Goal: Task Accomplishment & Management: Manage account settings

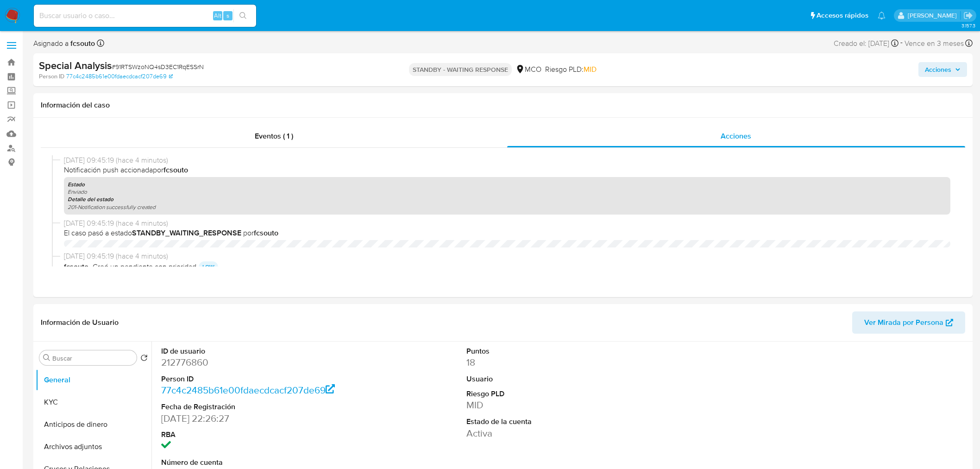
select select "10"
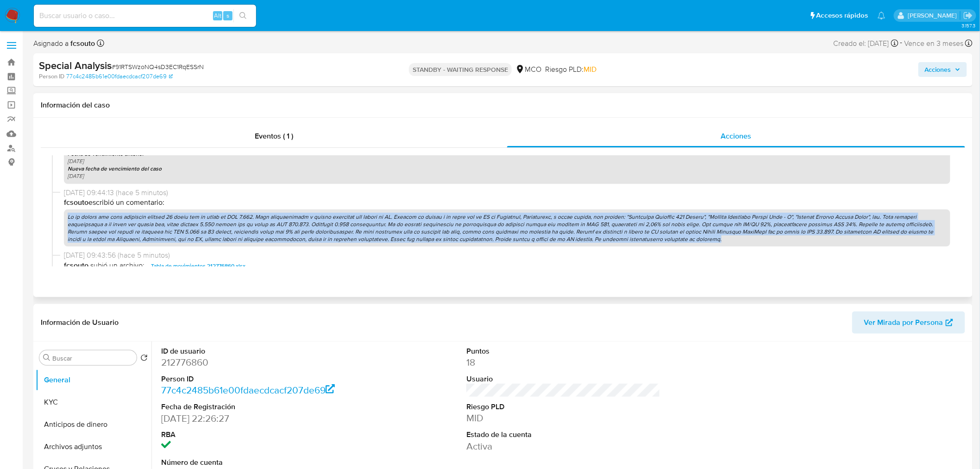
click at [479, 230] on p at bounding box center [507, 228] width 886 height 38
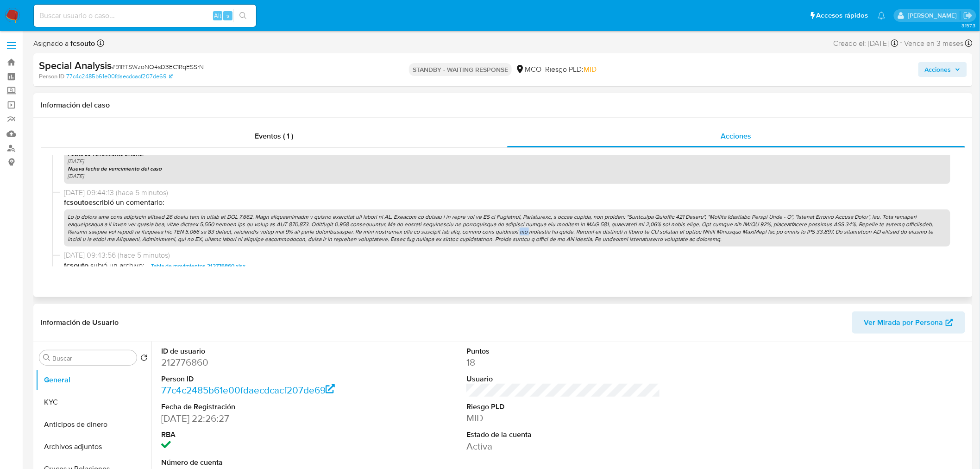
click at [479, 230] on p at bounding box center [507, 228] width 886 height 38
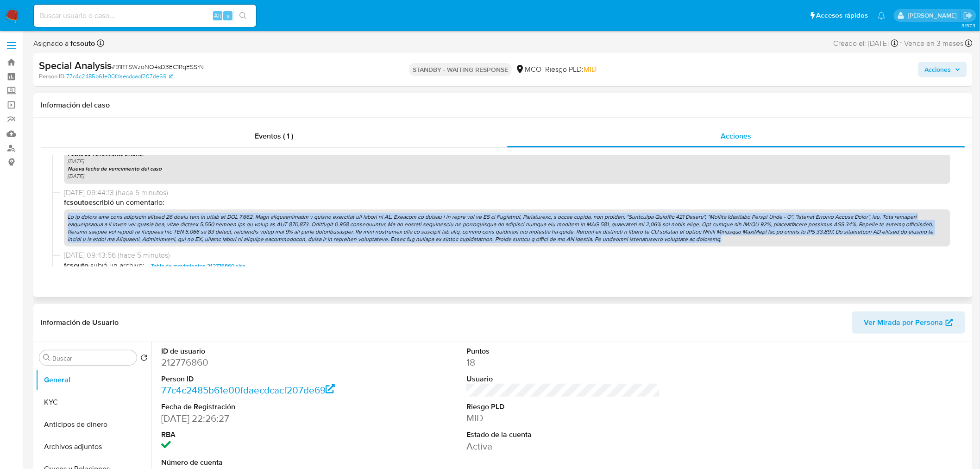
click at [479, 230] on p at bounding box center [507, 228] width 886 height 38
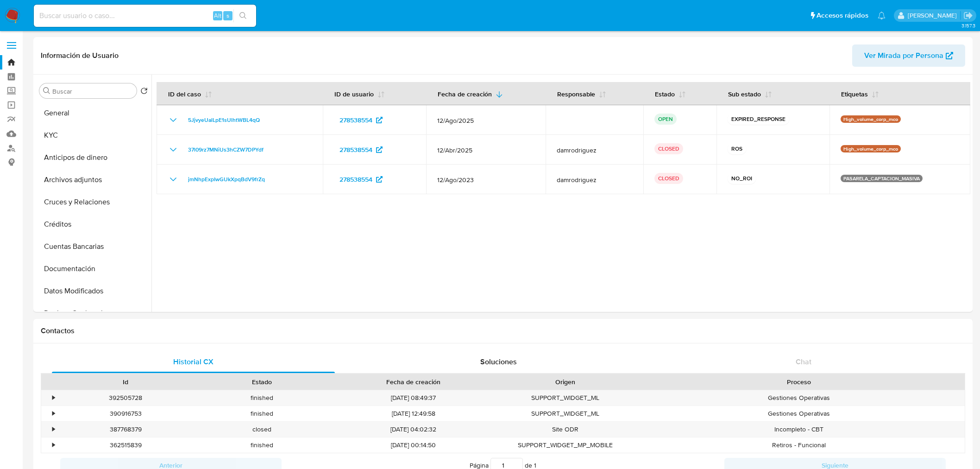
select select "10"
click at [350, 241] on div at bounding box center [560, 193] width 819 height 237
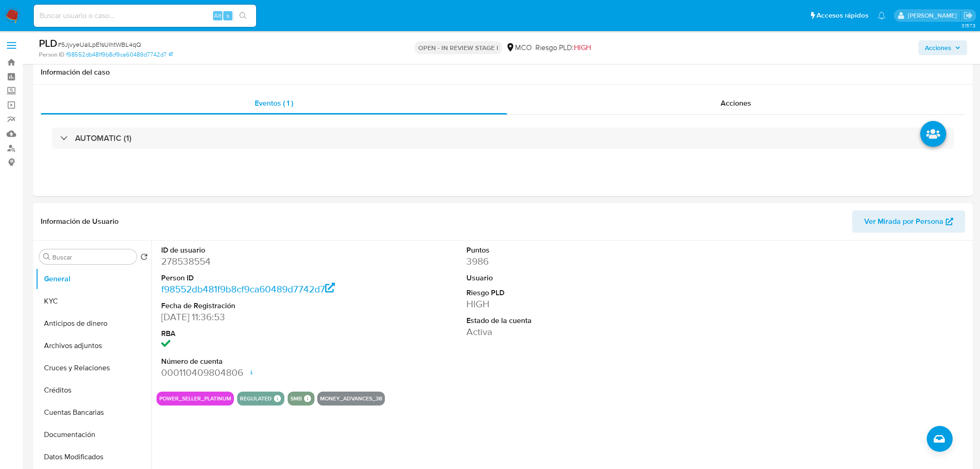
select select "10"
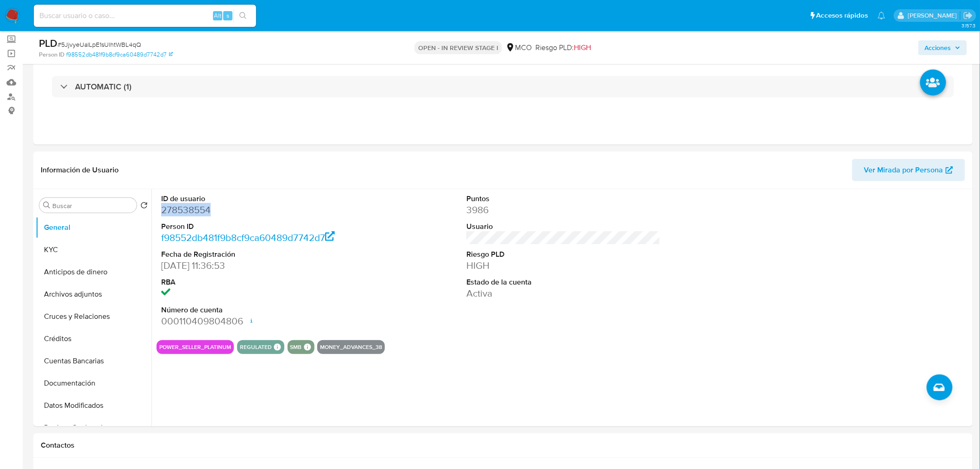
scroll to position [51, 0]
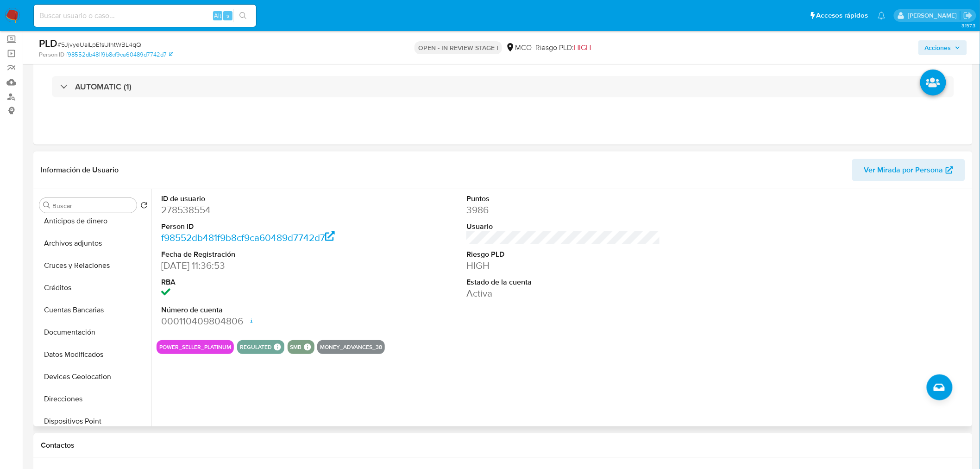
click at [642, 306] on div "Puntos 3986 Usuario Riesgo PLD HIGH Estado de la cuenta Activa" at bounding box center [563, 261] width 203 height 144
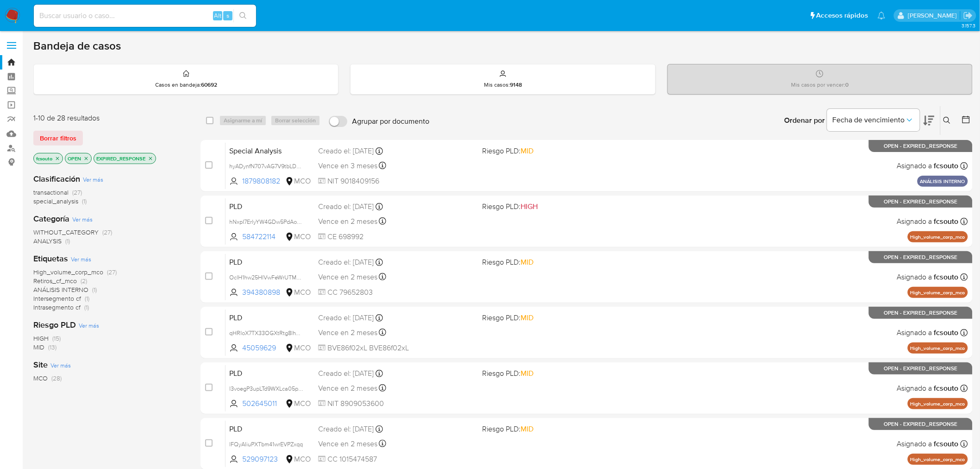
click at [57, 156] on icon "close-filter" at bounding box center [58, 159] width 6 height 6
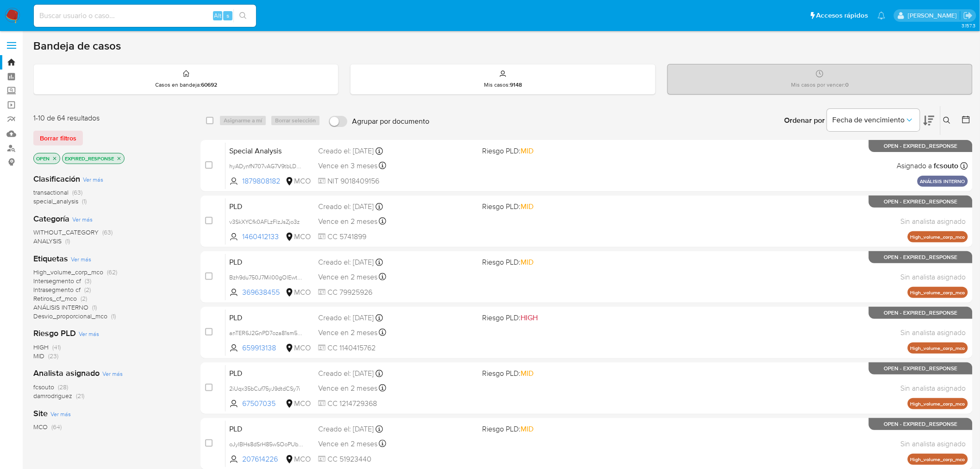
click at [119, 161] on p "EXPIRED_RESPONSE" at bounding box center [94, 158] width 62 height 10
click at [119, 160] on icon "close-filter" at bounding box center [119, 159] width 6 height 6
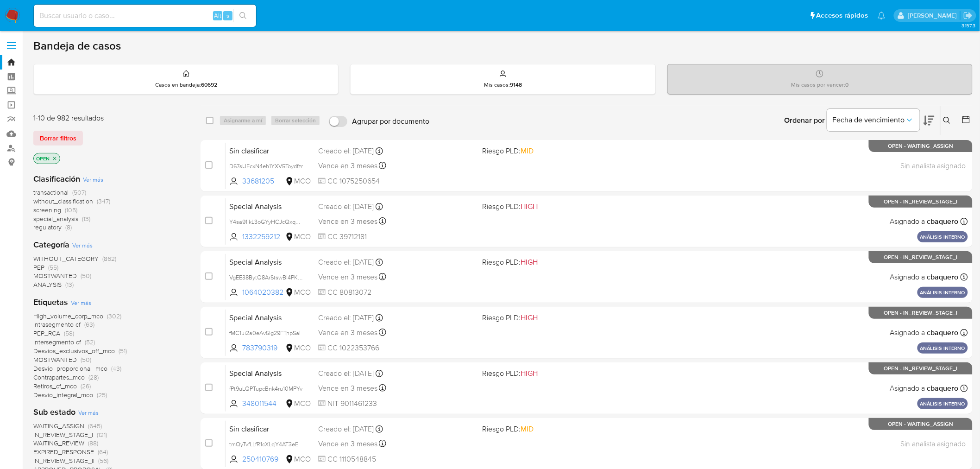
click at [63, 192] on span "transactional" at bounding box center [50, 192] width 35 height 9
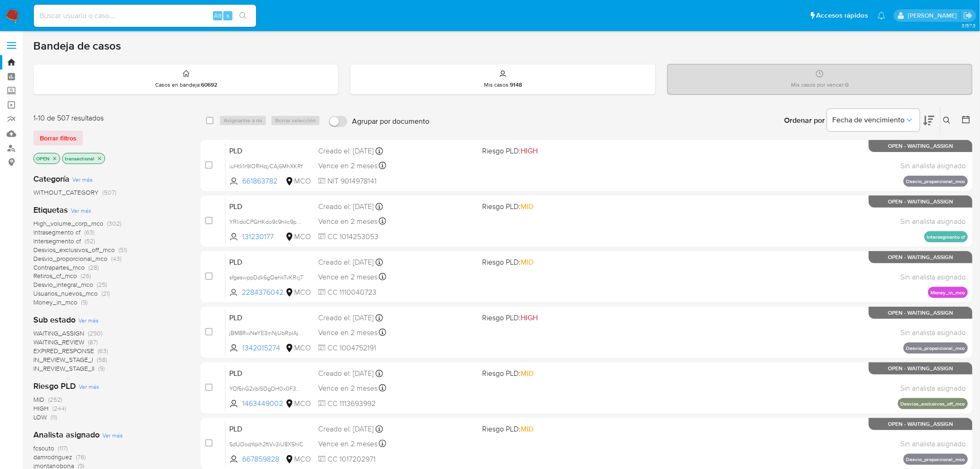
click at [932, 117] on icon at bounding box center [928, 120] width 11 height 11
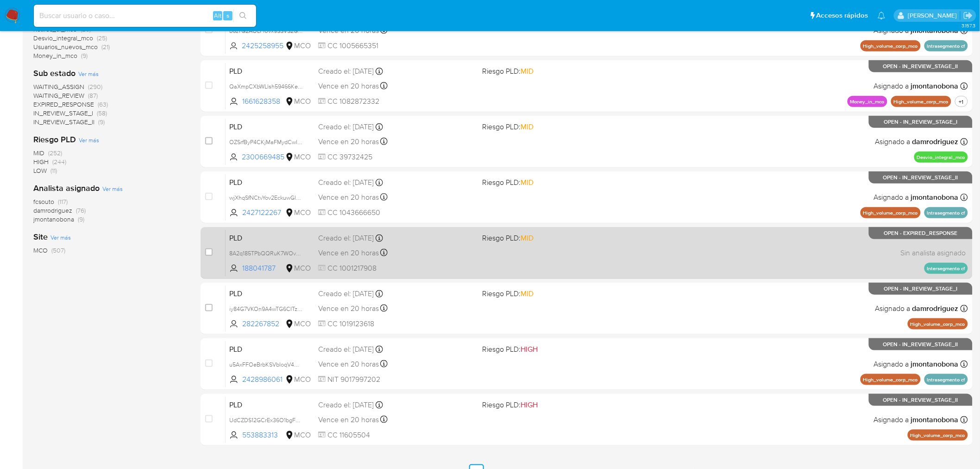
scroll to position [262, 0]
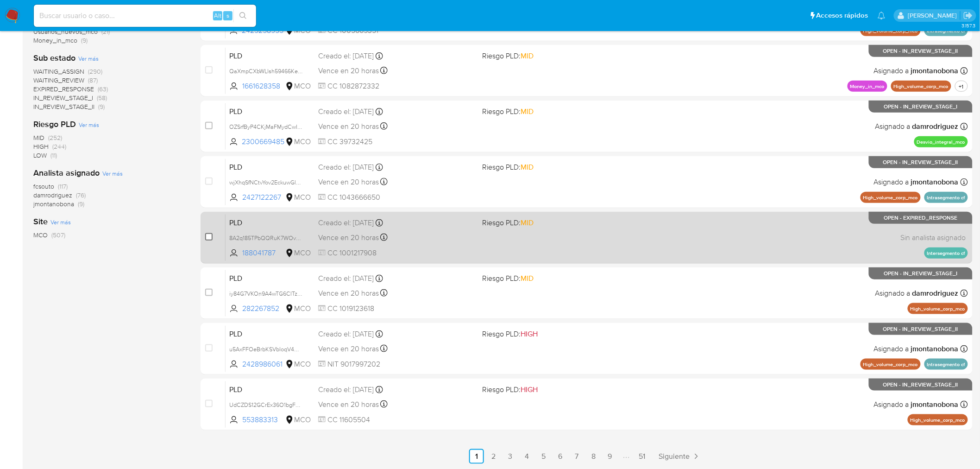
click at [209, 233] on input "checkbox" at bounding box center [208, 236] width 7 height 7
checkbox input "true"
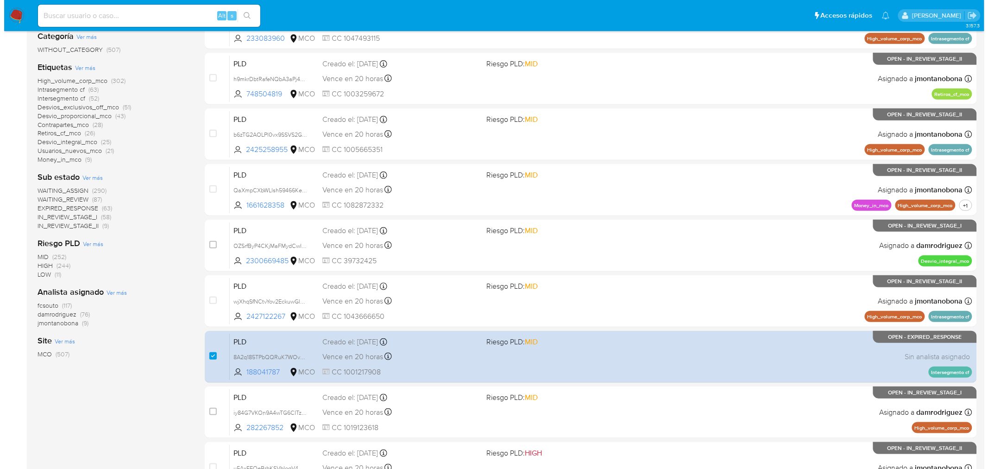
scroll to position [0, 0]
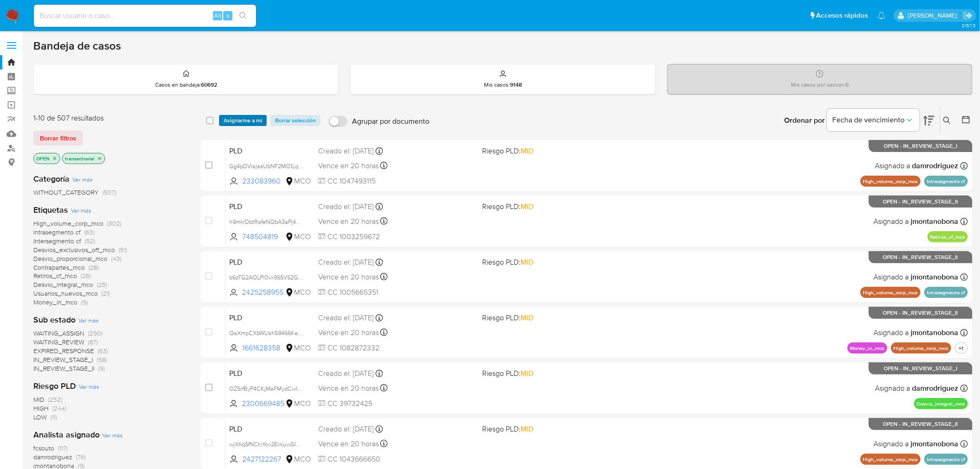
click at [244, 118] on span "Asignarme a mí" at bounding box center [243, 120] width 38 height 9
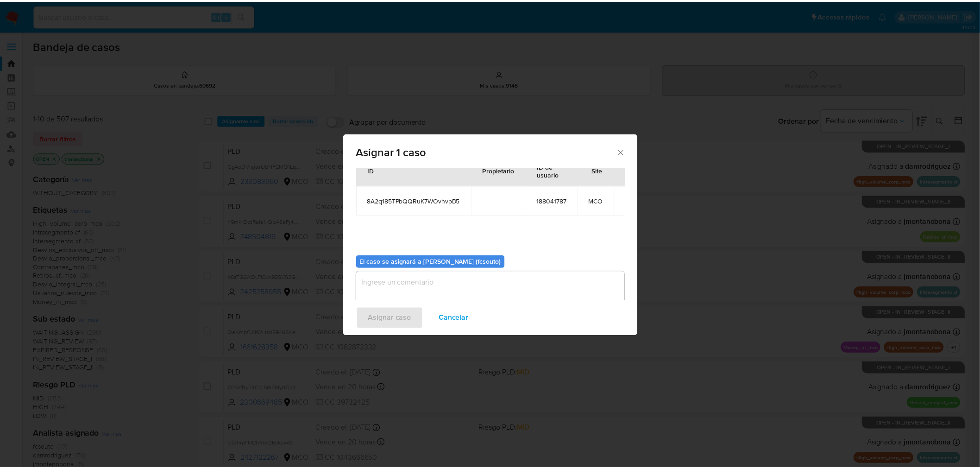
scroll to position [48, 0]
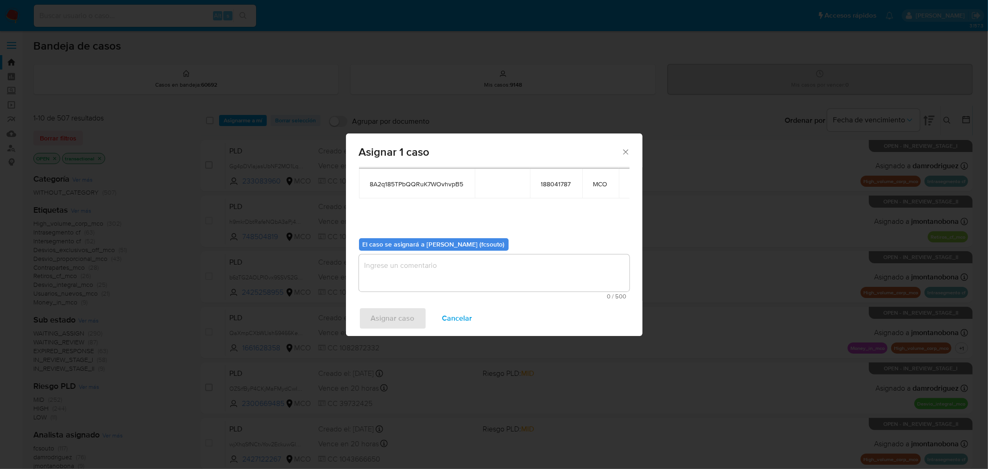
click at [493, 288] on textarea "assign-modal" at bounding box center [494, 272] width 270 height 37
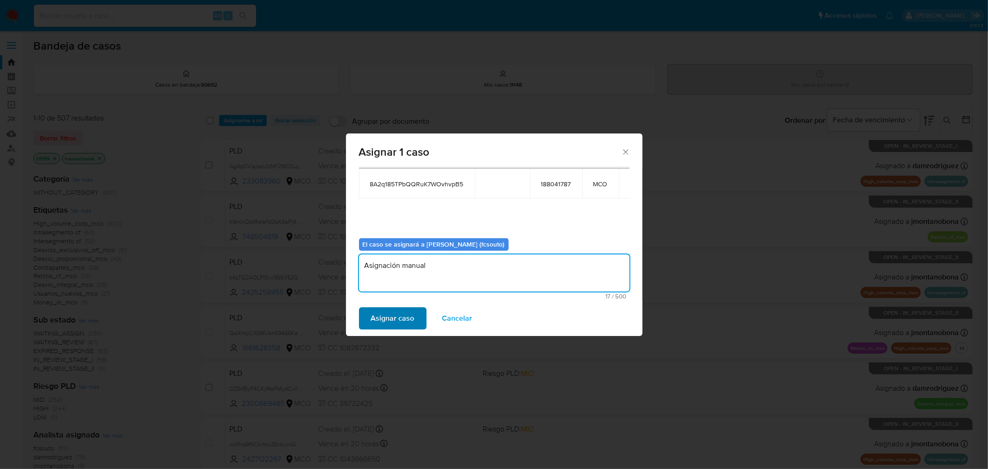
type textarea "Asignación manual"
click at [404, 312] on span "Asignar caso" at bounding box center [393, 318] width 44 height 20
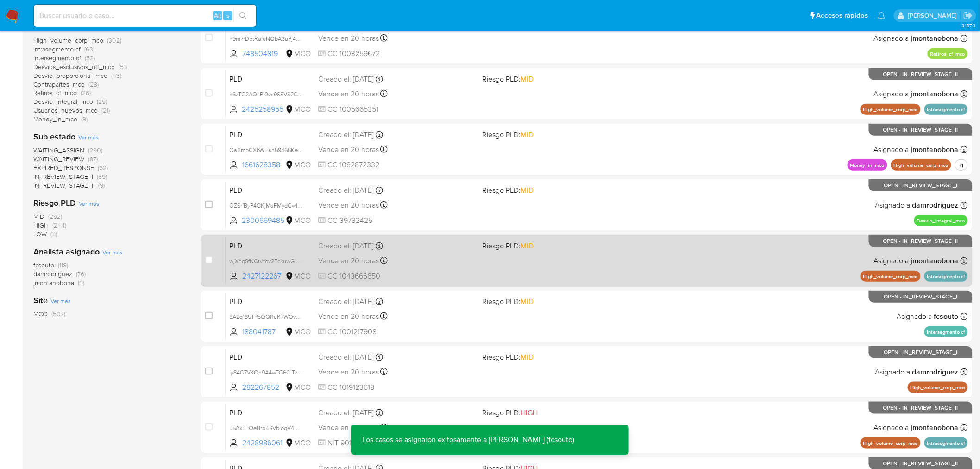
scroll to position [262, 0]
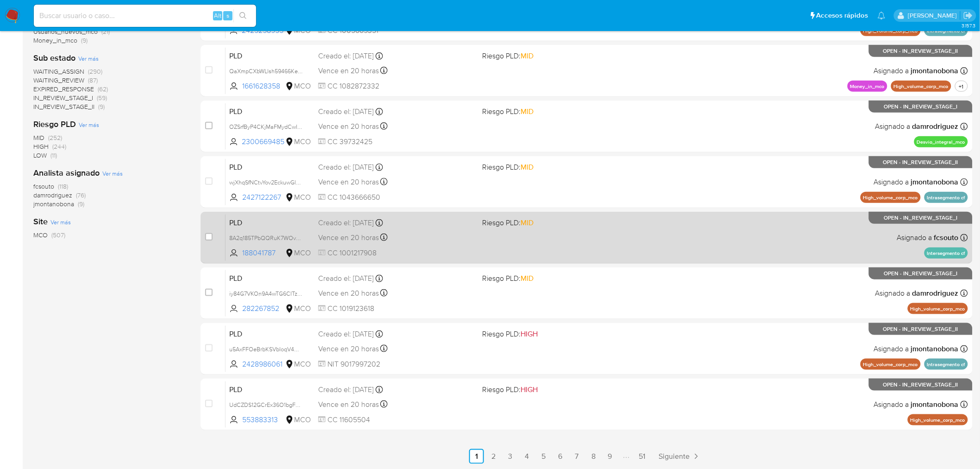
click at [542, 243] on div "PLD 8A2q185TPbQQRuK7WOvhvpB5 188041787 MCO Riesgo PLD: MID Creado el: 12/06/202…" at bounding box center [596, 237] width 742 height 47
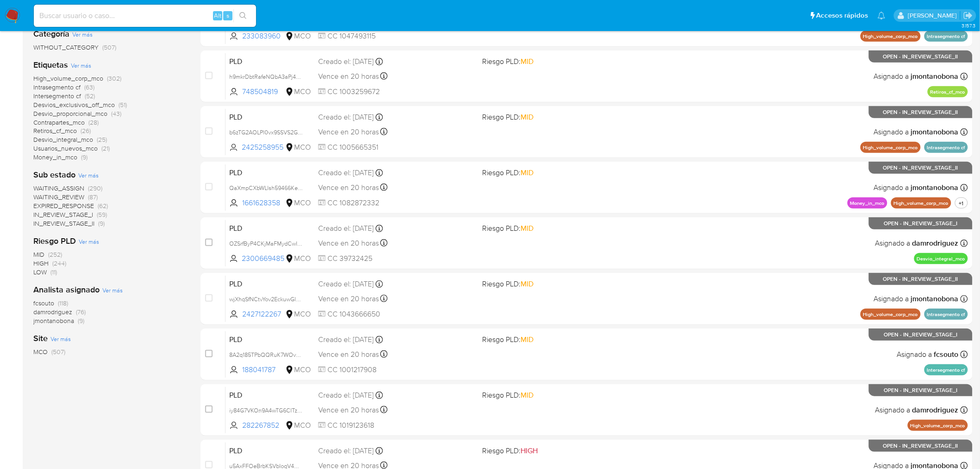
scroll to position [0, 0]
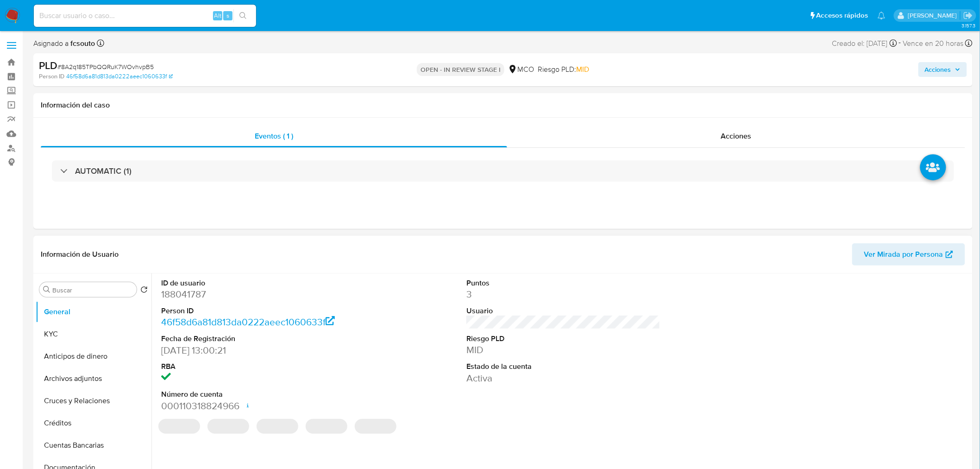
select select "10"
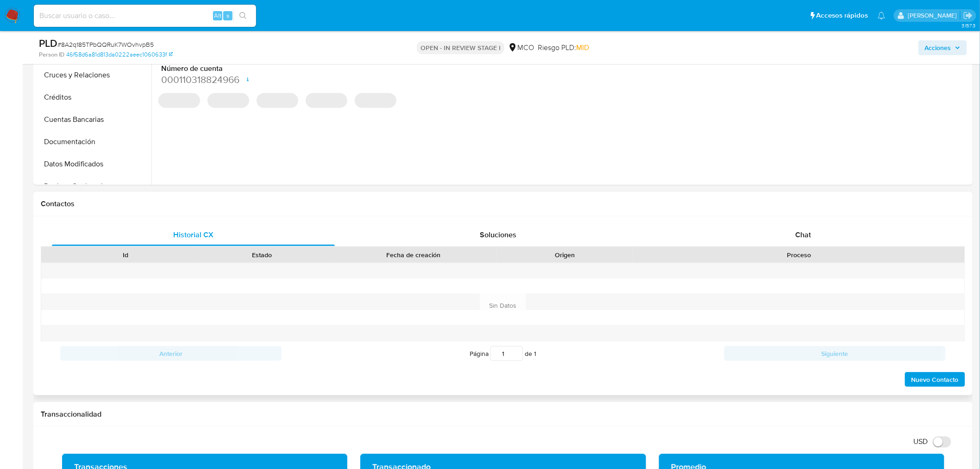
scroll to position [308, 0]
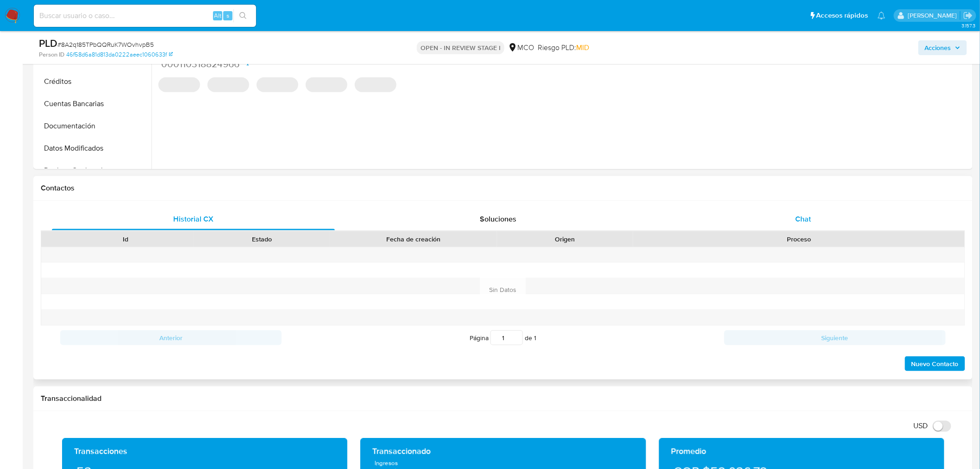
click at [805, 219] on span "Chat" at bounding box center [803, 218] width 16 height 11
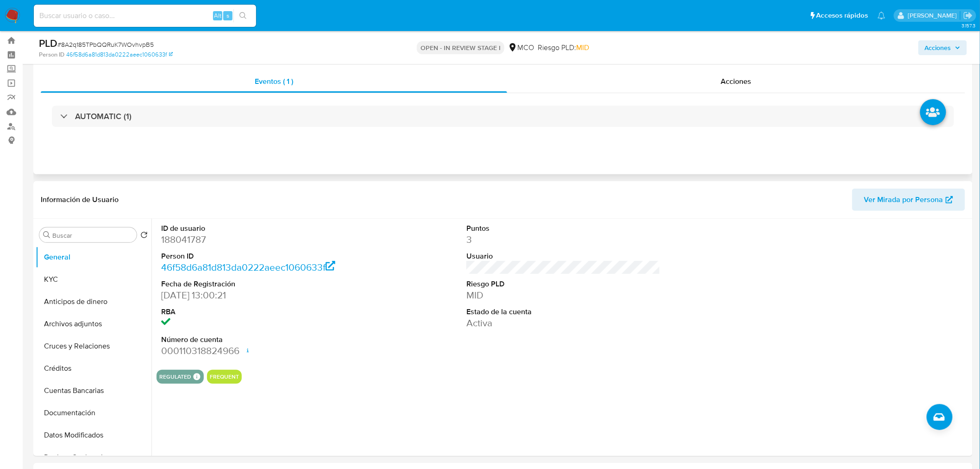
scroll to position [0, 0]
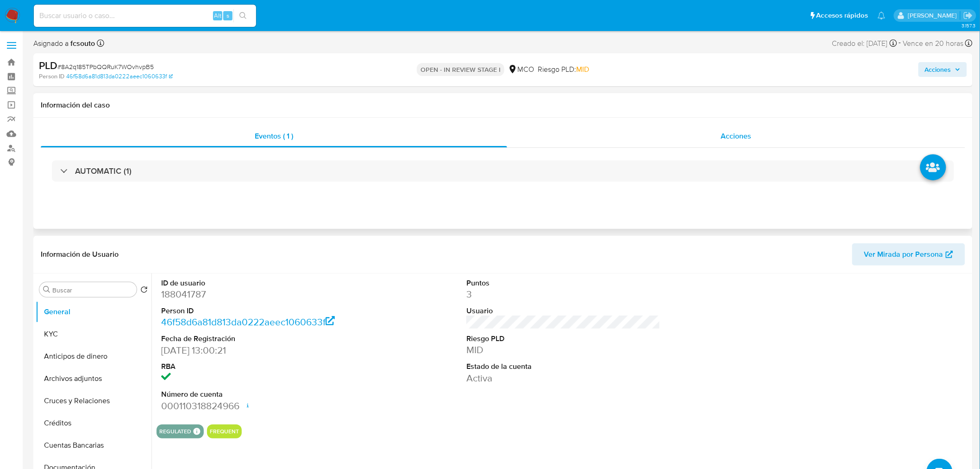
click at [729, 126] on div "Acciones" at bounding box center [736, 136] width 458 height 22
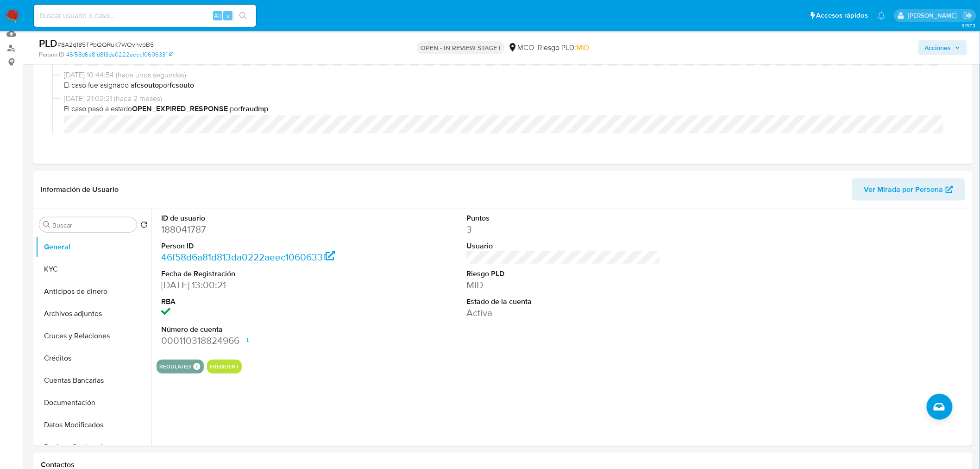
scroll to position [103, 0]
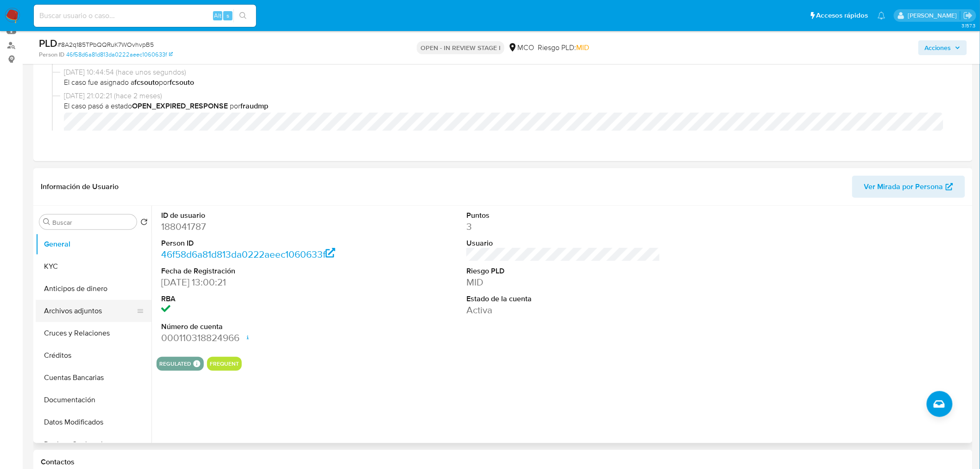
drag, startPoint x: 58, startPoint y: 315, endPoint x: 6, endPoint y: 318, distance: 51.9
click at [57, 316] on button "Archivos adjuntos" at bounding box center [94, 311] width 116 height 22
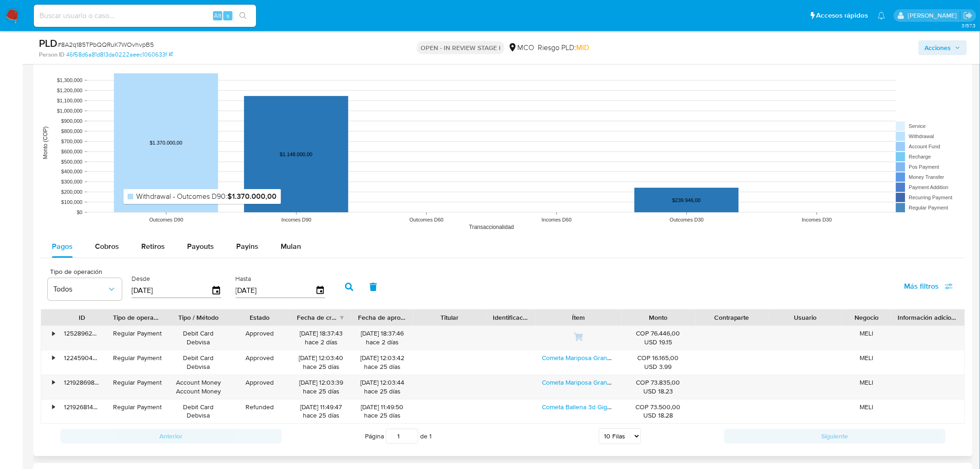
scroll to position [1234, 0]
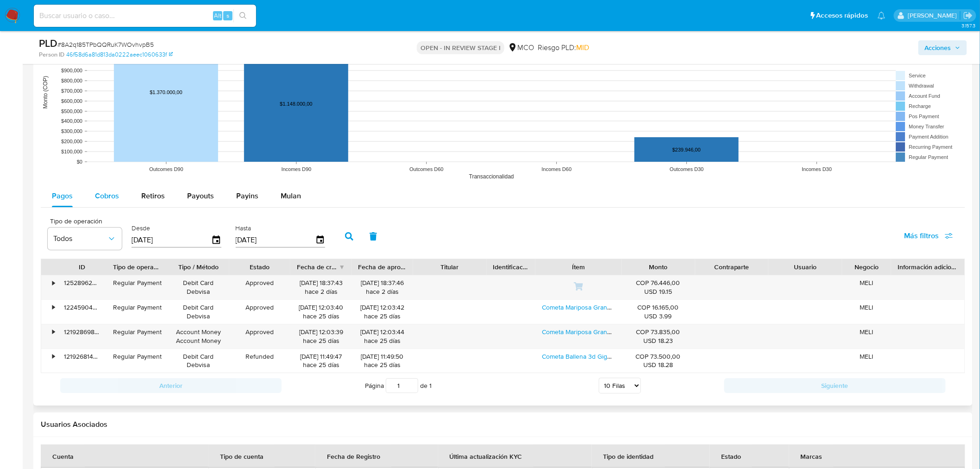
click at [104, 193] on span "Cobros" at bounding box center [107, 195] width 24 height 11
select select "10"
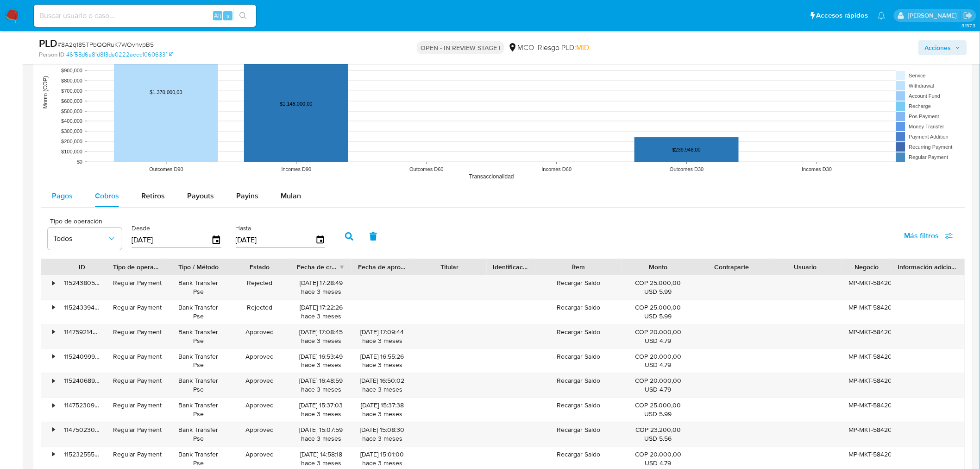
click at [49, 201] on button "Pagos" at bounding box center [62, 196] width 43 height 22
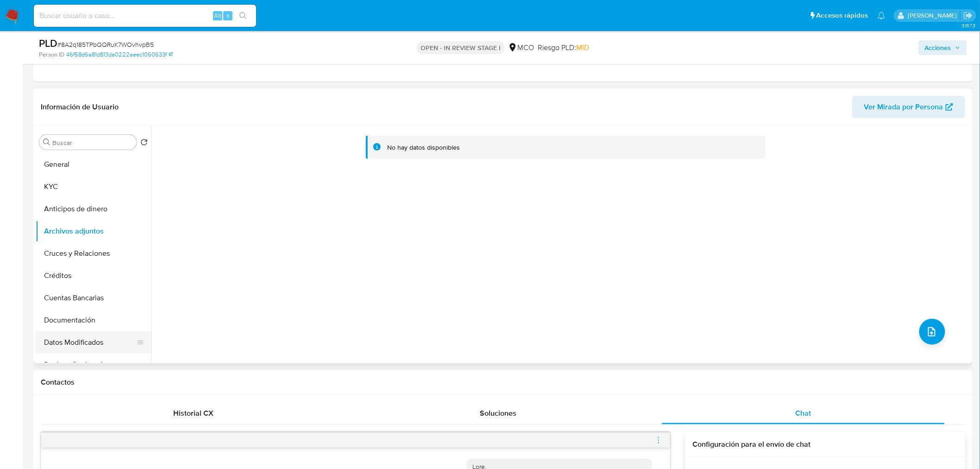
scroll to position [154, 0]
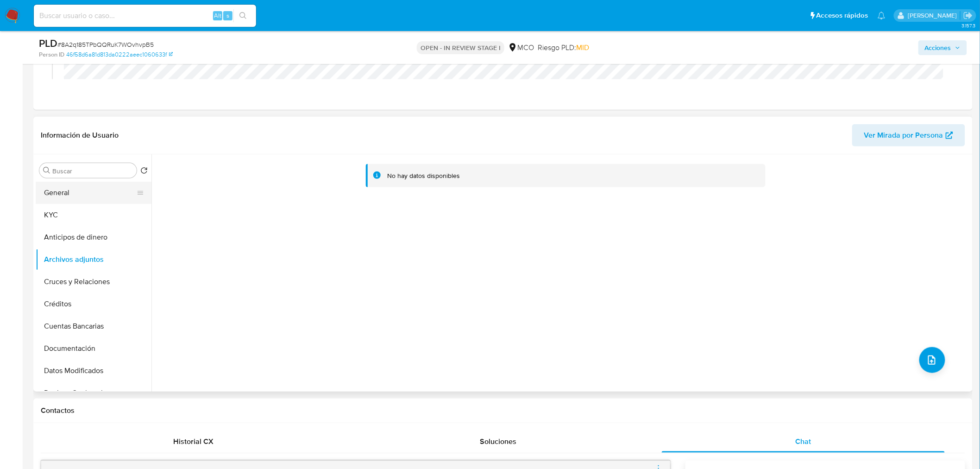
drag, startPoint x: 76, startPoint y: 188, endPoint x: 97, endPoint y: 197, distance: 23.2
click at [76, 188] on button "General" at bounding box center [90, 192] width 108 height 22
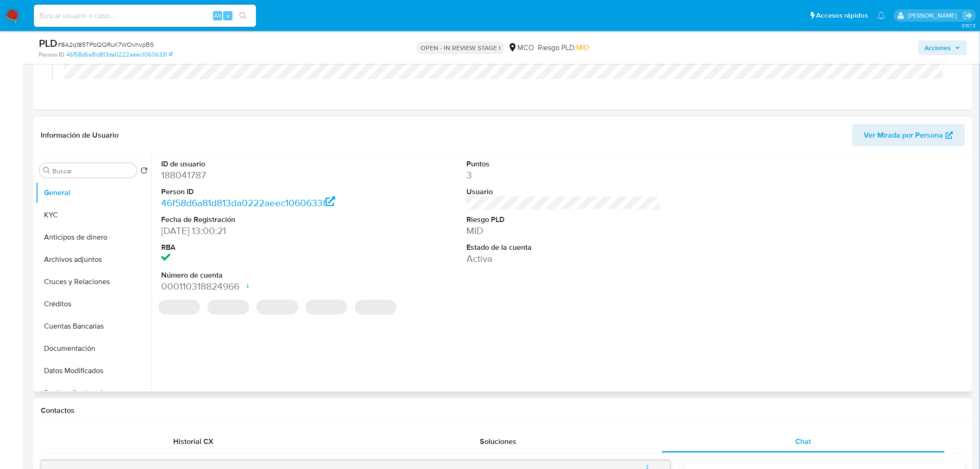
click at [194, 175] on dd "188041787" at bounding box center [258, 175] width 194 height 13
copy dd "188041787"
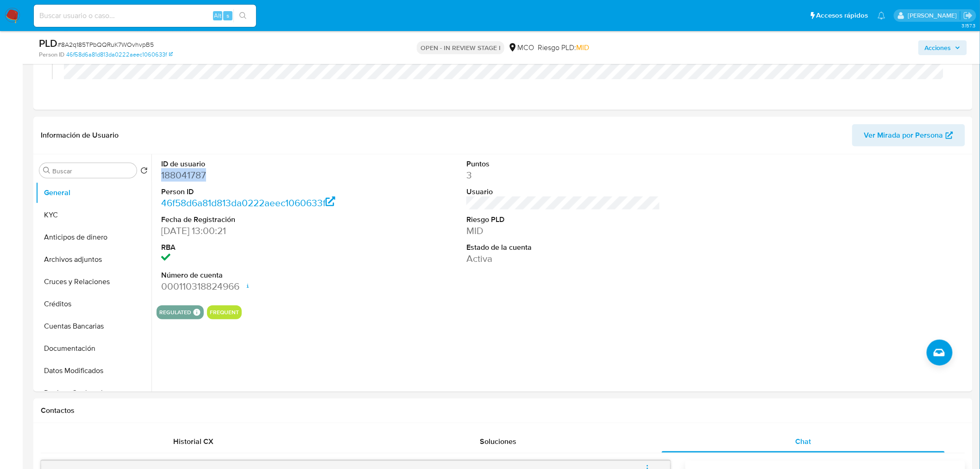
click at [933, 45] on span "Acciones" at bounding box center [938, 47] width 26 height 15
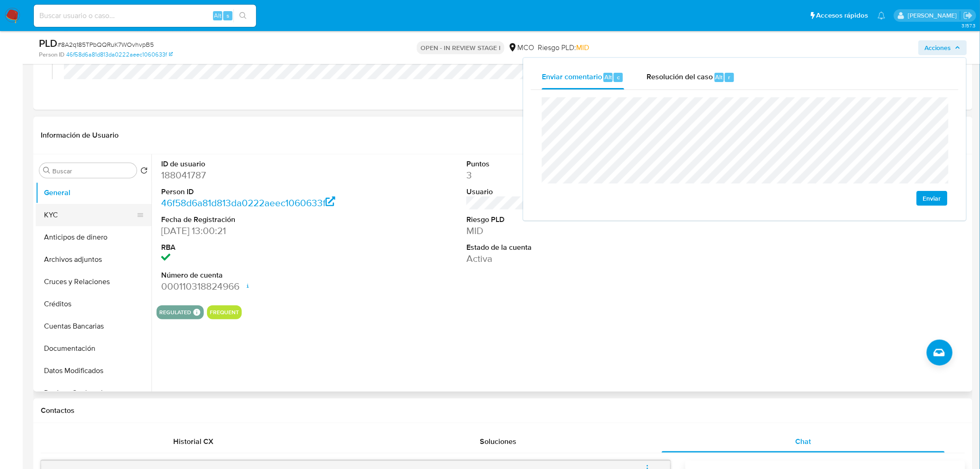
drag, startPoint x: 63, startPoint y: 218, endPoint x: 70, endPoint y: 219, distance: 7.1
click at [63, 218] on button "KYC" at bounding box center [90, 215] width 108 height 22
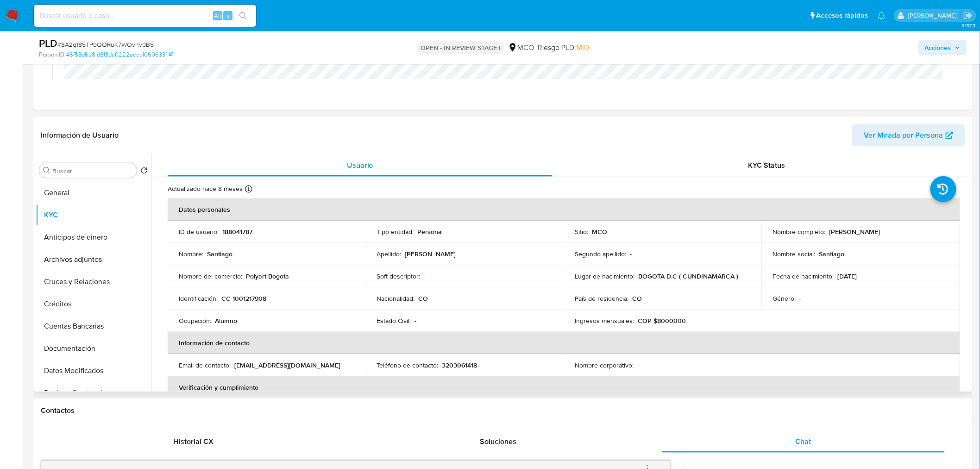
drag, startPoint x: 826, startPoint y: 233, endPoint x: 899, endPoint y: 231, distance: 72.7
click at [899, 231] on div "Nombre completo : Santiago Paez Camacho" at bounding box center [861, 231] width 176 height 8
copy p "[PERSON_NAME]"
click at [945, 47] on span "Acciones" at bounding box center [938, 47] width 26 height 15
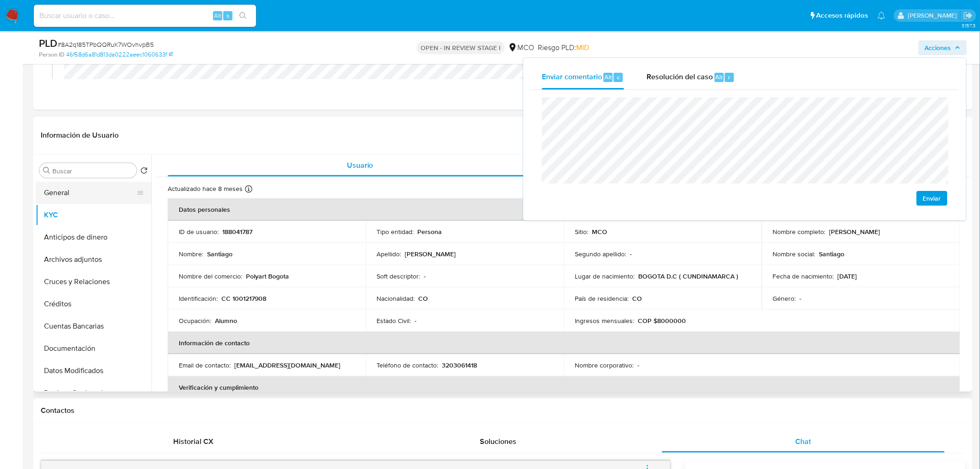
click at [73, 195] on button "General" at bounding box center [90, 192] width 108 height 22
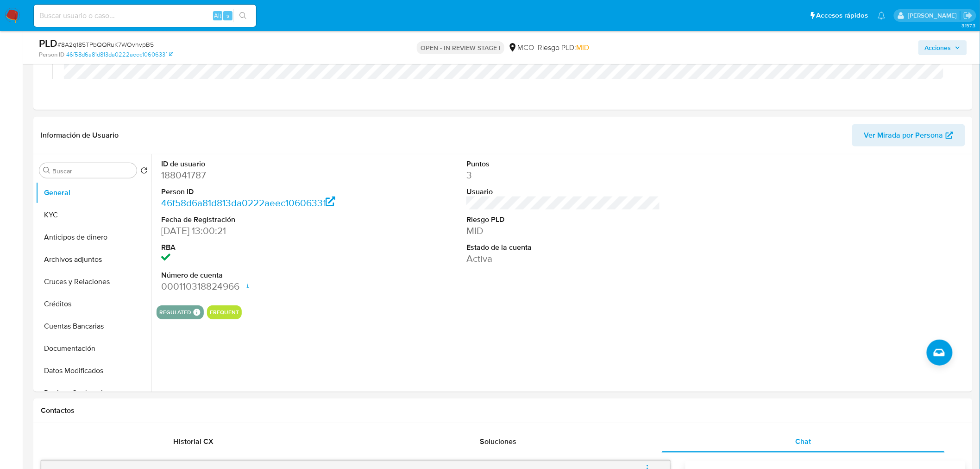
click at [932, 44] on span "Acciones" at bounding box center [938, 47] width 26 height 15
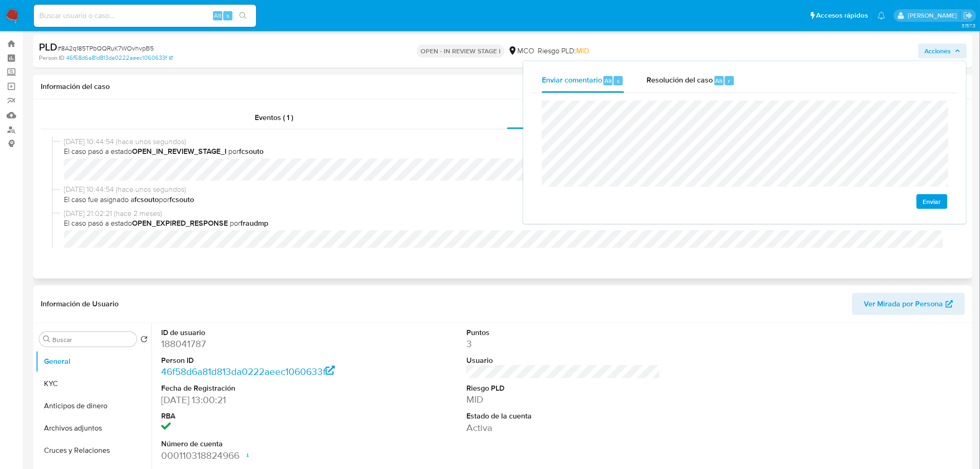
scroll to position [0, 0]
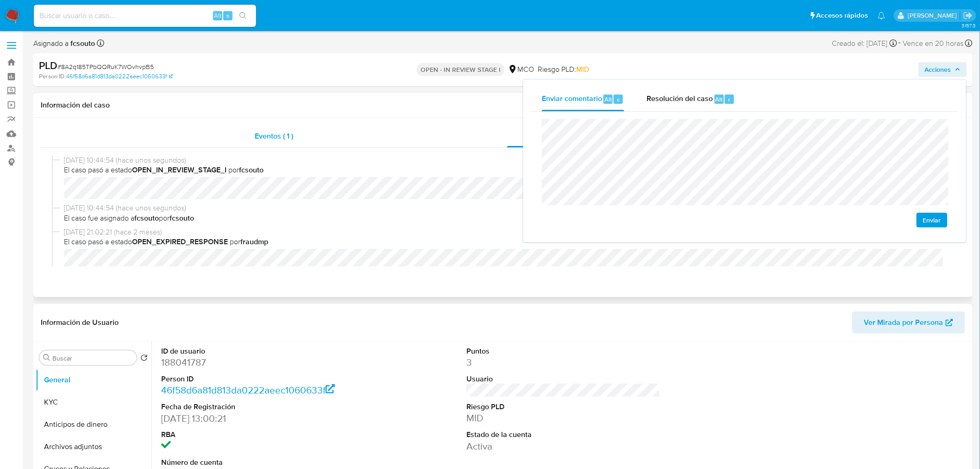
click at [275, 125] on div "Eventos ( 1 )" at bounding box center [274, 136] width 466 height 22
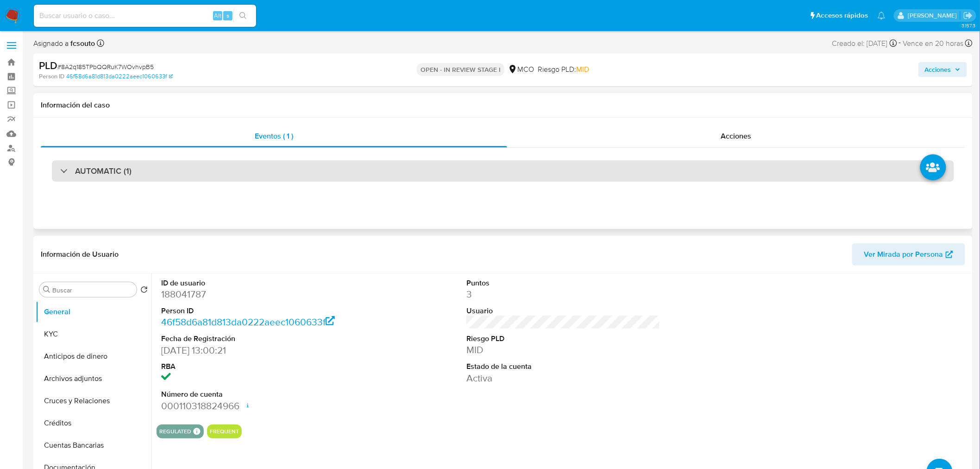
click at [230, 178] on div "AUTOMATIC (1)" at bounding box center [503, 170] width 902 height 21
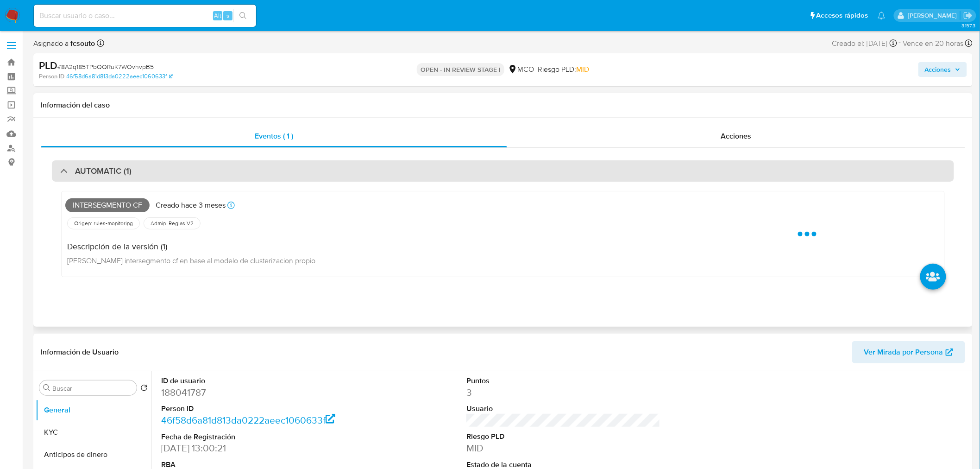
click at [230, 178] on div "AUTOMATIC (1)" at bounding box center [503, 170] width 902 height 21
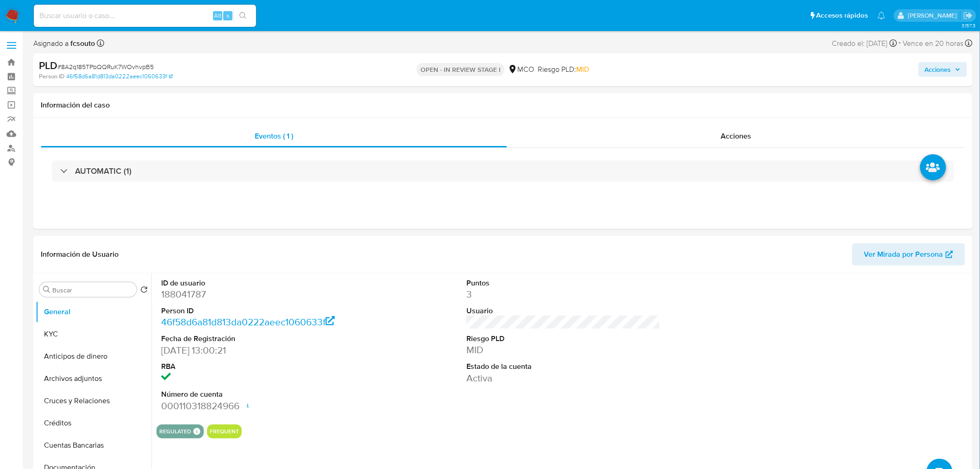
click at [947, 63] on span "Acciones" at bounding box center [938, 69] width 26 height 15
drag, startPoint x: 44, startPoint y: 331, endPoint x: 25, endPoint y: 326, distance: 20.0
click at [40, 330] on button "KYC" at bounding box center [94, 334] width 116 height 22
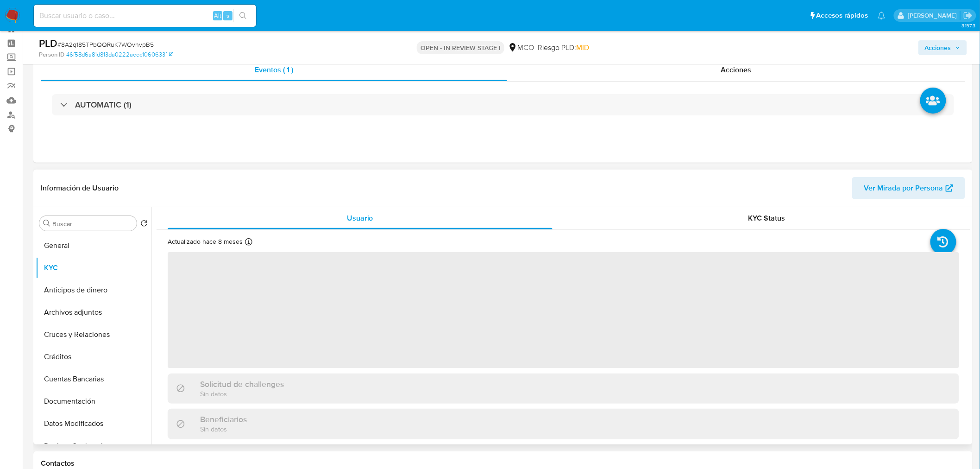
scroll to position [51, 0]
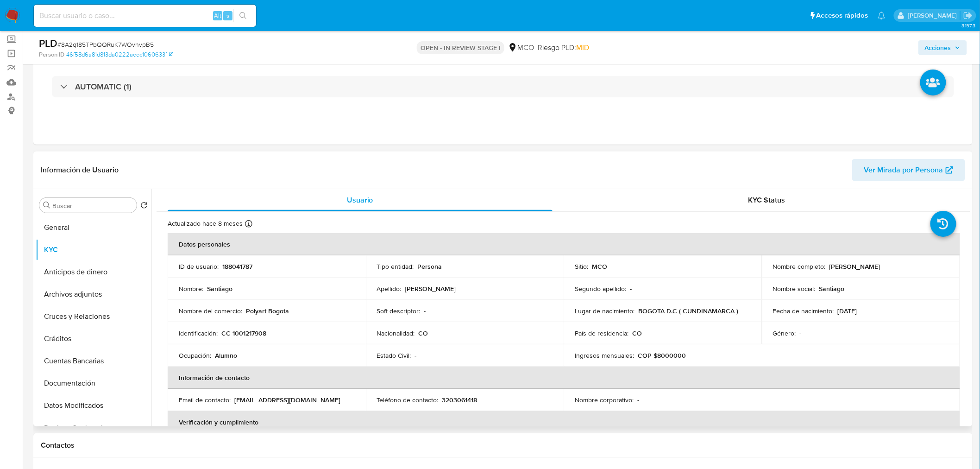
drag, startPoint x: 827, startPoint y: 265, endPoint x: 896, endPoint y: 181, distance: 107.9
click at [897, 263] on div "Nombre completo : Santiago Paez Camacho" at bounding box center [861, 266] width 176 height 8
copy p "Santiago Paez Camacho"
drag, startPoint x: 945, startPoint y: 51, endPoint x: 937, endPoint y: 48, distance: 8.3
click at [940, 48] on span "Acciones" at bounding box center [938, 47] width 26 height 15
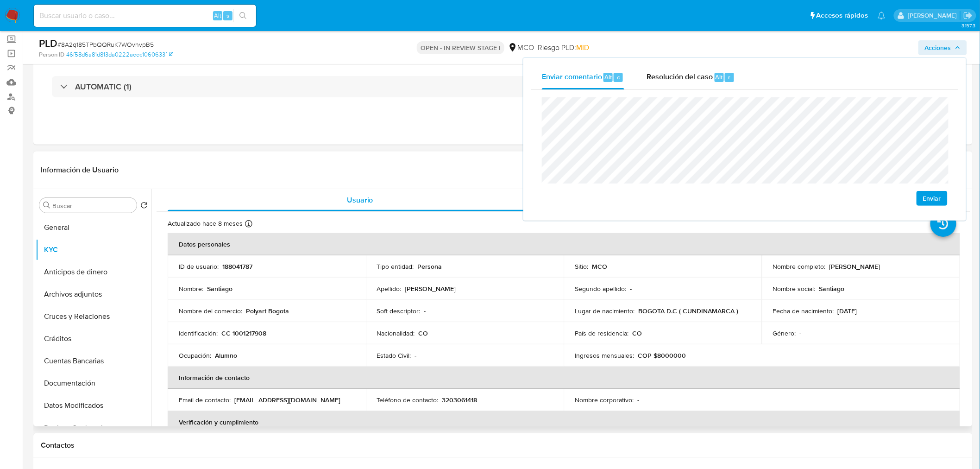
click at [257, 332] on p "CC 1001217908" at bounding box center [243, 333] width 45 height 8
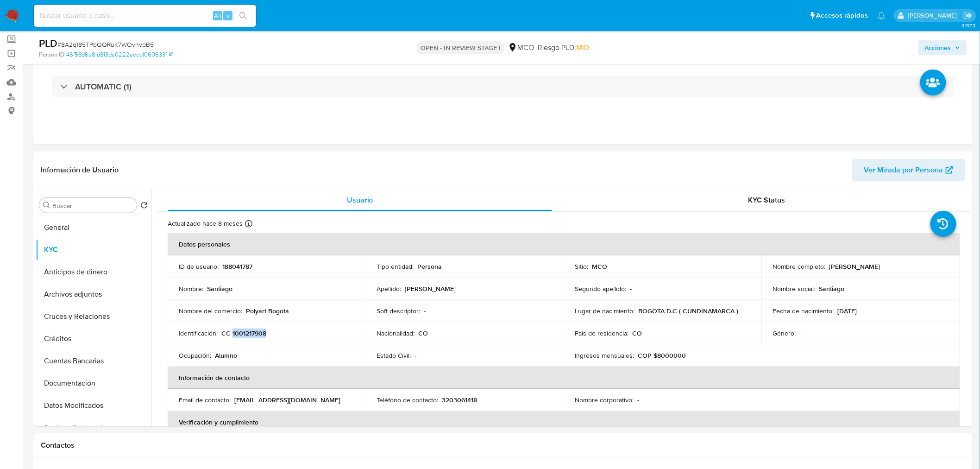
copy p "1001217908"
click at [950, 53] on span "Acciones" at bounding box center [938, 47] width 26 height 15
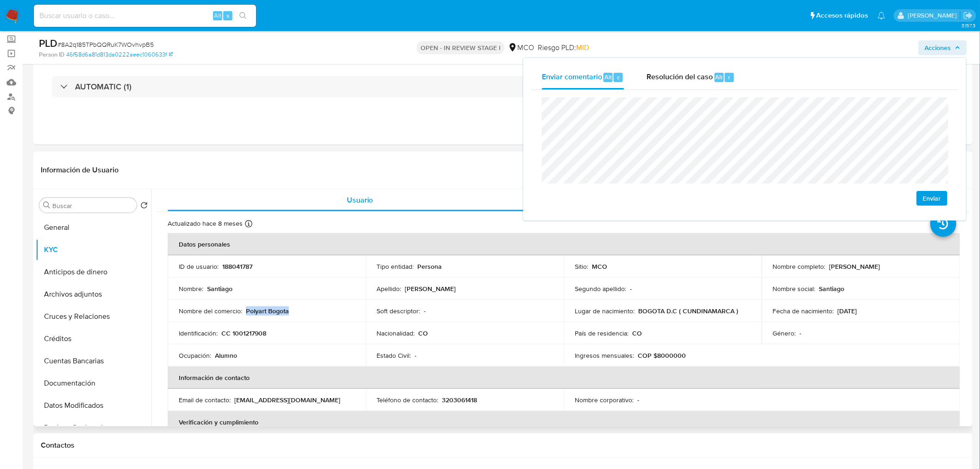
drag, startPoint x: 276, startPoint y: 316, endPoint x: 247, endPoint y: 310, distance: 30.1
click at [247, 310] on div "Nombre del comercio : Polyart Bogota" at bounding box center [267, 311] width 176 height 8
copy p "Polyart Bogota"
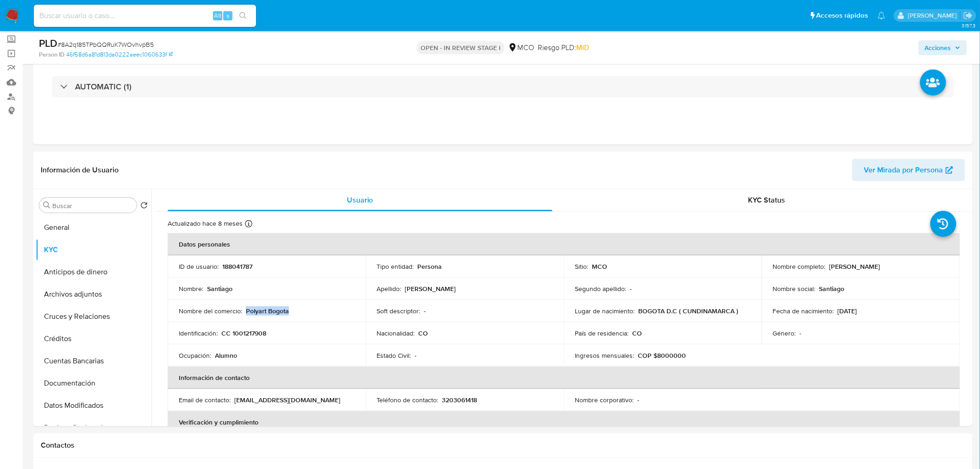
drag, startPoint x: 945, startPoint y: 45, endPoint x: 917, endPoint y: 52, distance: 28.5
click at [945, 46] on span "Acciones" at bounding box center [938, 47] width 26 height 15
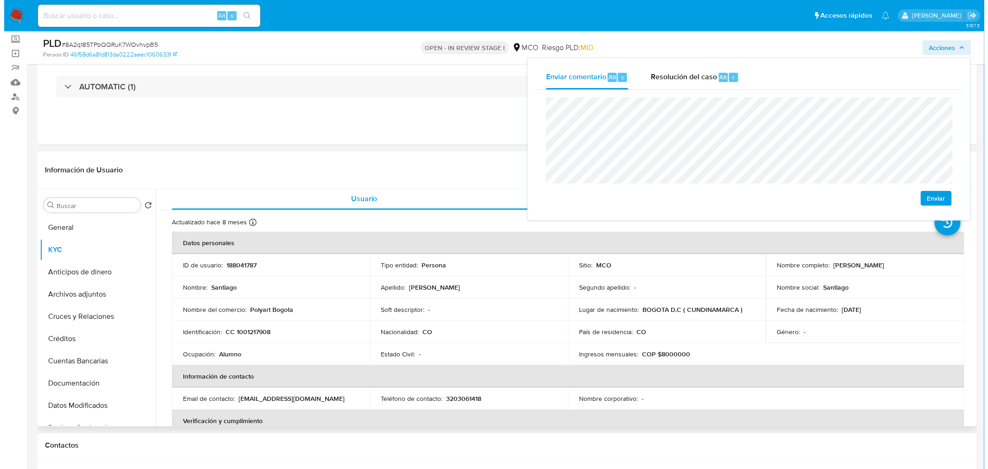
scroll to position [0, 0]
click at [92, 290] on button "Archivos adjuntos" at bounding box center [90, 294] width 108 height 22
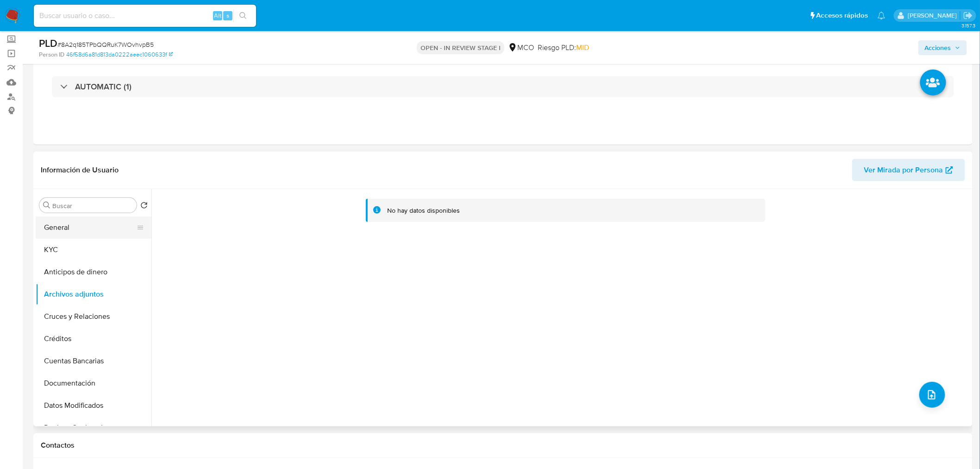
drag, startPoint x: 62, startPoint y: 219, endPoint x: 90, endPoint y: 231, distance: 31.3
click at [63, 219] on button "General" at bounding box center [90, 227] width 108 height 22
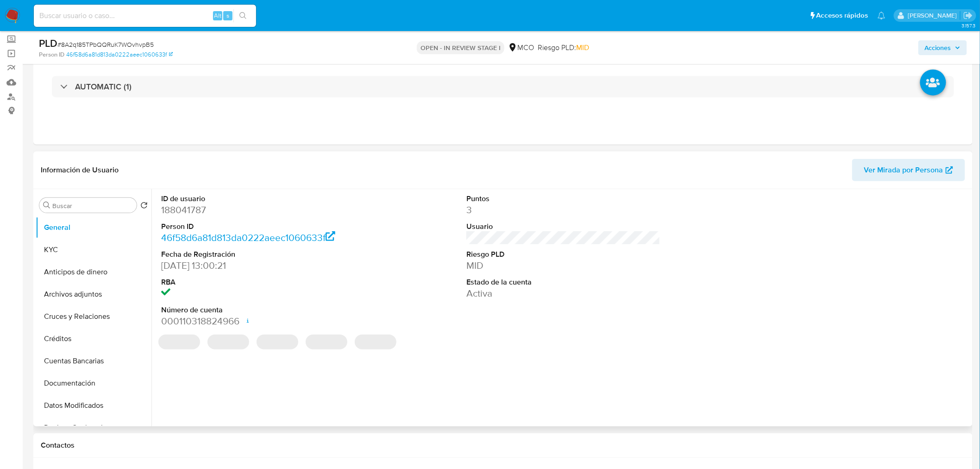
click at [188, 211] on dd "188041787" at bounding box center [258, 209] width 194 height 13
copy dd "188041787"
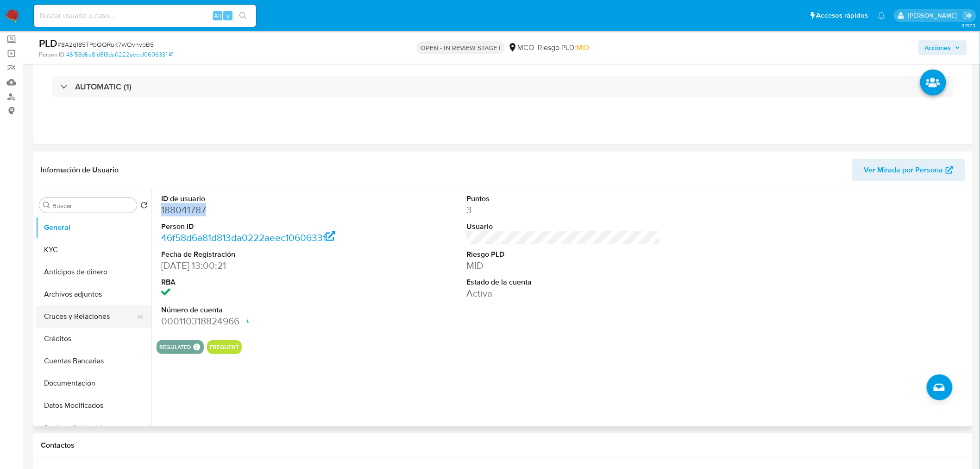
drag, startPoint x: 93, startPoint y: 294, endPoint x: 122, endPoint y: 313, distance: 34.9
click at [91, 294] on button "Archivos adjuntos" at bounding box center [94, 294] width 116 height 22
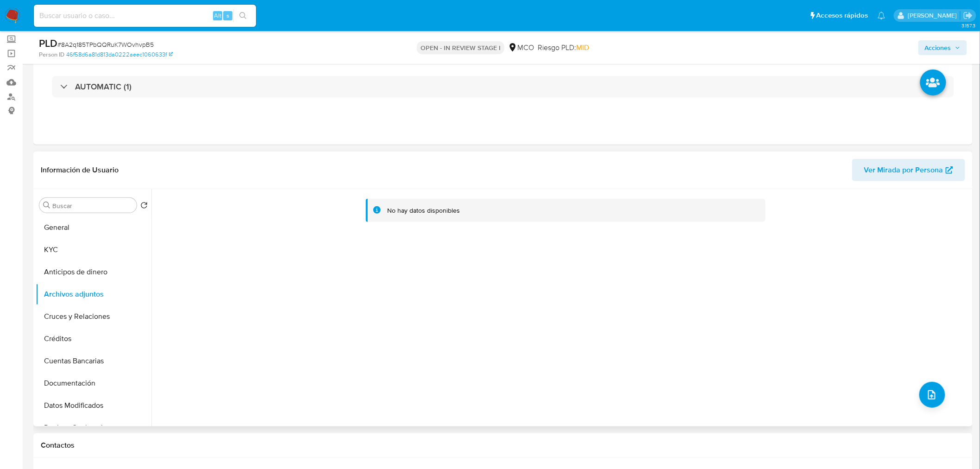
click at [947, 389] on div "No hay datos disponibles" at bounding box center [560, 307] width 819 height 237
click at [932, 395] on button "upload-file" at bounding box center [932, 395] width 26 height 26
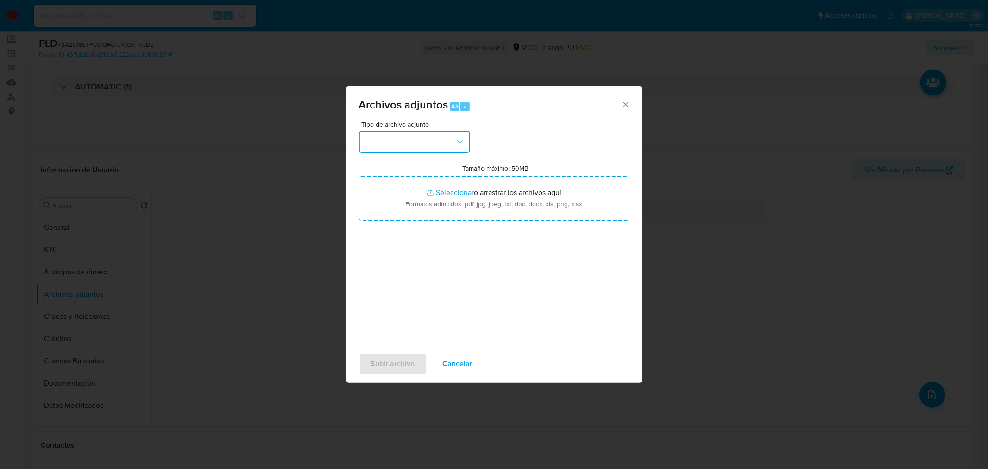
click at [405, 149] on button "button" at bounding box center [414, 142] width 111 height 22
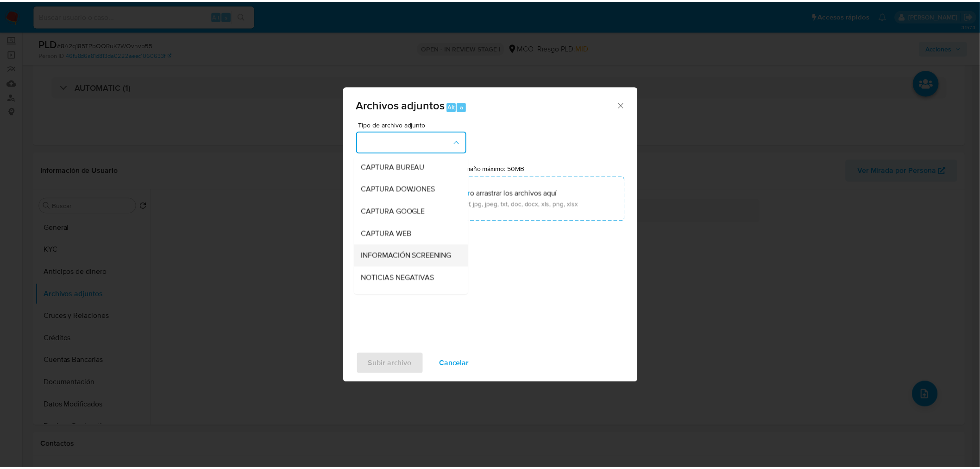
scroll to position [51, 0]
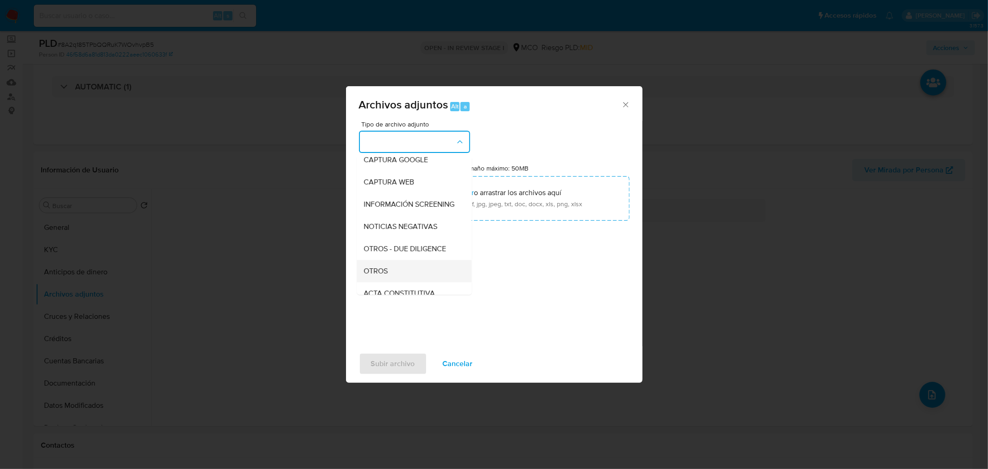
click at [409, 279] on div "OTROS" at bounding box center [411, 270] width 94 height 22
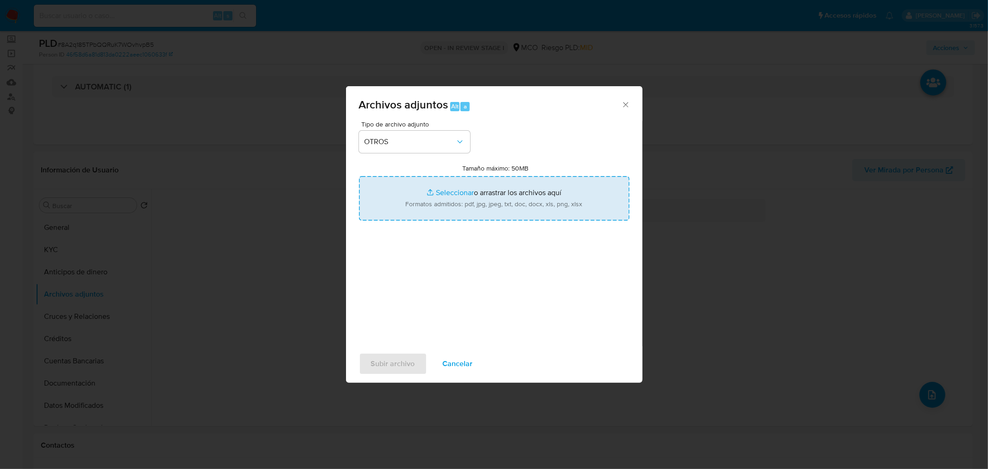
click at [480, 207] on input "Tamaño máximo: 50MB Seleccionar archivos" at bounding box center [494, 198] width 270 height 44
type input "C:\fakepath\Tabla de movimientos 188041787.xlsx"
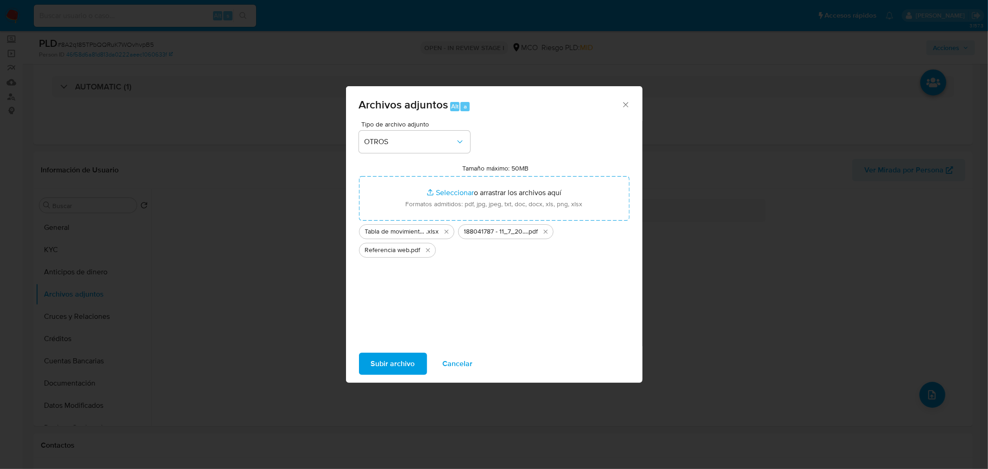
click at [391, 368] on span "Subir archivo" at bounding box center [393, 363] width 44 height 20
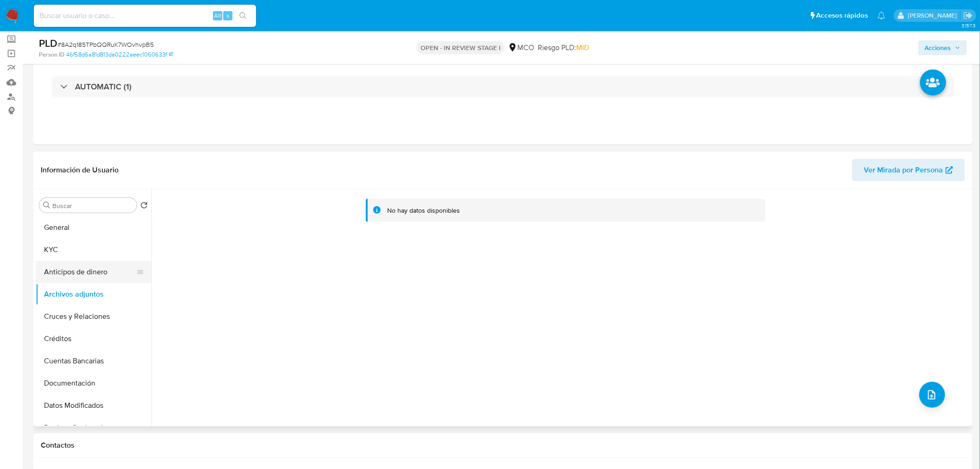
click at [111, 272] on button "Anticipos de dinero" at bounding box center [90, 272] width 108 height 22
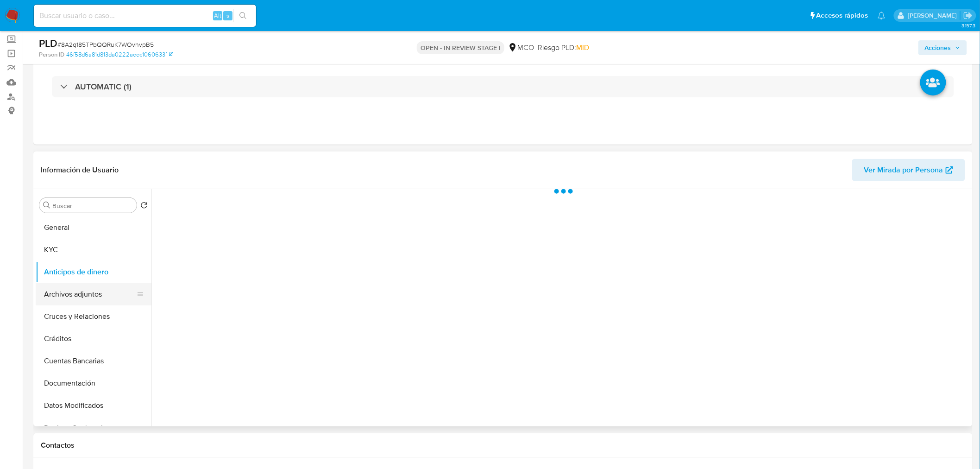
click at [99, 298] on button "Archivos adjuntos" at bounding box center [90, 294] width 108 height 22
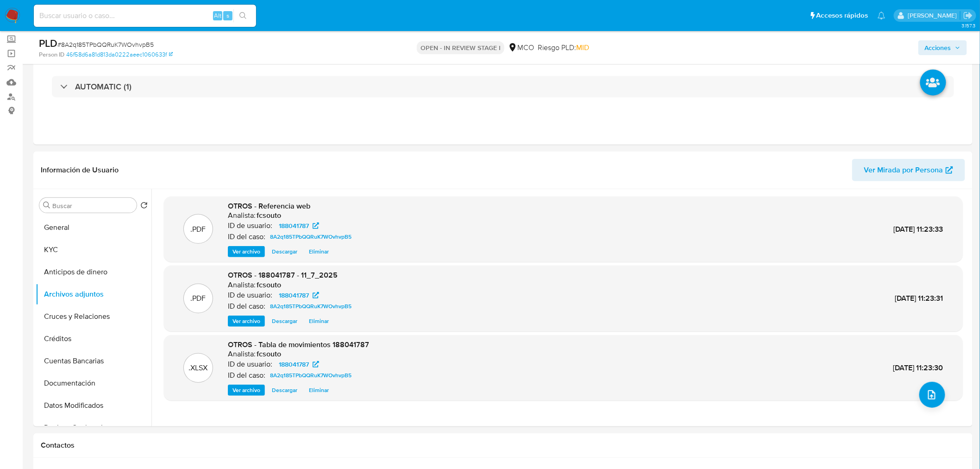
click at [932, 44] on span "Acciones" at bounding box center [938, 47] width 26 height 15
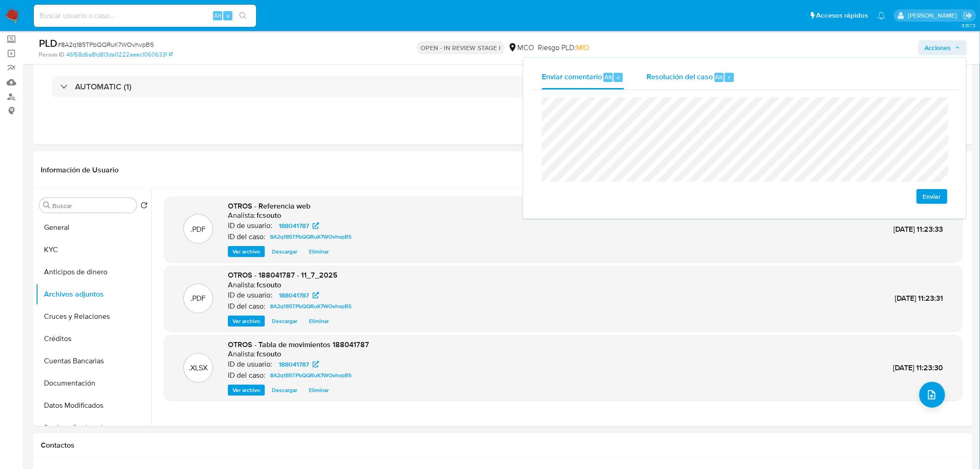
click at [664, 80] on span "Resolución del caso" at bounding box center [679, 76] width 66 height 11
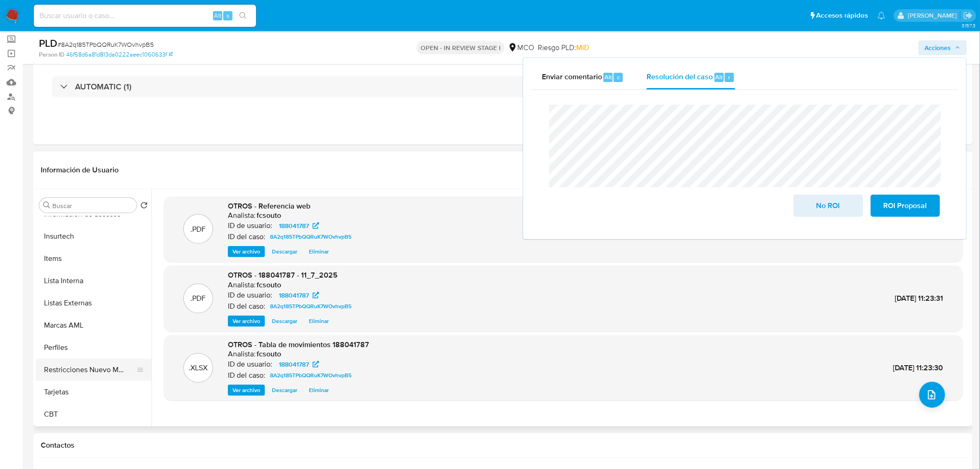
drag, startPoint x: 82, startPoint y: 360, endPoint x: 102, endPoint y: 378, distance: 27.2
click at [83, 360] on button "Restricciones Nuevo Mundo" at bounding box center [90, 369] width 108 height 22
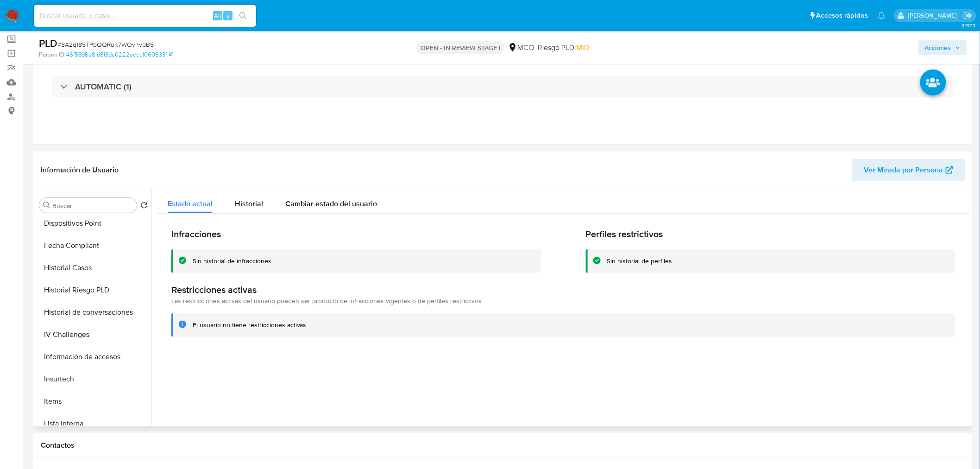
scroll to position [237, 0]
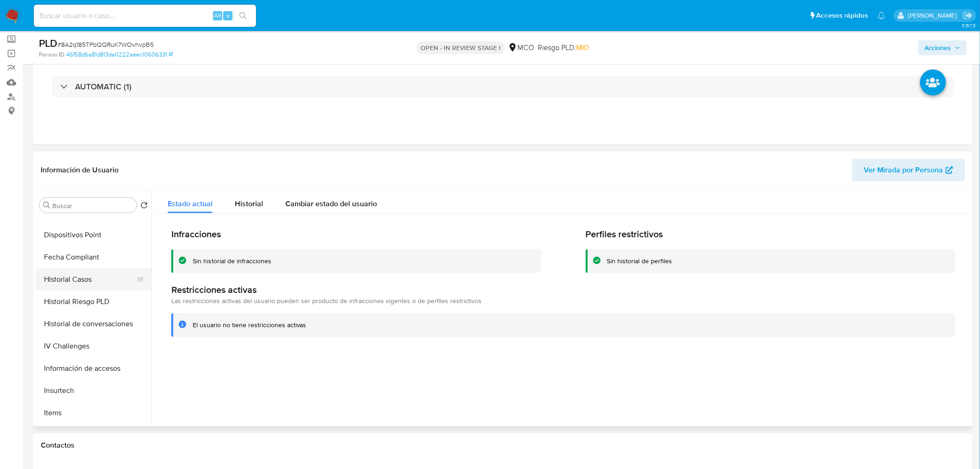
click at [98, 280] on button "Historial Casos" at bounding box center [90, 279] width 108 height 22
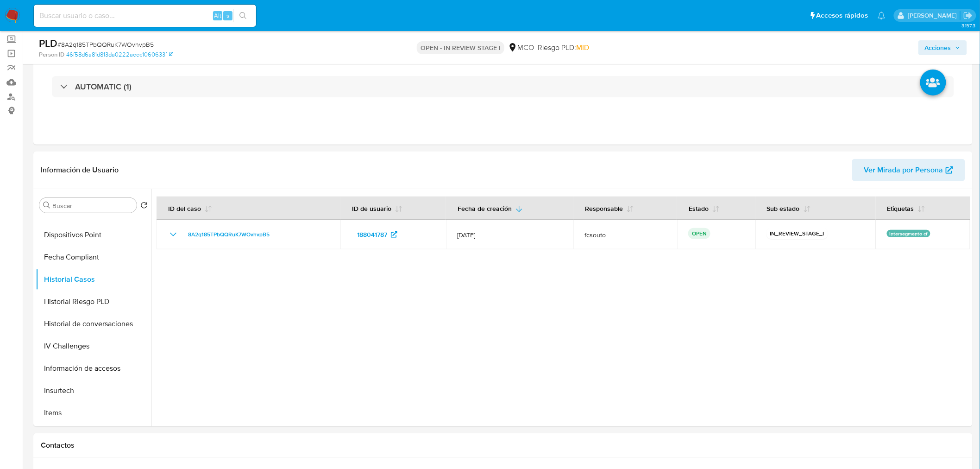
click at [954, 46] on span "Acciones" at bounding box center [943, 47] width 36 height 13
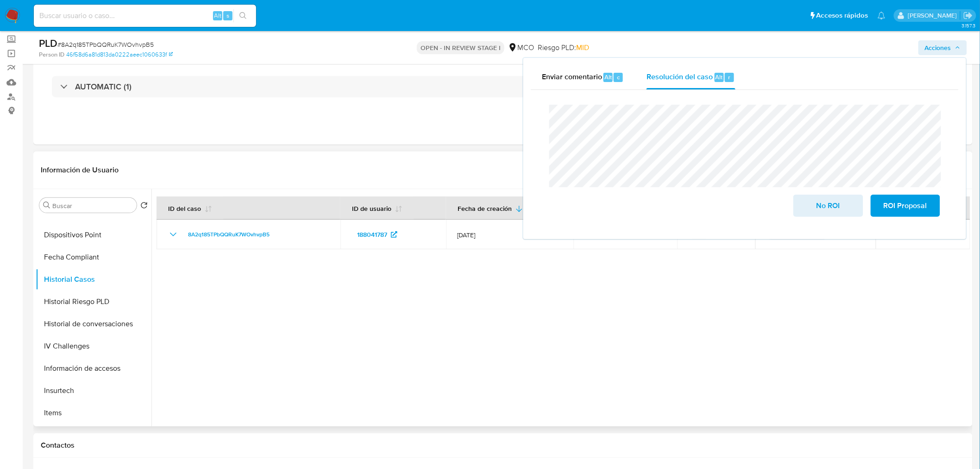
click at [697, 363] on div at bounding box center [560, 307] width 819 height 237
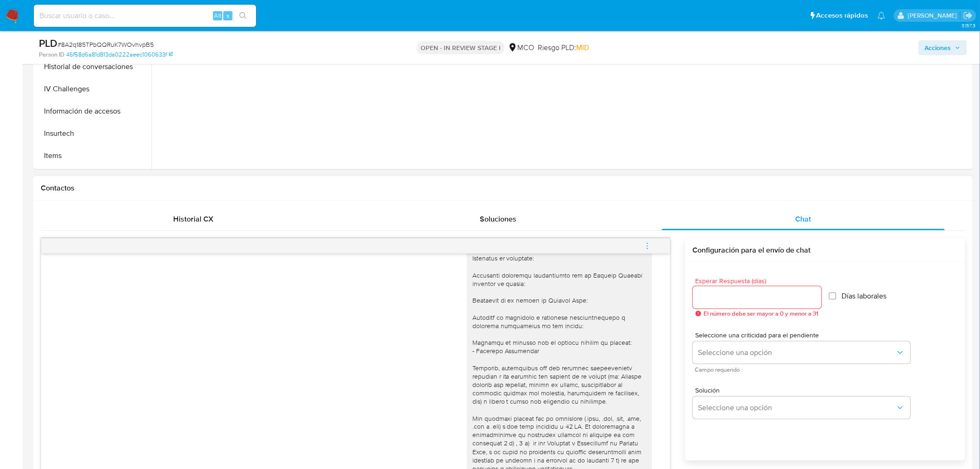
scroll to position [0, 0]
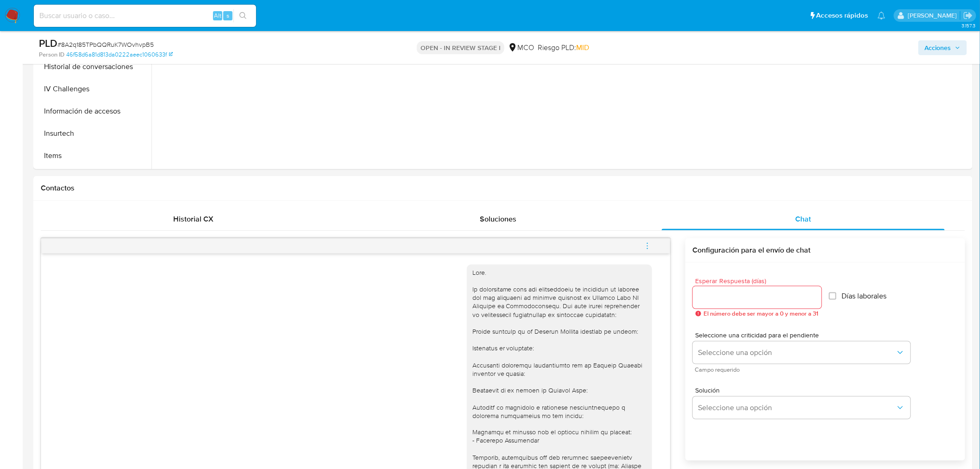
click at [952, 53] on span "Acciones" at bounding box center [943, 47] width 36 height 13
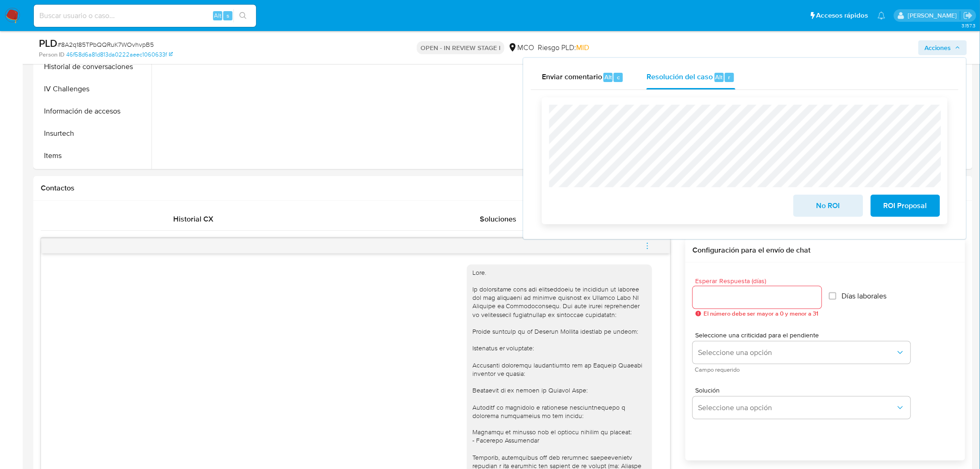
click at [619, 191] on div "No ROI ROI Proposal" at bounding box center [744, 161] width 391 height 112
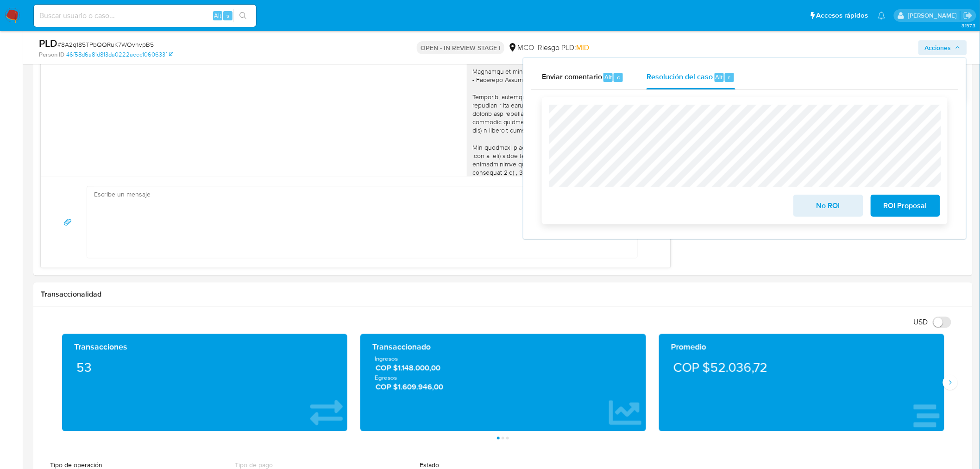
click at [914, 211] on span "ROI Proposal" at bounding box center [904, 205] width 45 height 20
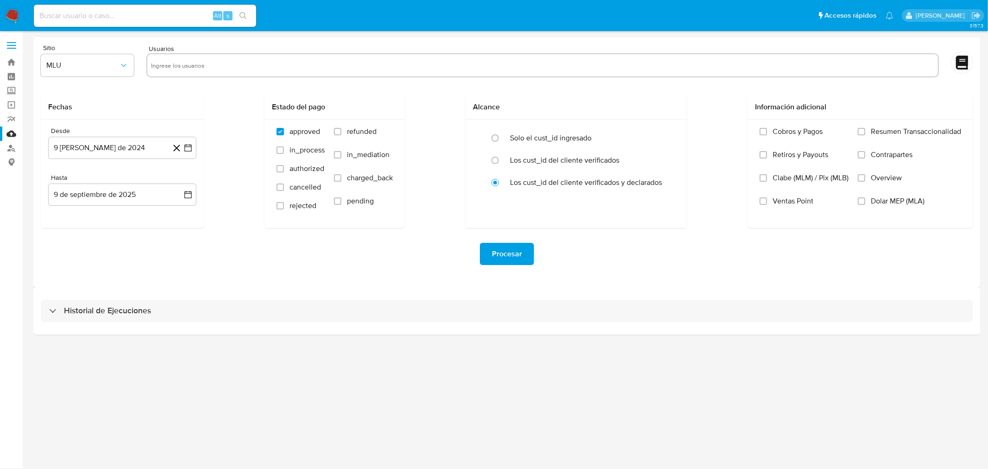
drag, startPoint x: 190, startPoint y: 65, endPoint x: 158, endPoint y: 63, distance: 32.0
click at [189, 65] on input "text" at bounding box center [542, 65] width 783 height 15
paste input "188041787"
type input "188041787"
click at [127, 65] on icon "button" at bounding box center [123, 65] width 9 height 9
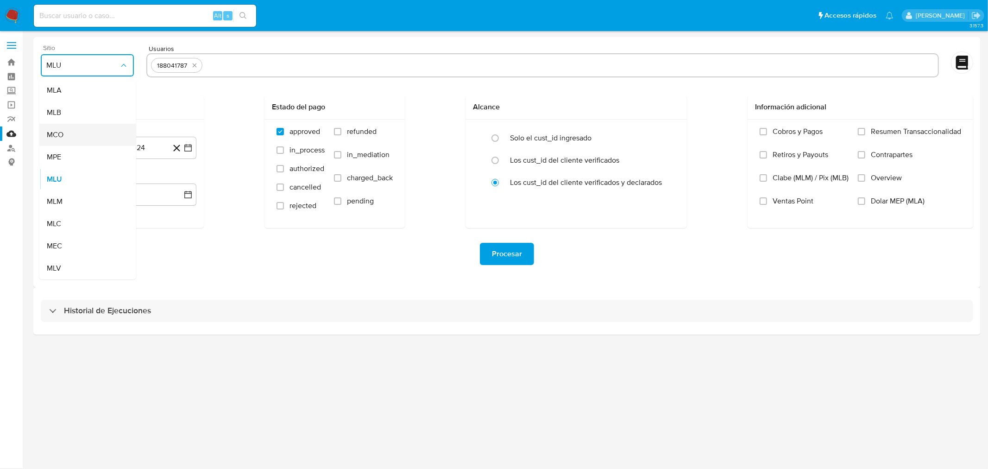
click at [109, 137] on div "MCO" at bounding box center [85, 135] width 76 height 22
click at [335, 133] on input "refunded" at bounding box center [337, 131] width 7 height 7
checkbox input "true"
click at [340, 178] on input "charged_back" at bounding box center [337, 177] width 7 height 7
checkbox input "true"
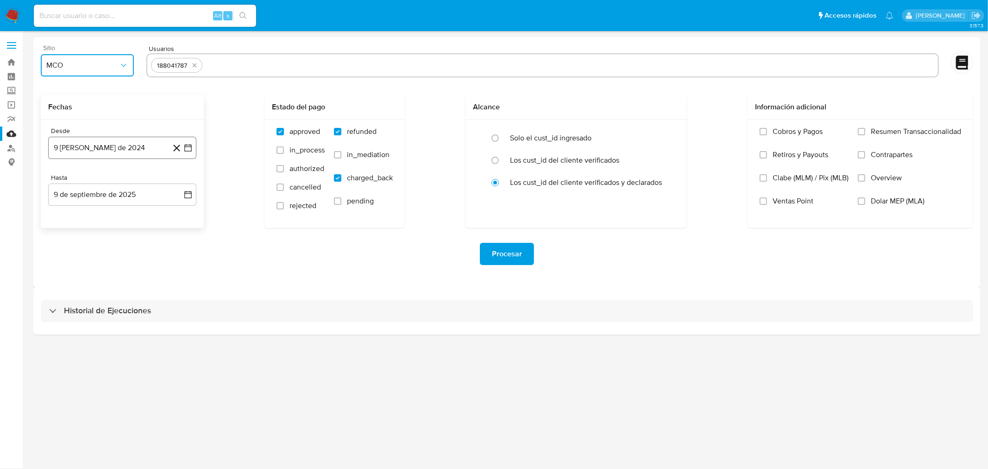
click at [195, 153] on button "9 de agosto de 2024" at bounding box center [122, 148] width 148 height 22
click at [181, 182] on icon "Mes siguiente" at bounding box center [179, 180] width 11 height 11
click at [62, 181] on icon "Mes anterior" at bounding box center [64, 180] width 11 height 11
click at [140, 232] on button "9" at bounding box center [140, 233] width 15 height 15
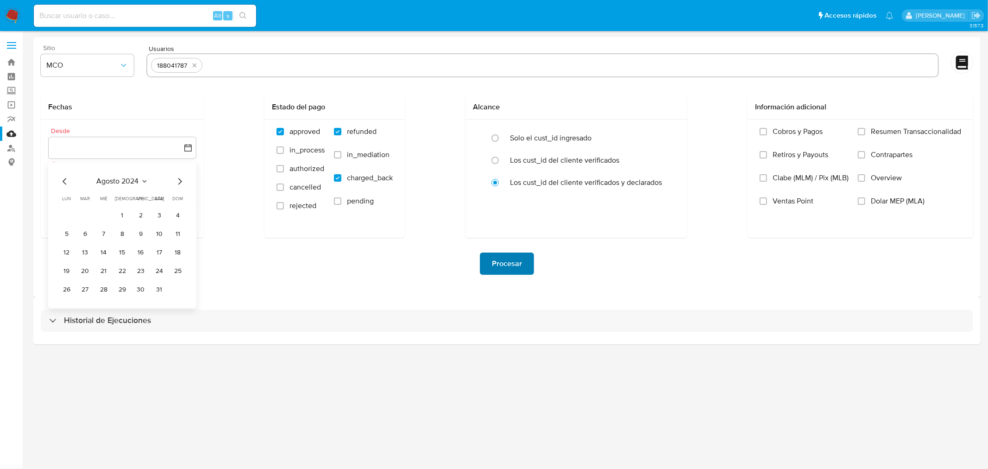
click at [510, 263] on span "Procesar" at bounding box center [507, 263] width 30 height 20
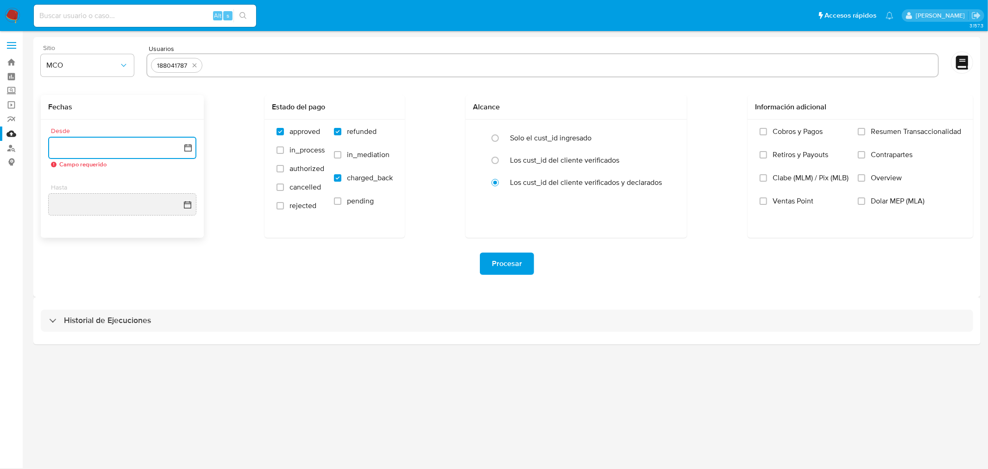
drag, startPoint x: 193, startPoint y: 148, endPoint x: 186, endPoint y: 156, distance: 10.5
click at [188, 149] on button "button" at bounding box center [122, 148] width 148 height 22
click at [145, 238] on button "9" at bounding box center [140, 233] width 15 height 15
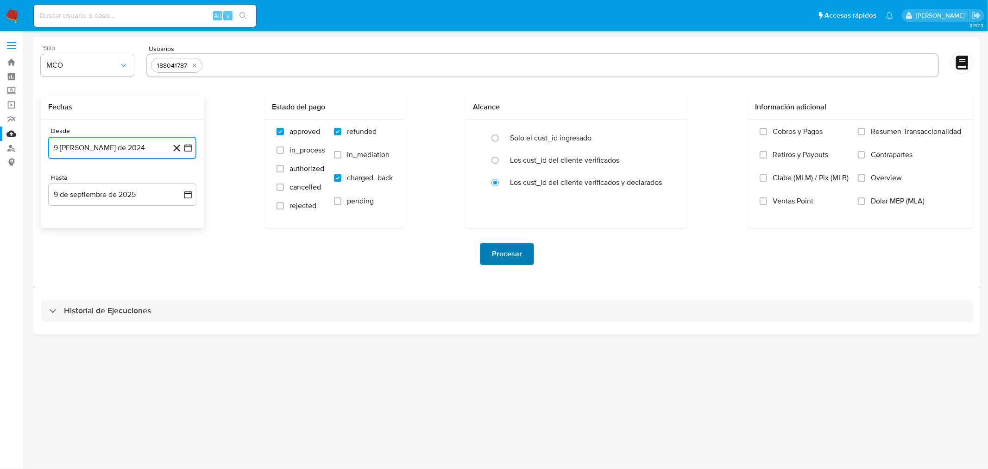
click at [524, 257] on button "Procesar" at bounding box center [507, 254] width 54 height 22
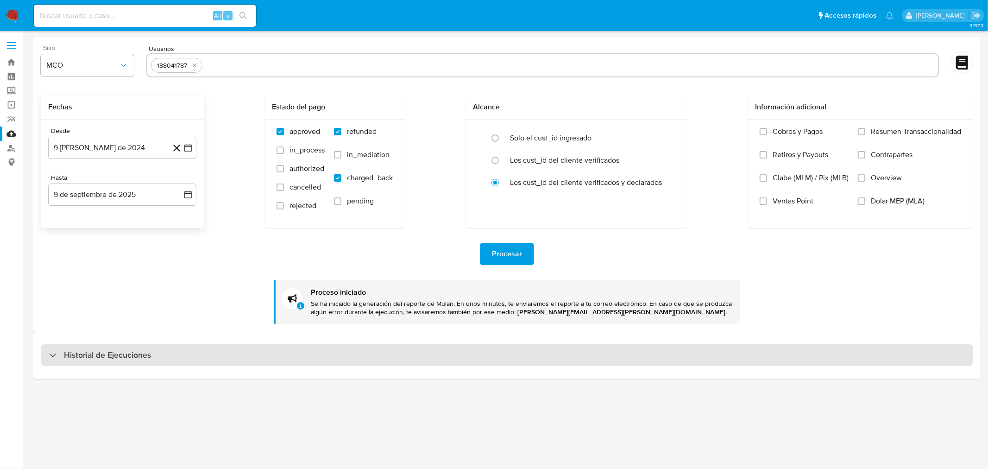
click at [174, 354] on div "Historial de Ejecuciones" at bounding box center [507, 355] width 932 height 22
select select "10"
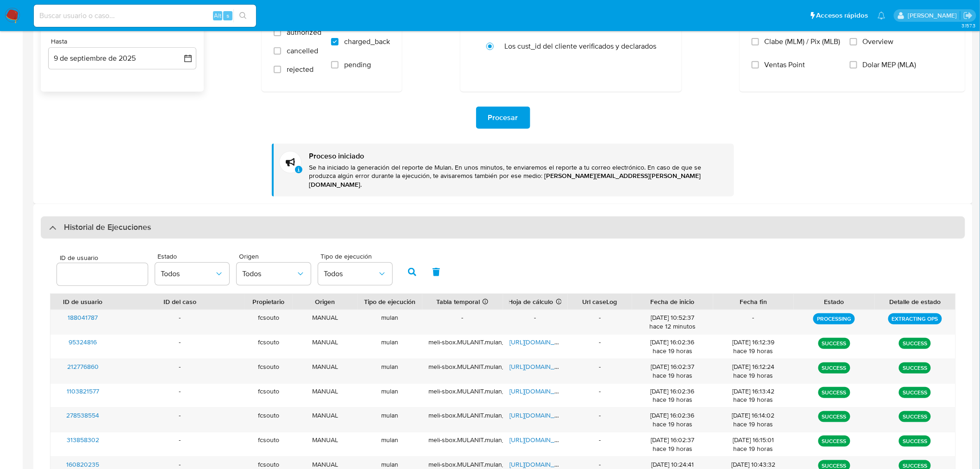
scroll to position [154, 0]
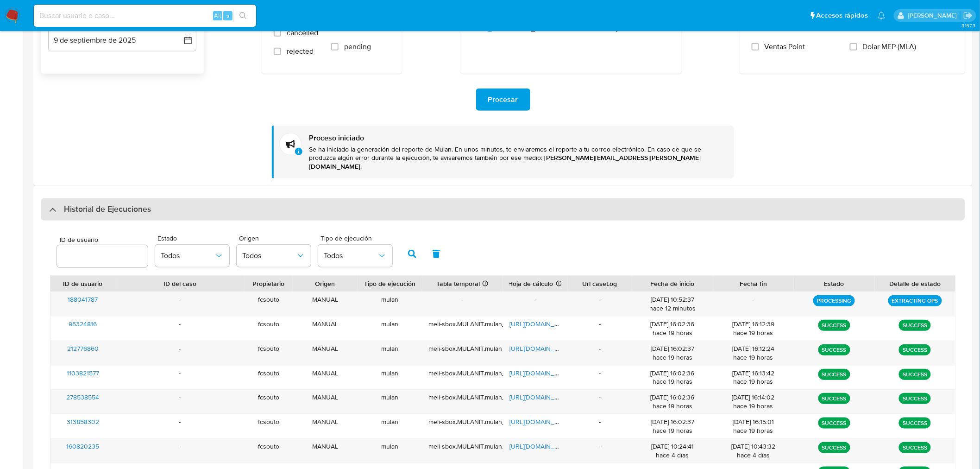
click at [131, 204] on h3 "Historial de Ejecuciones" at bounding box center [107, 209] width 87 height 11
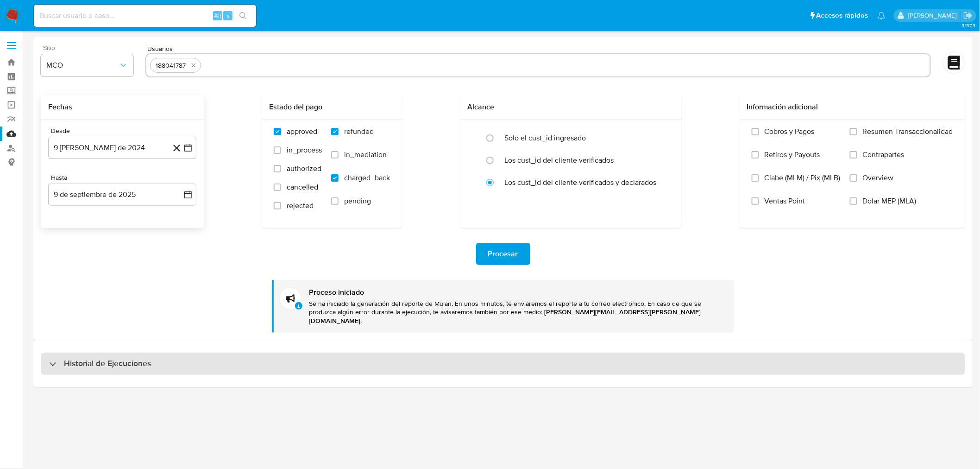
scroll to position [0, 0]
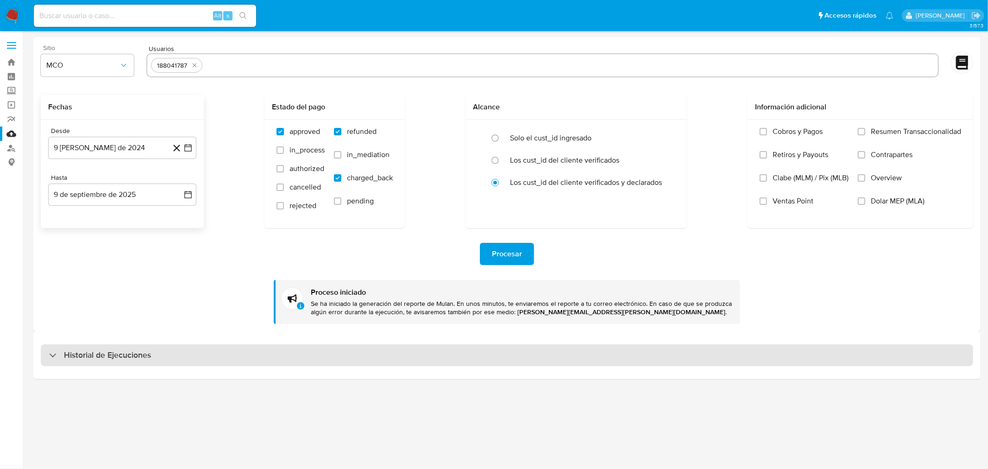
click at [163, 360] on div "Historial de Ejecuciones" at bounding box center [507, 355] width 932 height 22
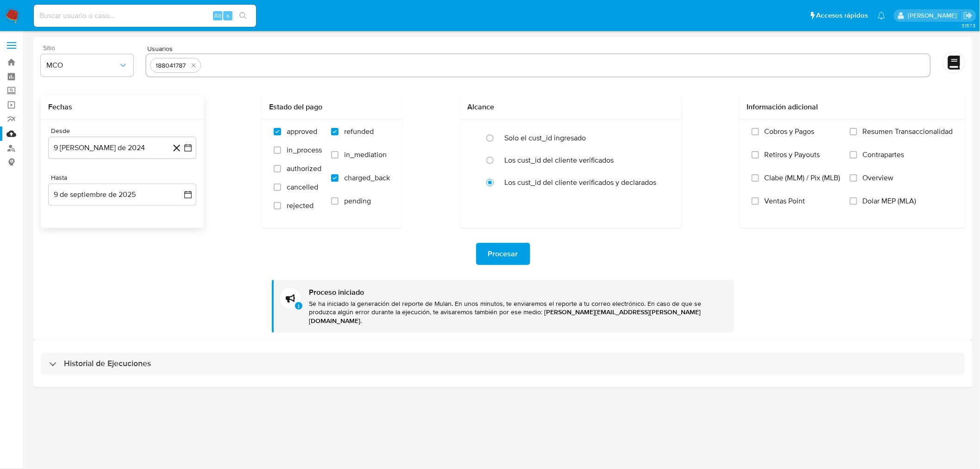
select select "10"
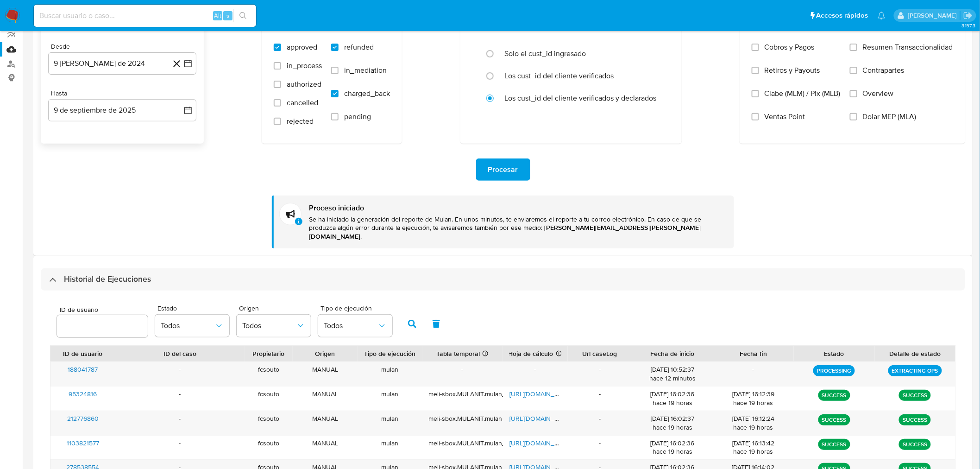
scroll to position [103, 0]
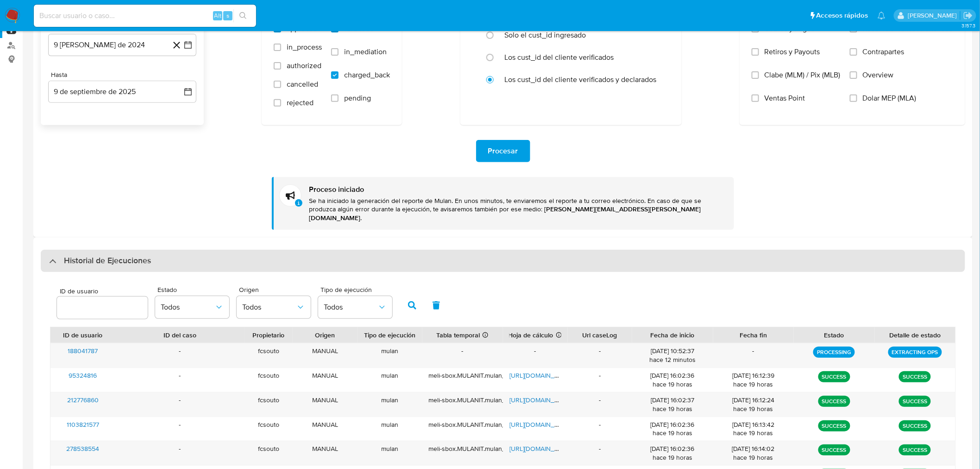
click at [93, 258] on div "Historial de Ejecuciones" at bounding box center [503, 261] width 924 height 22
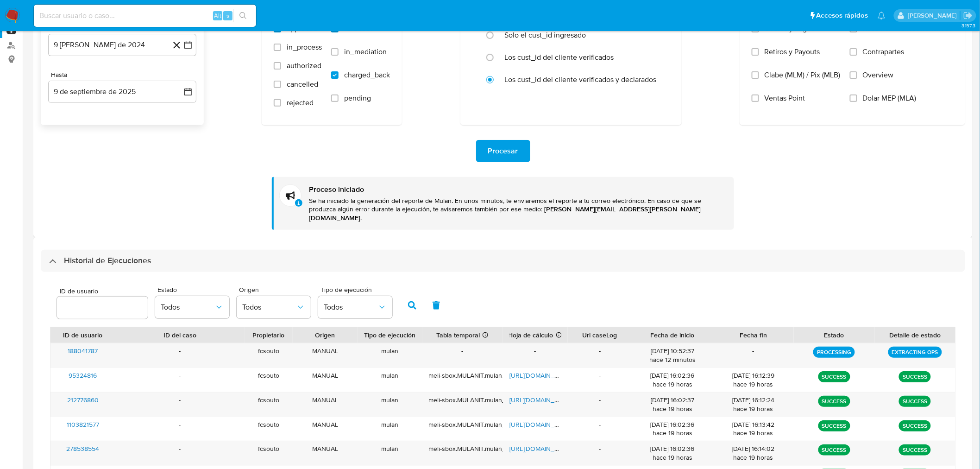
scroll to position [0, 0]
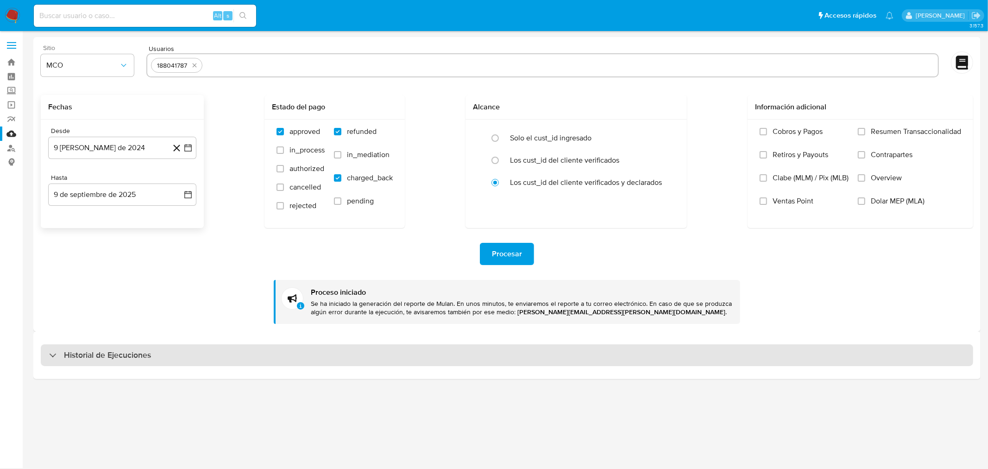
click at [160, 358] on div "Historial de Ejecuciones" at bounding box center [507, 355] width 932 height 22
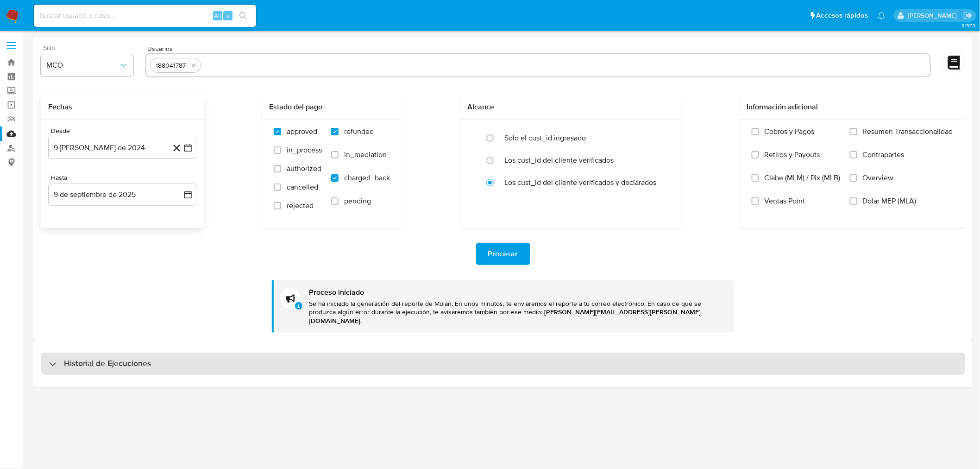
select select "10"
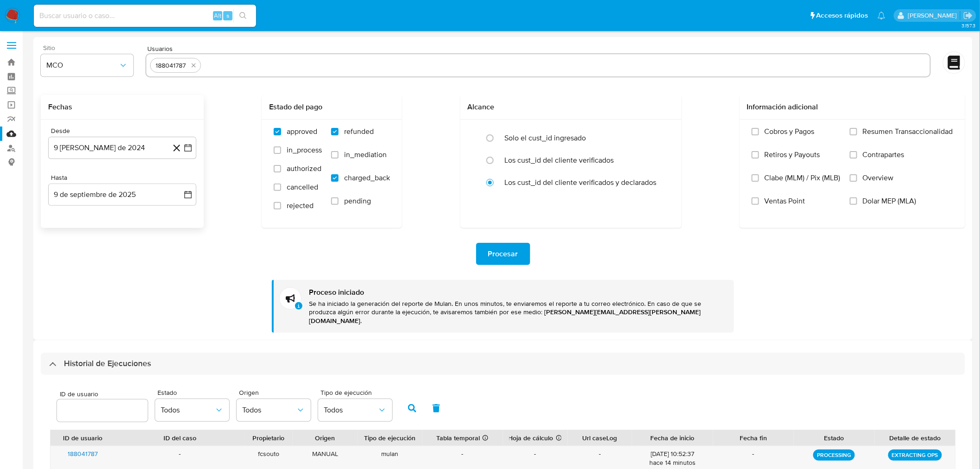
scroll to position [51, 0]
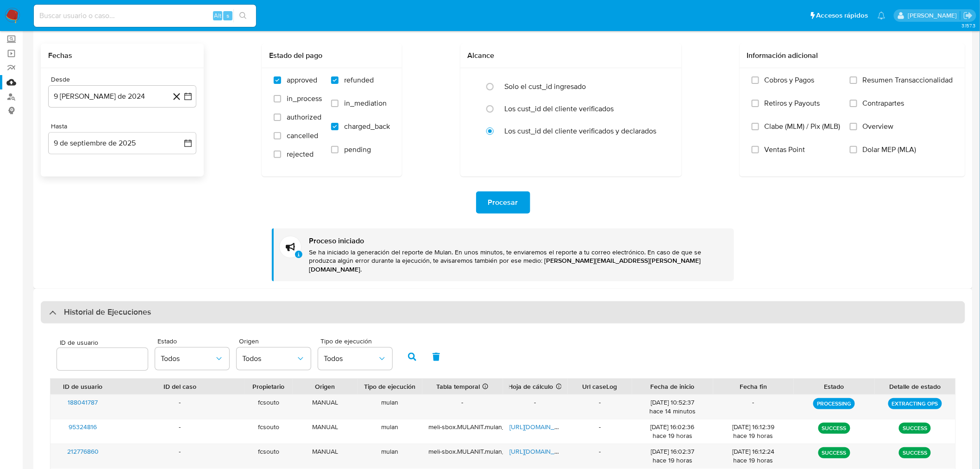
click at [148, 307] on h3 "Historial de Ejecuciones" at bounding box center [107, 312] width 87 height 11
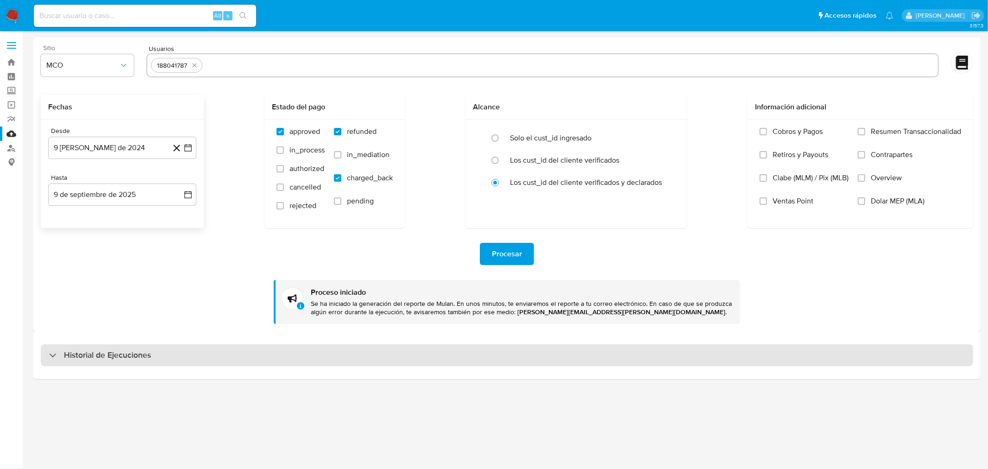
click at [229, 362] on div "Historial de Ejecuciones" at bounding box center [507, 355] width 932 height 22
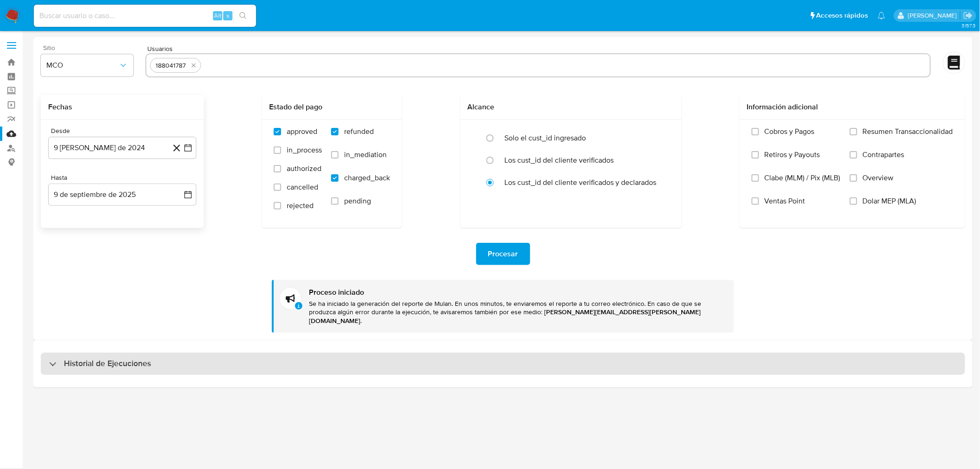
select select "10"
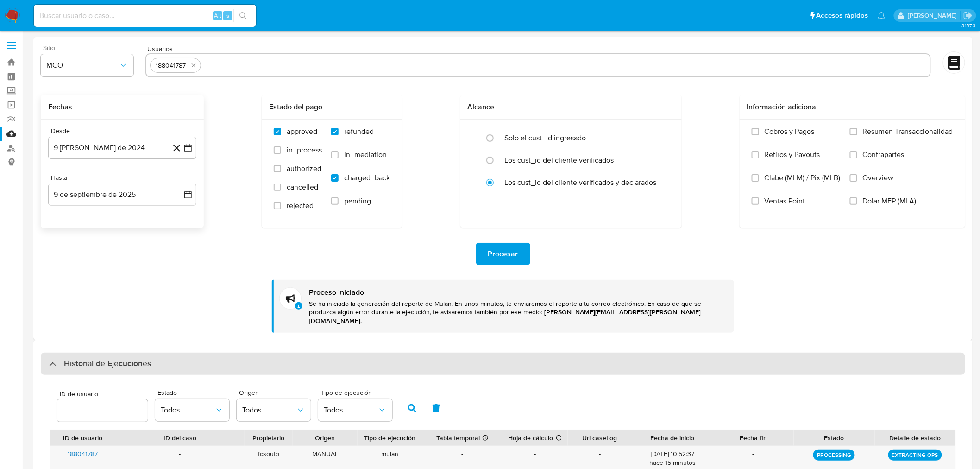
click at [229, 358] on div "Historial de Ejecuciones" at bounding box center [503, 363] width 924 height 22
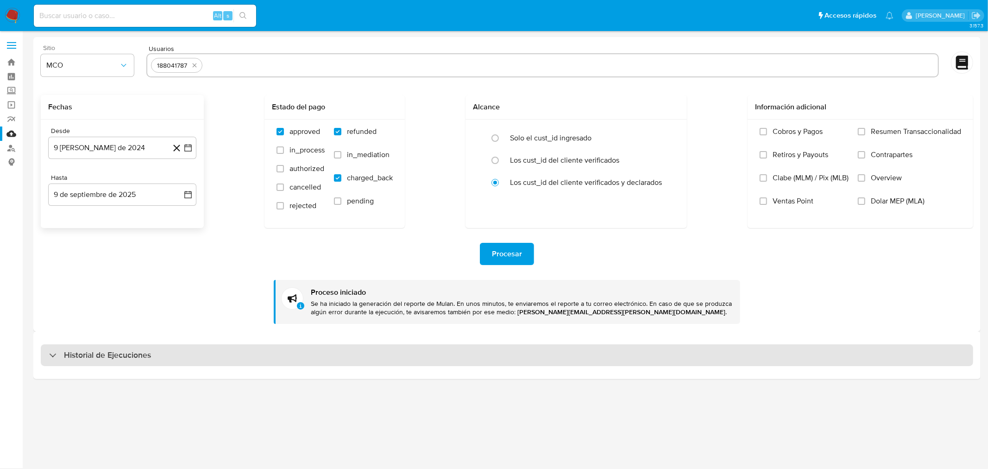
click at [193, 350] on div "Historial de Ejecuciones" at bounding box center [507, 355] width 932 height 22
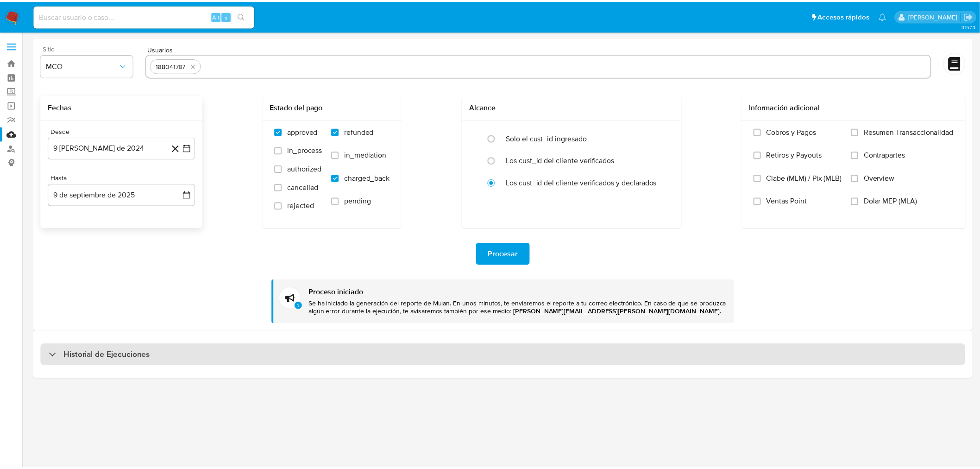
select select "10"
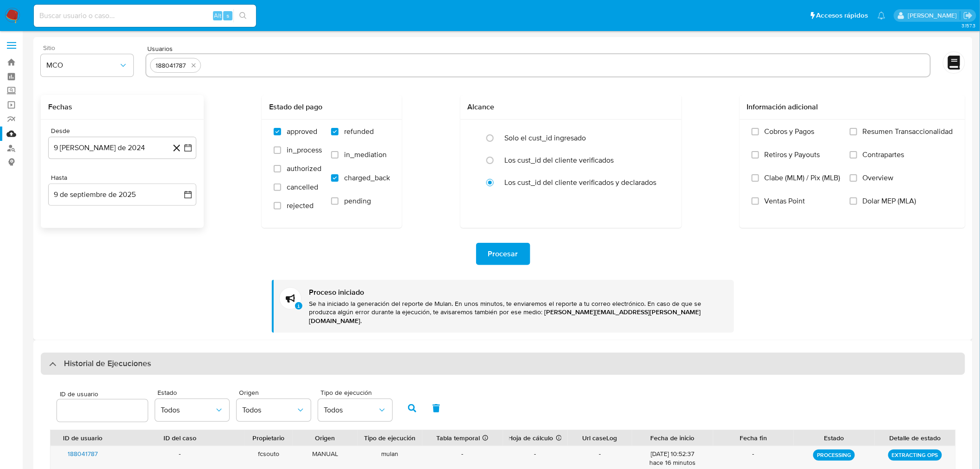
click at [192, 352] on div "Historial de Ejecuciones" at bounding box center [503, 363] width 924 height 22
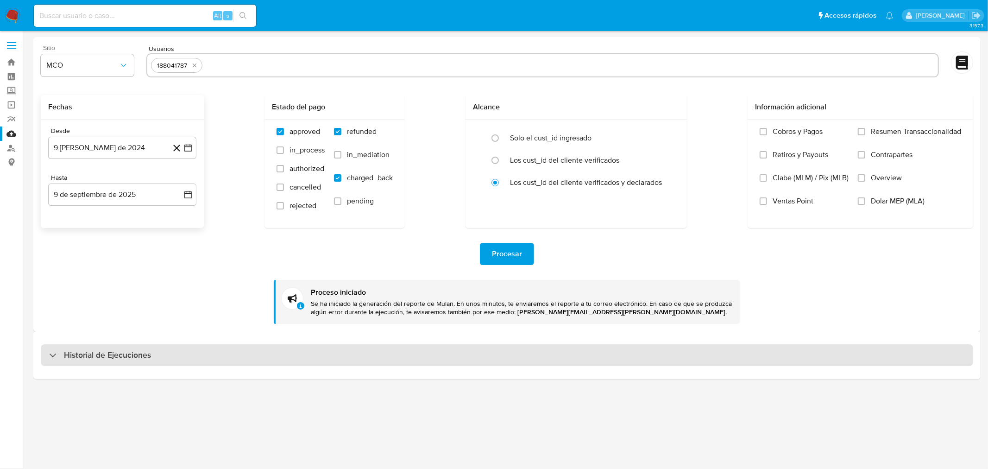
click at [189, 360] on div "Historial de Ejecuciones" at bounding box center [507, 355] width 932 height 22
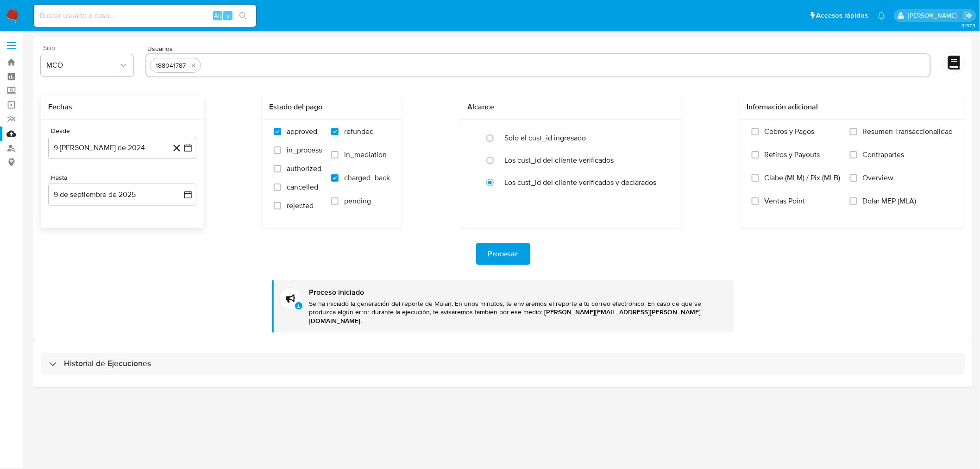
select select "10"
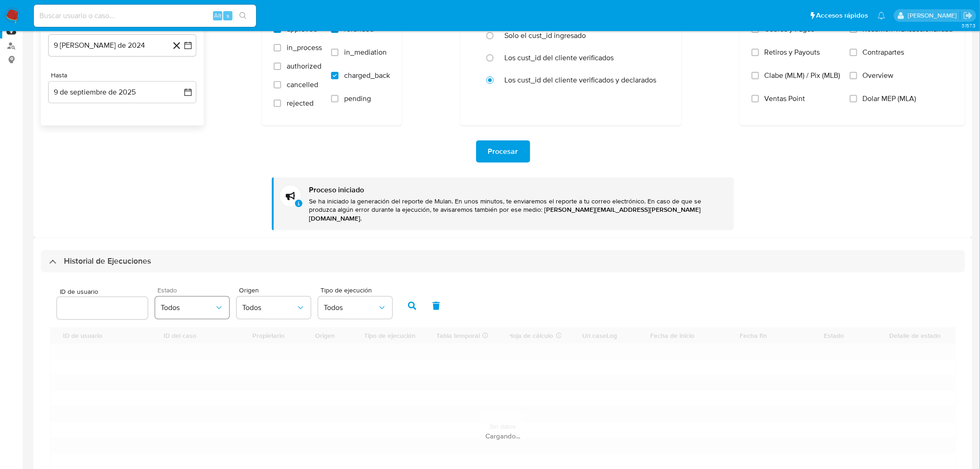
scroll to position [103, 0]
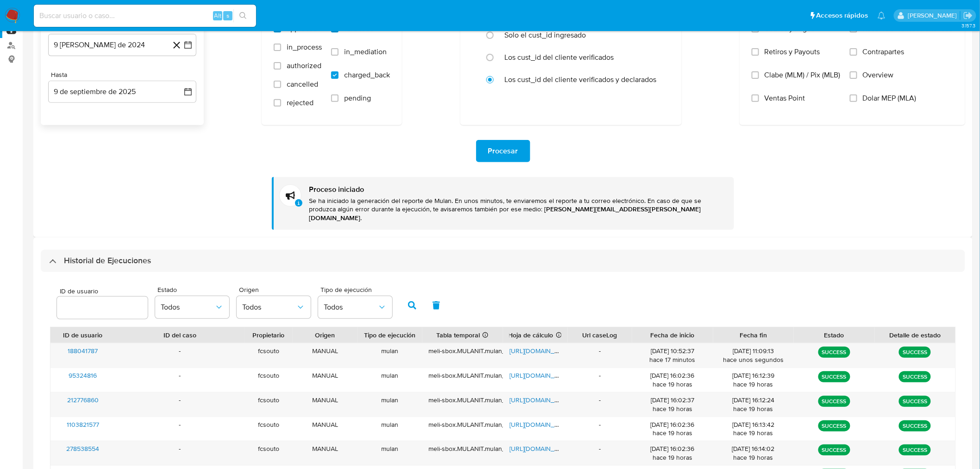
drag, startPoint x: 173, startPoint y: 250, endPoint x: 168, endPoint y: 251, distance: 5.2
click at [173, 250] on div "Historial de Ejecuciones" at bounding box center [503, 261] width 924 height 22
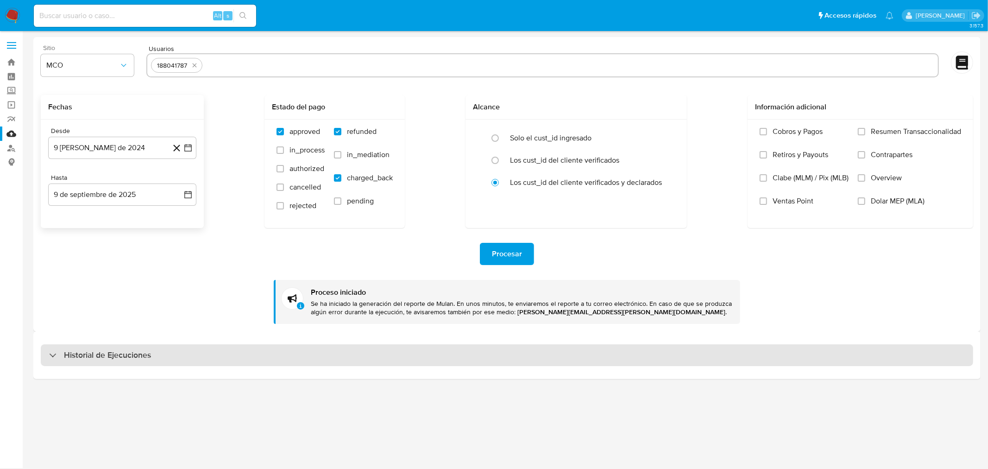
click at [286, 360] on div "Historial de Ejecuciones" at bounding box center [507, 355] width 932 height 22
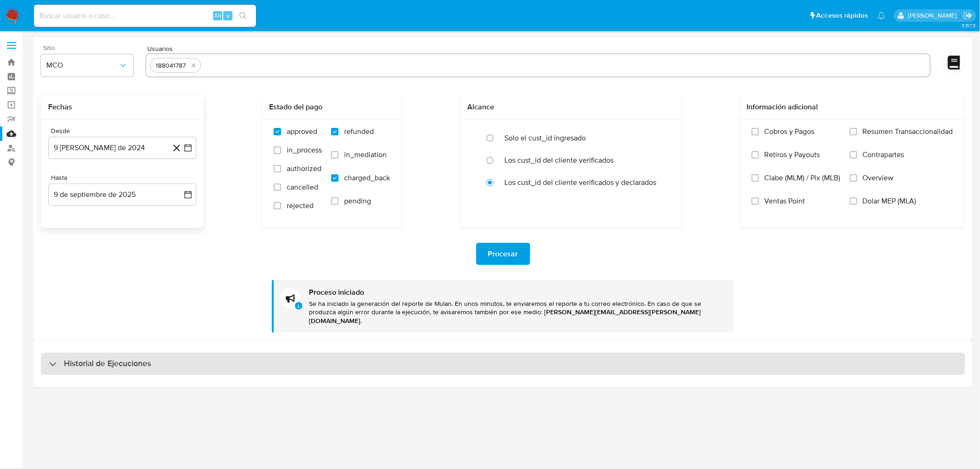
select select "10"
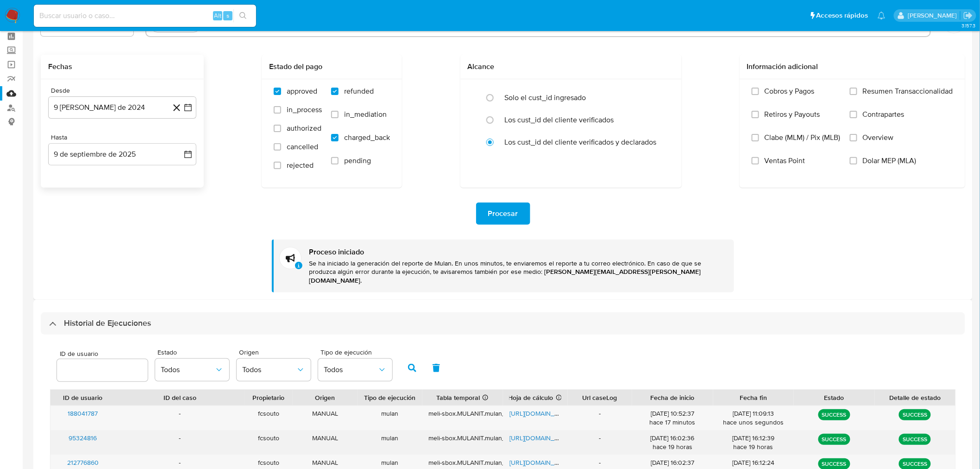
scroll to position [103, 0]
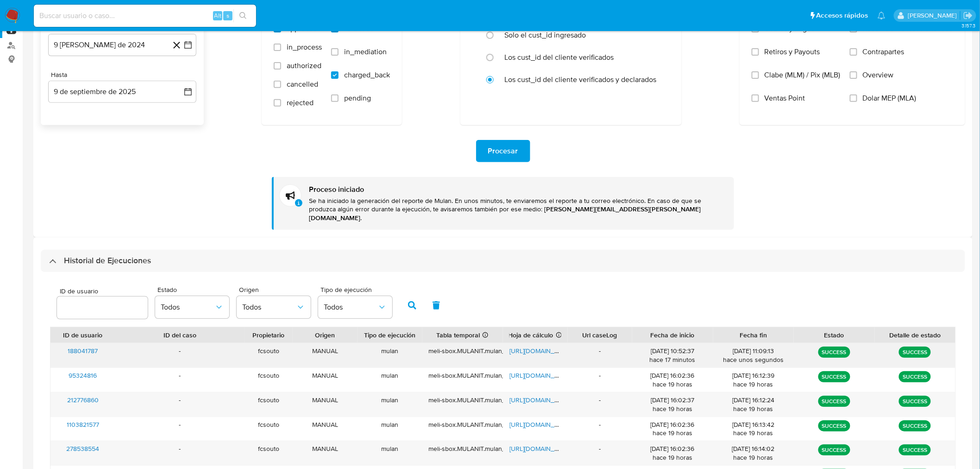
click at [541, 346] on span "https://docs.google.com/spreadsheets/d/1qCAVCq3uc8_RLLrmhF7lhzJxPhIuuvA1DurGAfy…" at bounding box center [541, 350] width 64 height 9
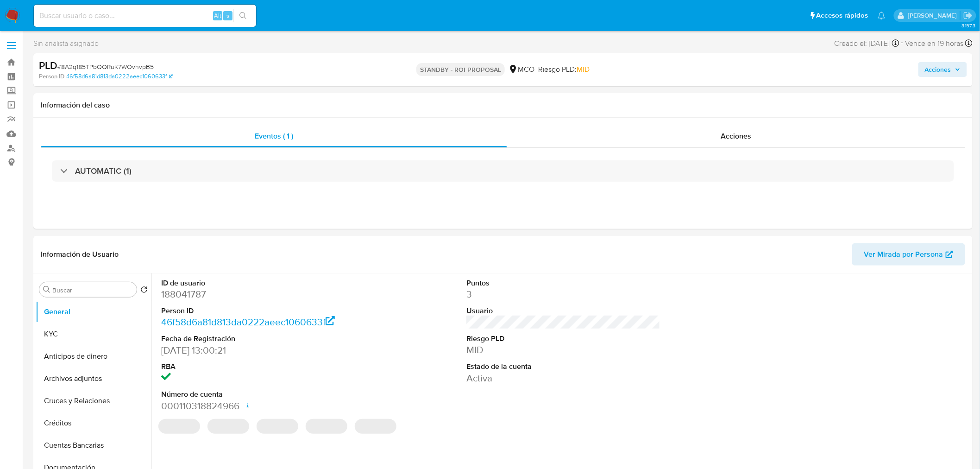
select select "10"
click at [186, 291] on dd "188041787" at bounding box center [258, 294] width 194 height 13
copy dd "188041787"
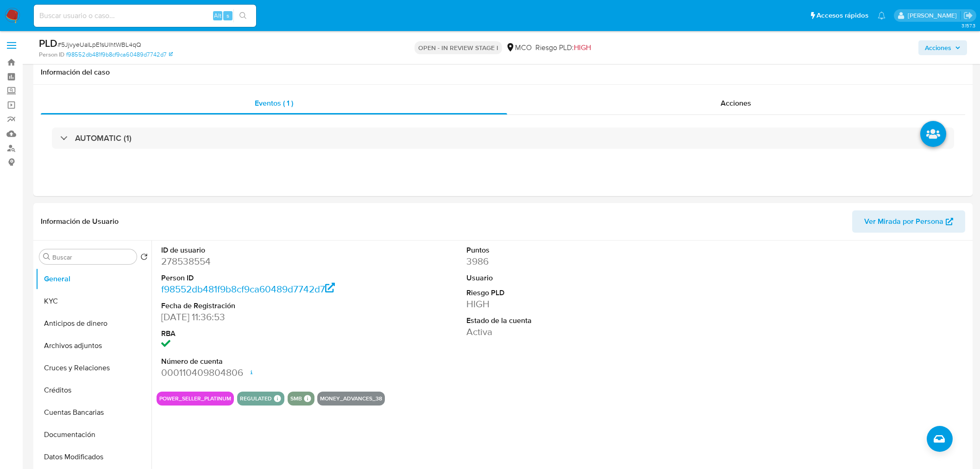
select select "10"
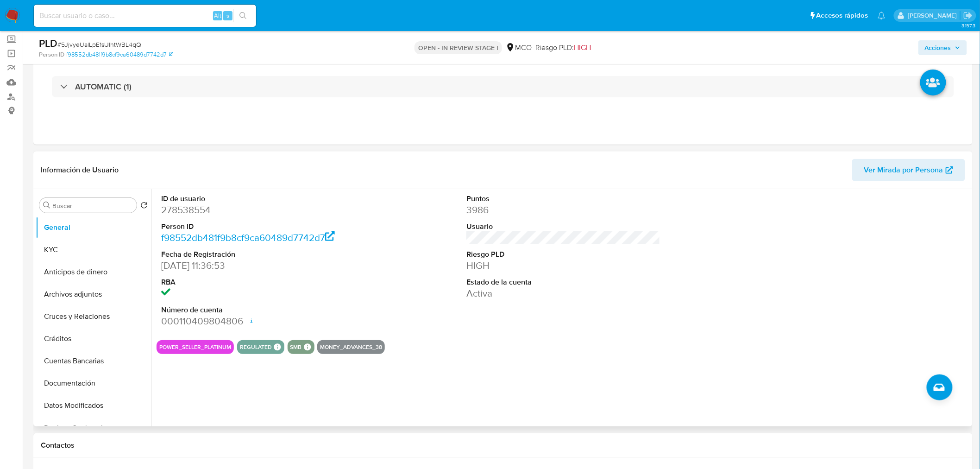
scroll to position [51, 0]
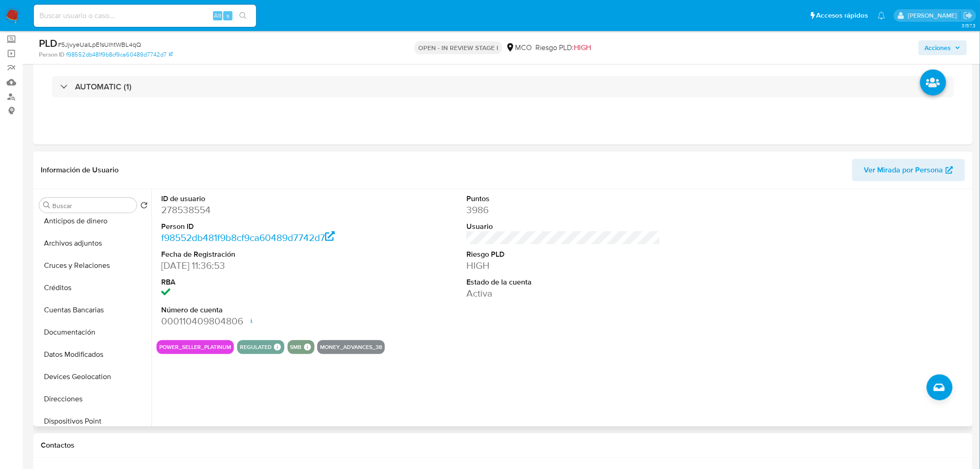
click at [197, 212] on dd "278538554" at bounding box center [258, 209] width 194 height 13
copy dd "278538554"
click at [200, 210] on dd "278538554" at bounding box center [258, 209] width 194 height 13
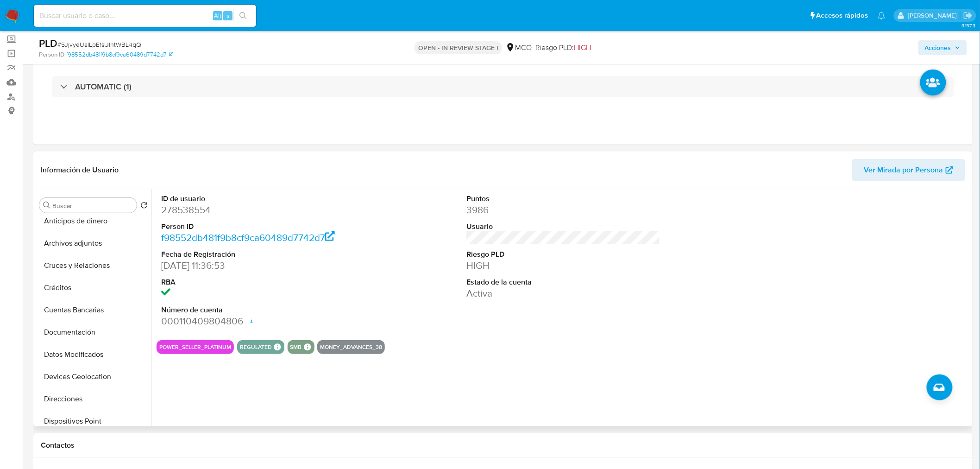
click at [298, 177] on header "Información de Usuario Ver Mirada por Persona" at bounding box center [503, 170] width 924 height 22
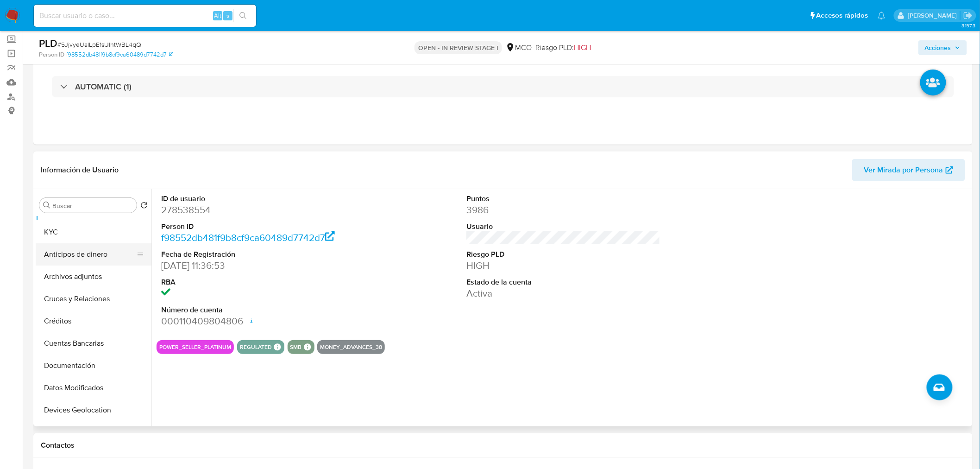
scroll to position [0, 0]
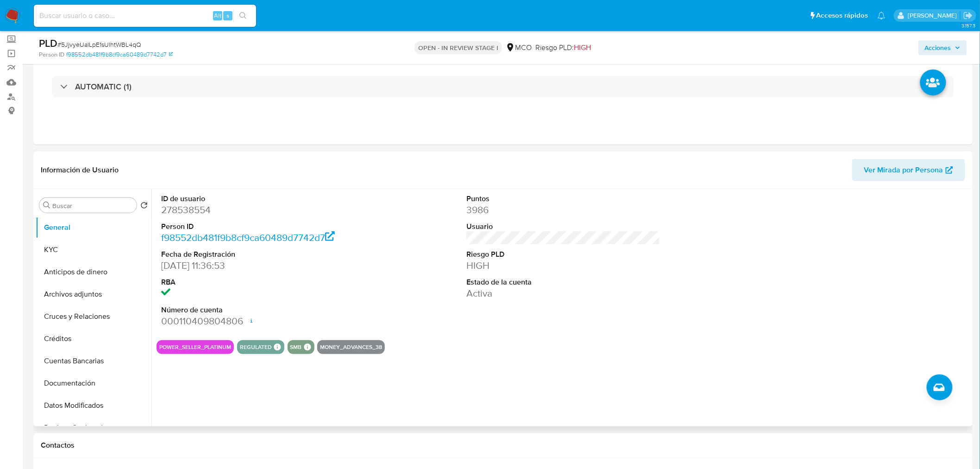
click at [198, 209] on dd "278538554" at bounding box center [258, 209] width 194 height 13
click at [208, 214] on dd "278538554" at bounding box center [258, 209] width 194 height 13
click at [207, 214] on dd "278538554" at bounding box center [258, 209] width 194 height 13
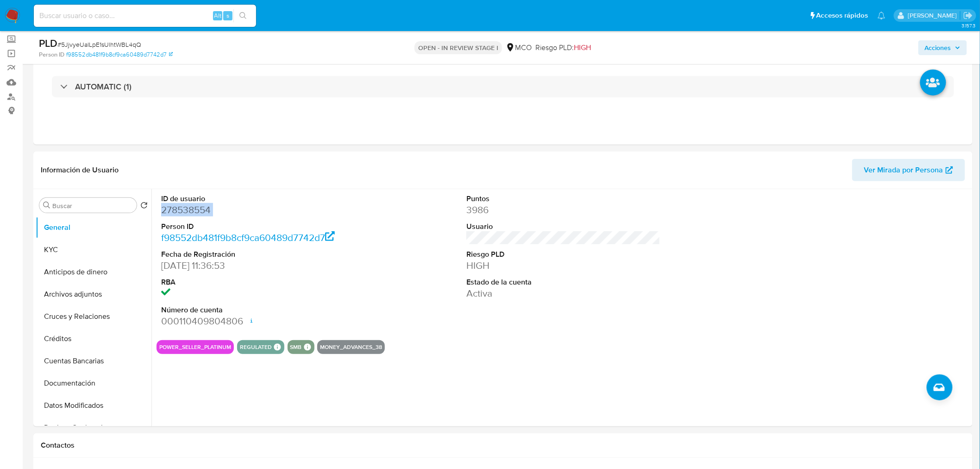
copy dd "278538554"
click at [193, 214] on dd "278538554" at bounding box center [258, 209] width 194 height 13
click at [350, 124] on div "Eventos ( 1 ) Acciones AUTOMATIC (1)" at bounding box center [502, 88] width 939 height 111
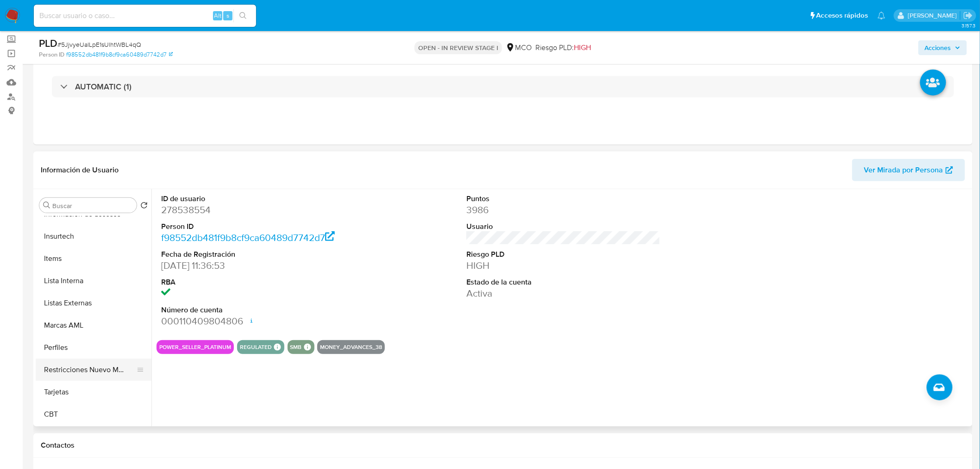
click at [94, 366] on button "Restricciones Nuevo Mundo" at bounding box center [90, 369] width 108 height 22
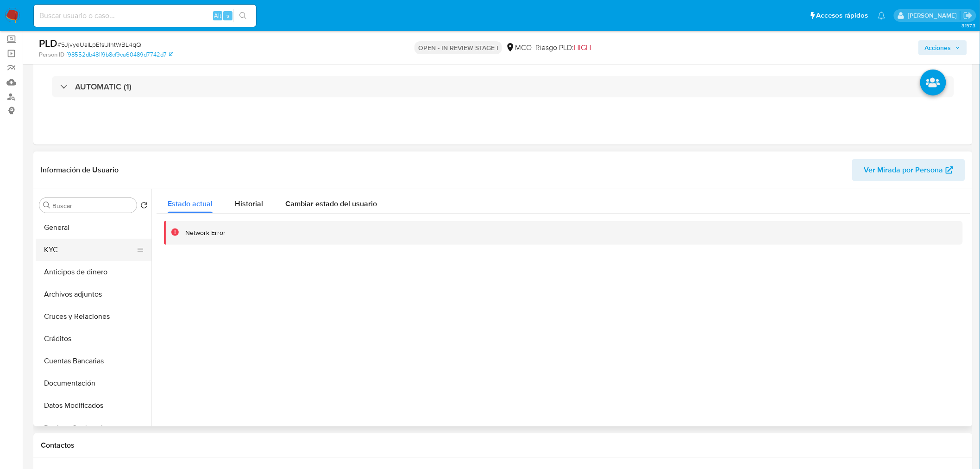
click at [85, 250] on button "KYC" at bounding box center [90, 249] width 108 height 22
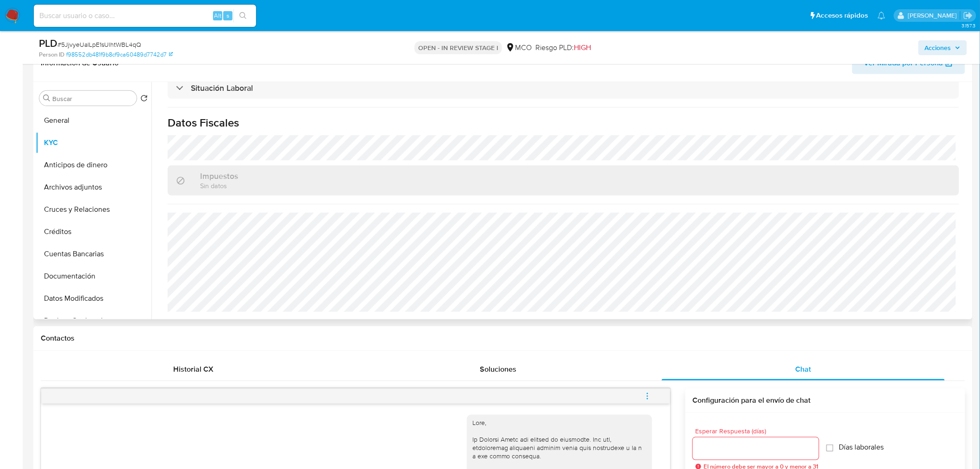
scroll to position [51, 0]
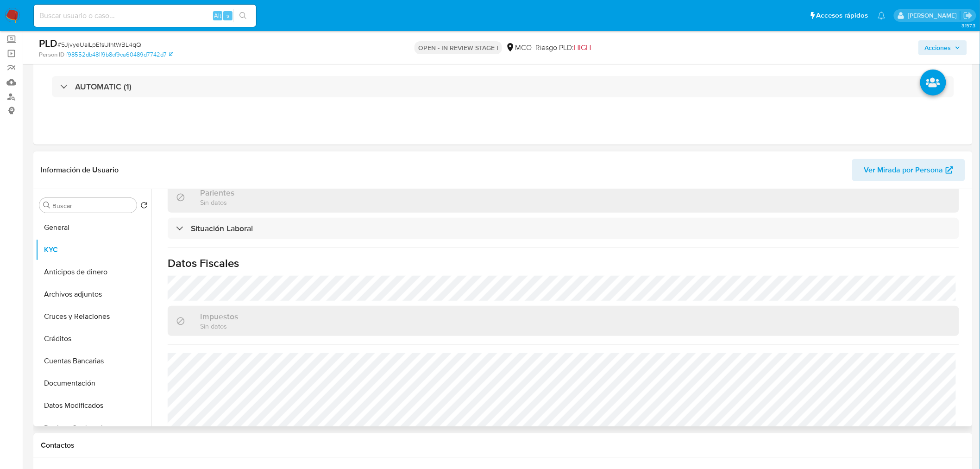
drag, startPoint x: 520, startPoint y: 314, endPoint x: 469, endPoint y: 343, distance: 58.9
click at [469, 343] on div "Actualizado hace un mes Creado: 20/01/2021 16:55:35 Actualizado: 09/08/2025 10:…" at bounding box center [562, 108] width 813 height 701
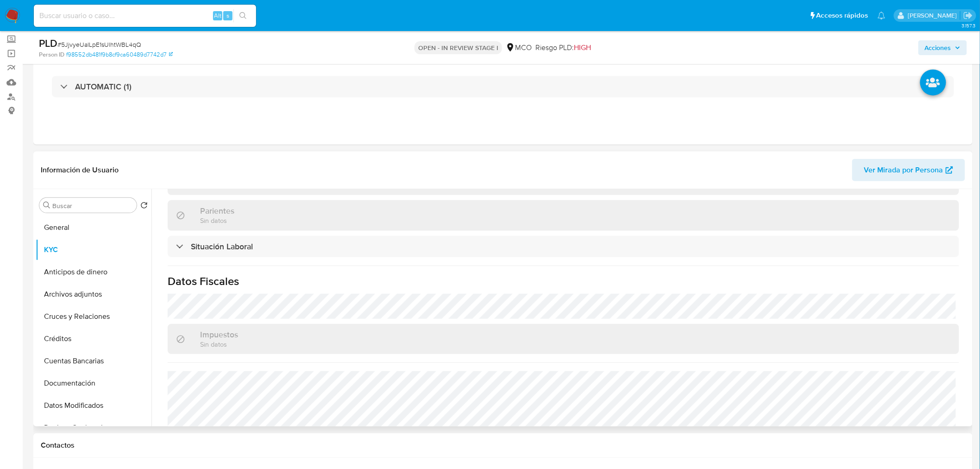
drag, startPoint x: 469, startPoint y: 343, endPoint x: 466, endPoint y: 347, distance: 5.4
click at [469, 343] on div "Impuestos Sin datos" at bounding box center [563, 339] width 791 height 30
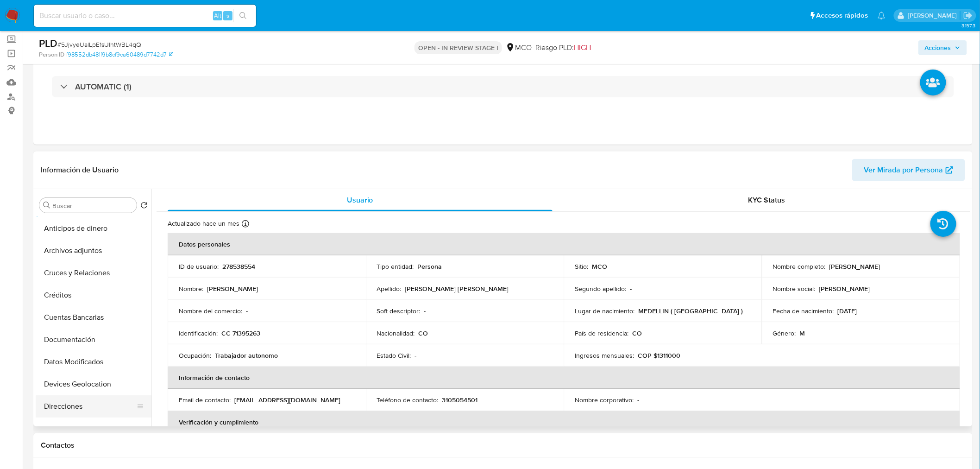
scroll to position [103, 0]
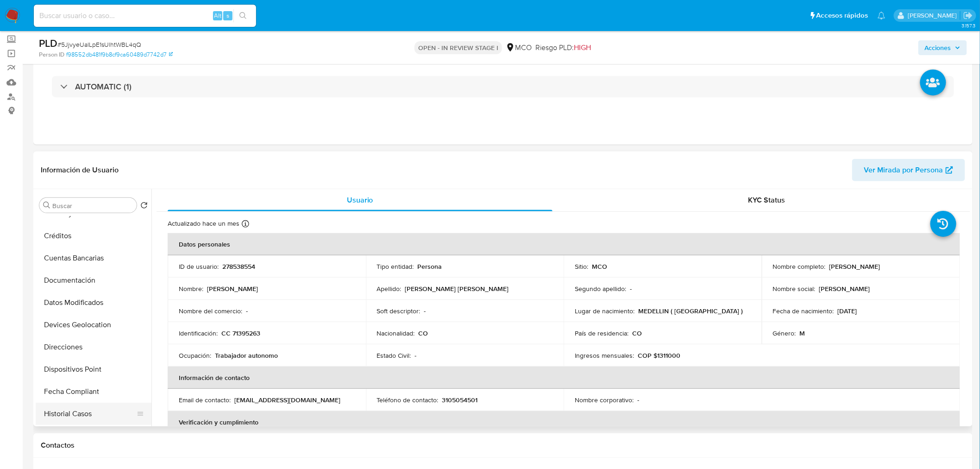
click at [98, 414] on button "Historial Casos" at bounding box center [90, 413] width 108 height 22
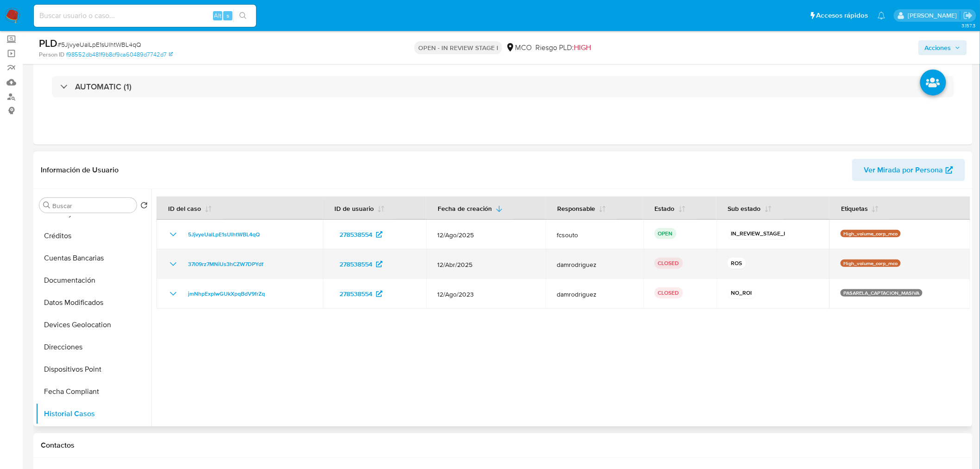
click at [170, 262] on icon "Mostrar/Ocultar" at bounding box center [173, 264] width 6 height 4
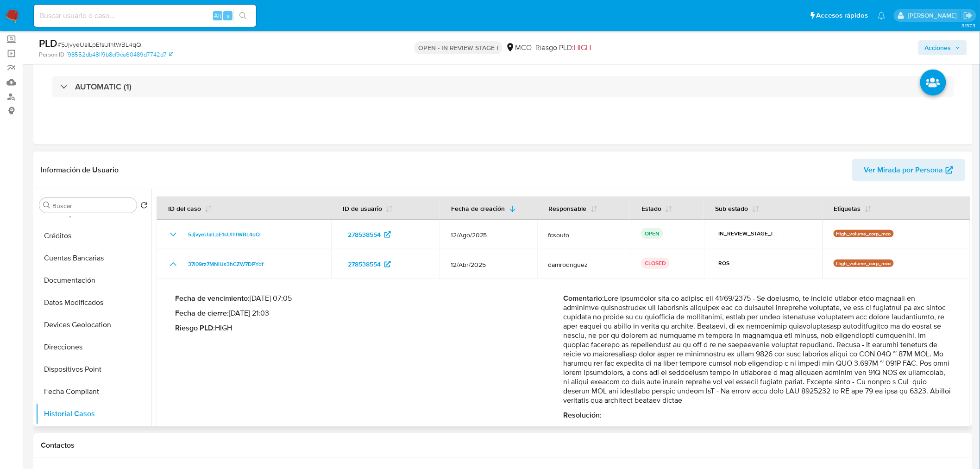
drag, startPoint x: 795, startPoint y: 391, endPoint x: 804, endPoint y: 401, distance: 13.8
click at [804, 401] on p "Comentario :" at bounding box center [757, 349] width 388 height 111
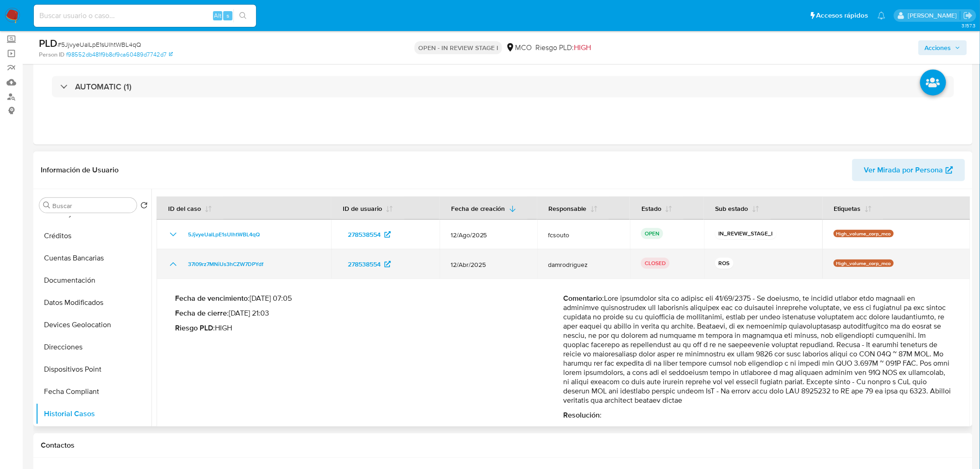
click at [168, 261] on icon "Mostrar/Ocultar" at bounding box center [173, 263] width 11 height 11
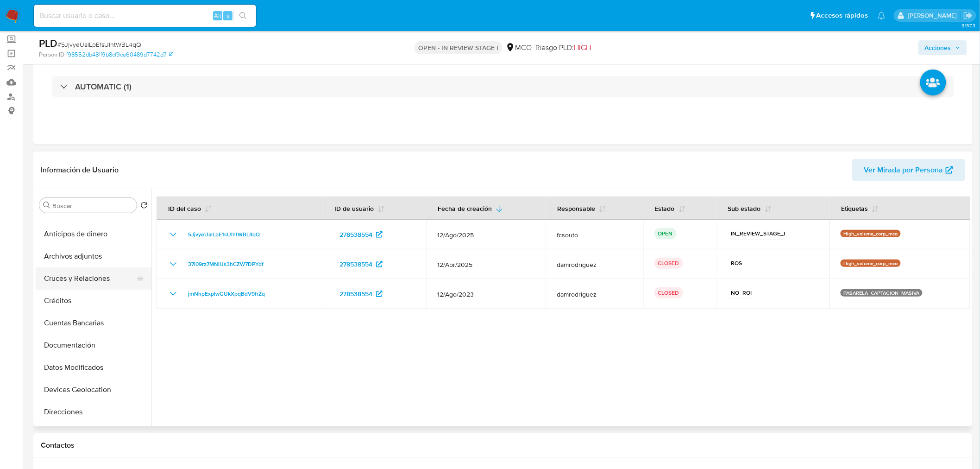
scroll to position [0, 0]
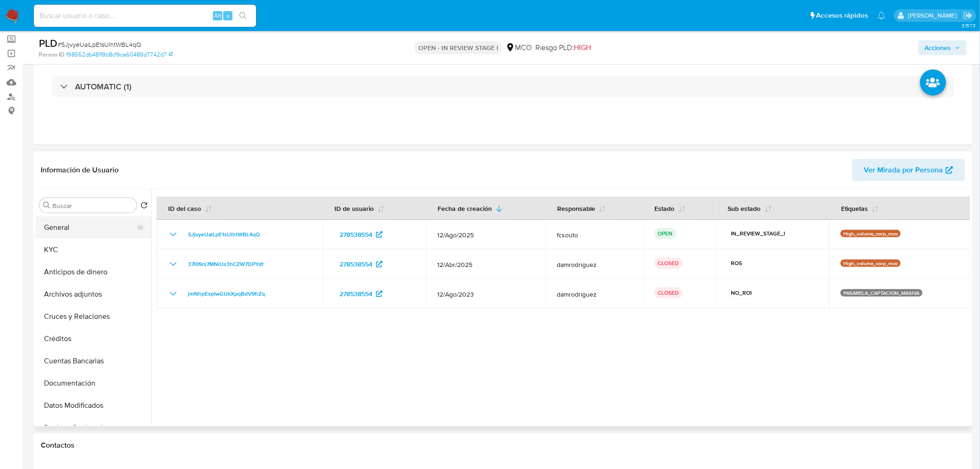
click at [77, 232] on button "General" at bounding box center [90, 227] width 108 height 22
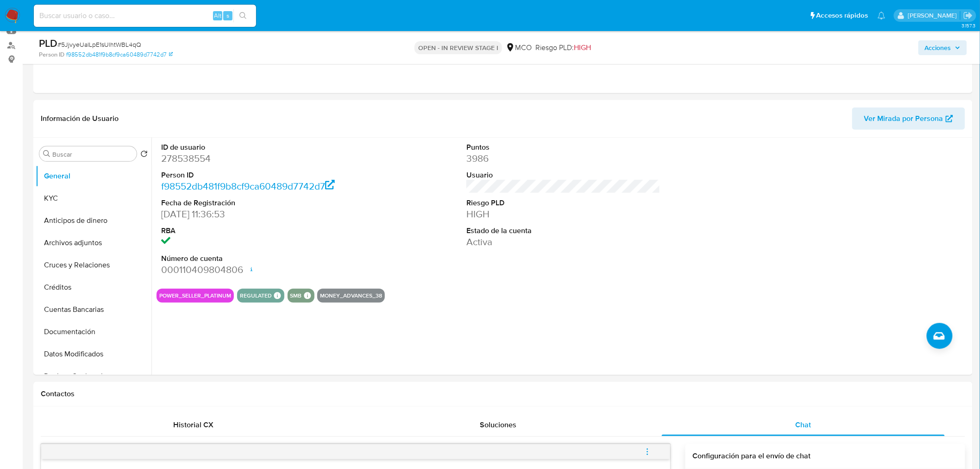
click at [945, 47] on span "Acciones" at bounding box center [938, 47] width 26 height 15
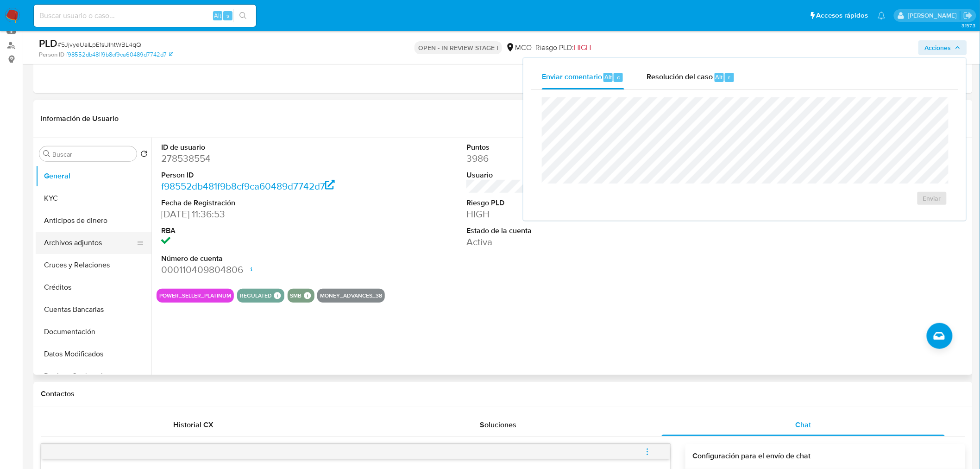
drag, startPoint x: 82, startPoint y: 238, endPoint x: 98, endPoint y: 245, distance: 17.8
click at [82, 239] on button "Archivos adjuntos" at bounding box center [90, 242] width 108 height 22
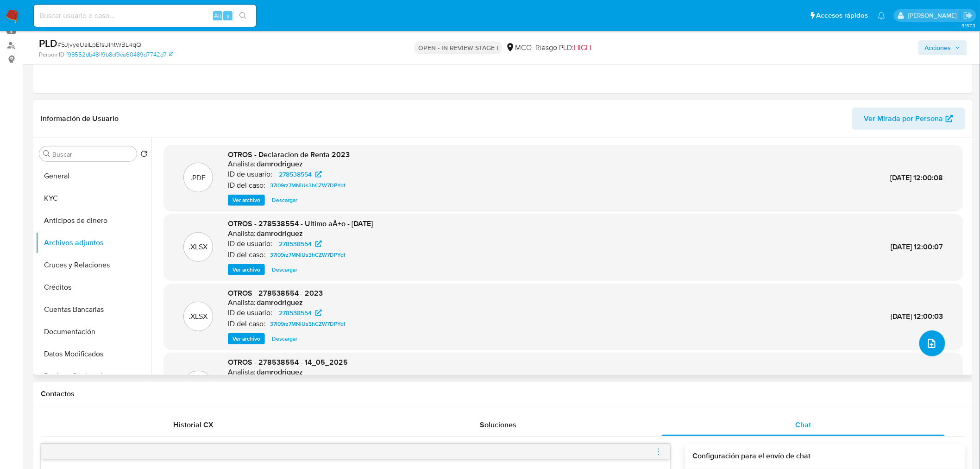
click at [928, 343] on icon "upload-file" at bounding box center [931, 343] width 11 height 11
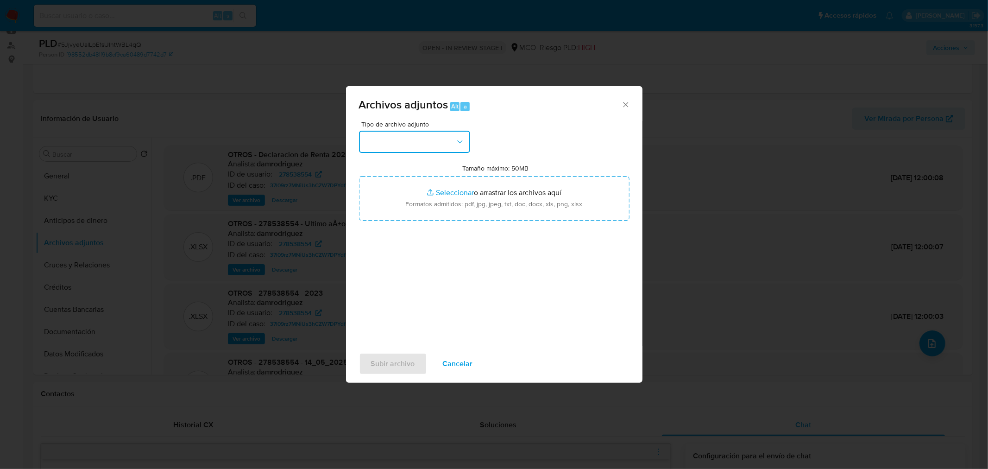
click at [450, 133] on button "button" at bounding box center [414, 142] width 111 height 22
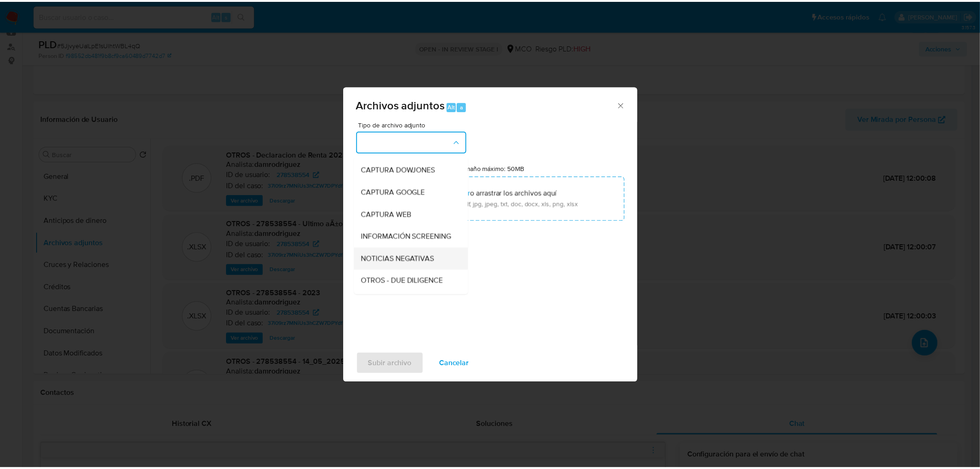
scroll to position [51, 0]
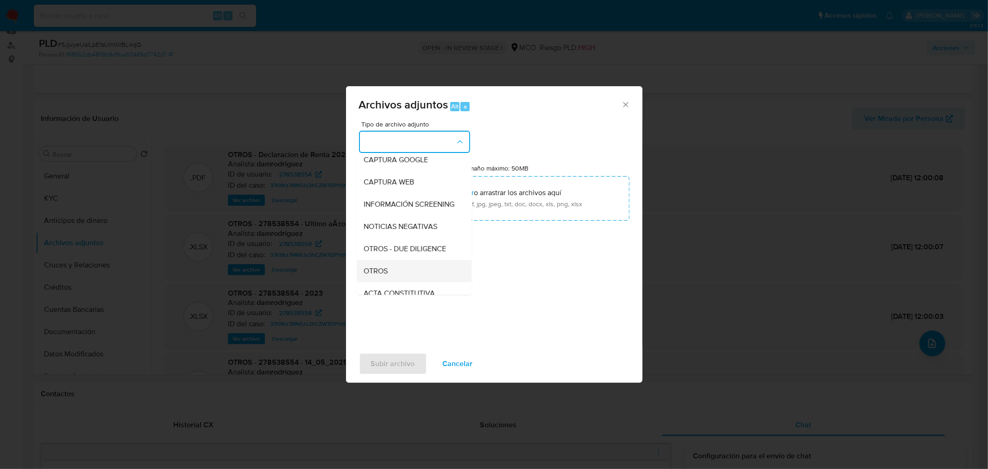
click at [394, 274] on div "OTROS" at bounding box center [411, 270] width 94 height 22
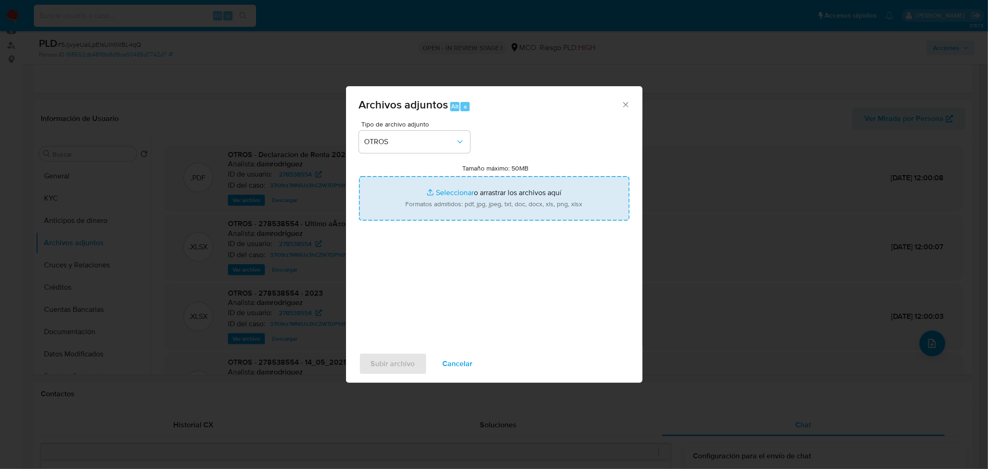
click at [484, 207] on input "Tamaño máximo: 50MB Seleccionar archivos" at bounding box center [494, 198] width 270 height 44
type input "C:\fakepath\278538554 - 9_9_2025.pdf"
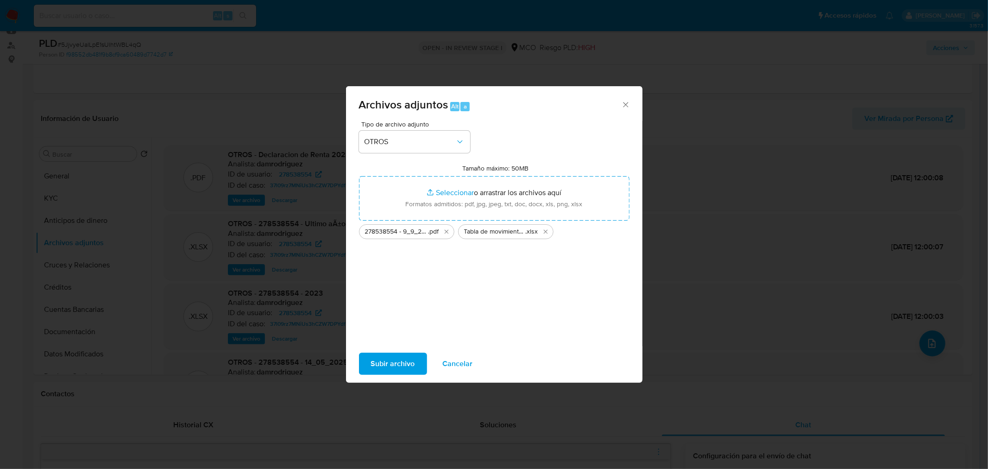
click at [394, 362] on span "Subir archivo" at bounding box center [393, 363] width 44 height 20
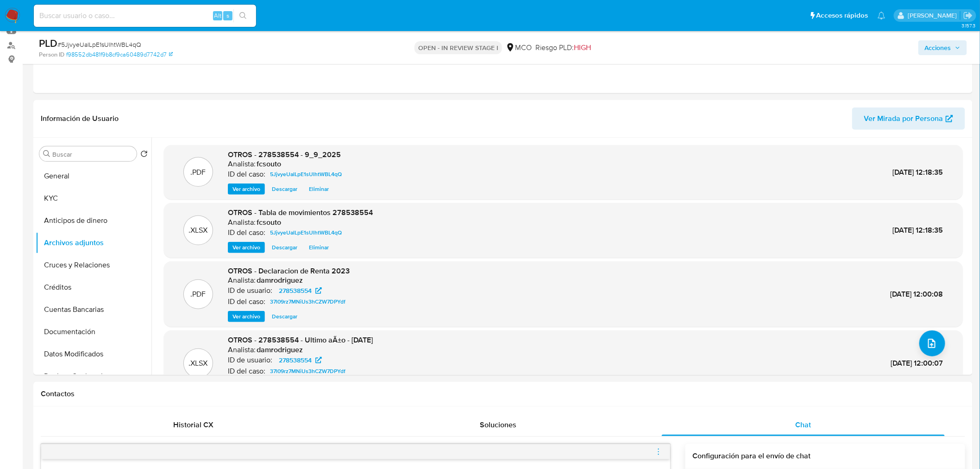
drag, startPoint x: 962, startPoint y: 48, endPoint x: 954, endPoint y: 47, distance: 8.0
click at [958, 47] on button "Acciones" at bounding box center [942, 47] width 49 height 15
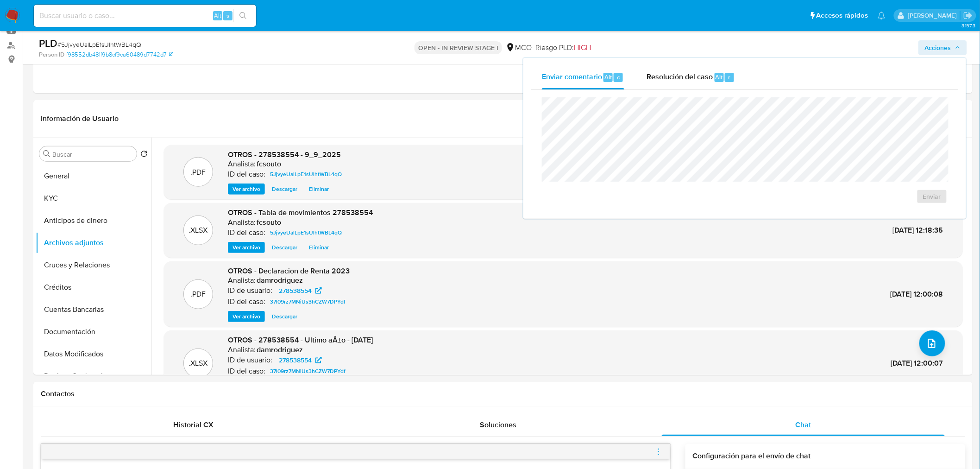
drag, startPoint x: 668, startPoint y: 72, endPoint x: 644, endPoint y: 95, distance: 33.1
click at [665, 73] on span "Resolución del caso" at bounding box center [679, 76] width 66 height 11
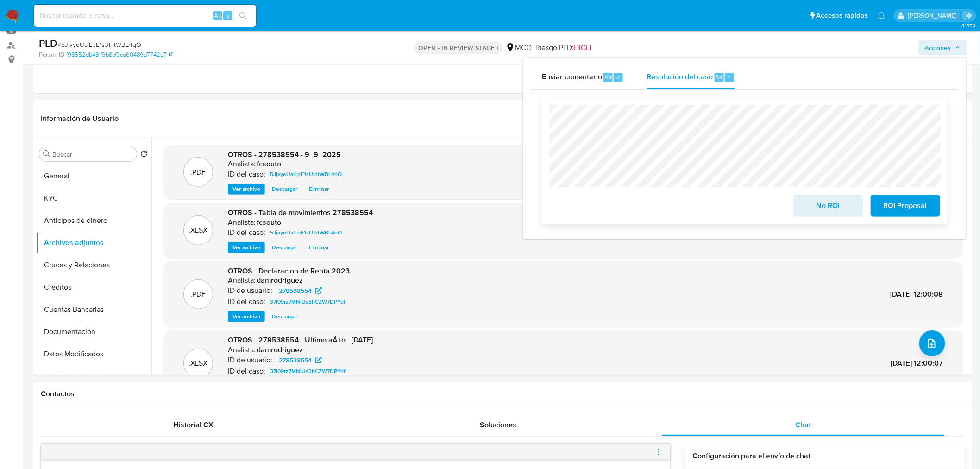
click at [895, 205] on span "ROI Proposal" at bounding box center [904, 205] width 45 height 20
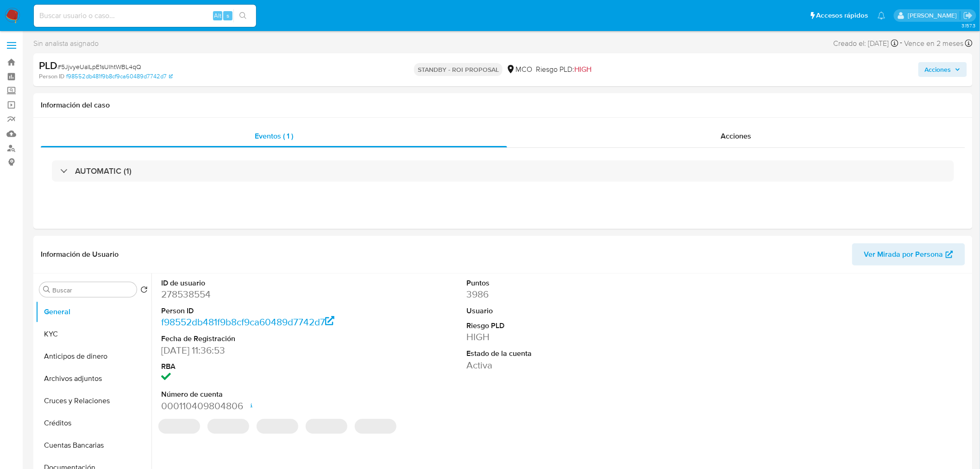
select select "10"
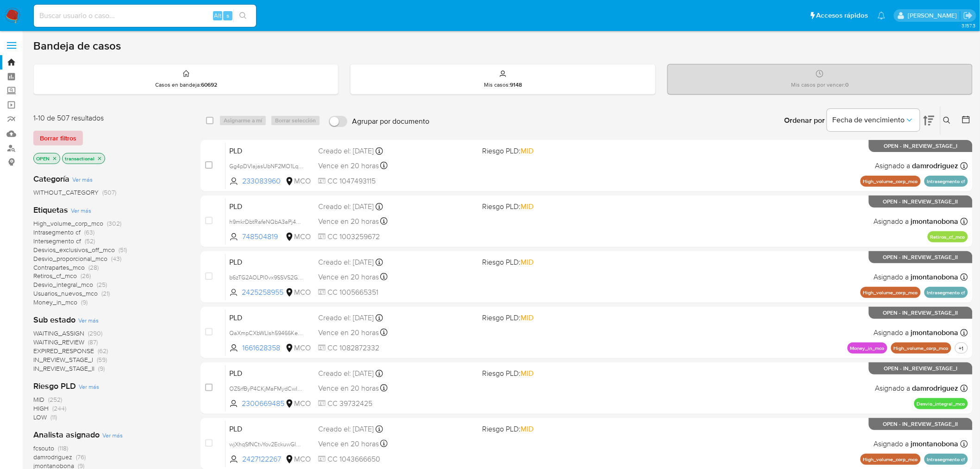
click at [63, 138] on span "Borrar filtros" at bounding box center [58, 137] width 37 height 13
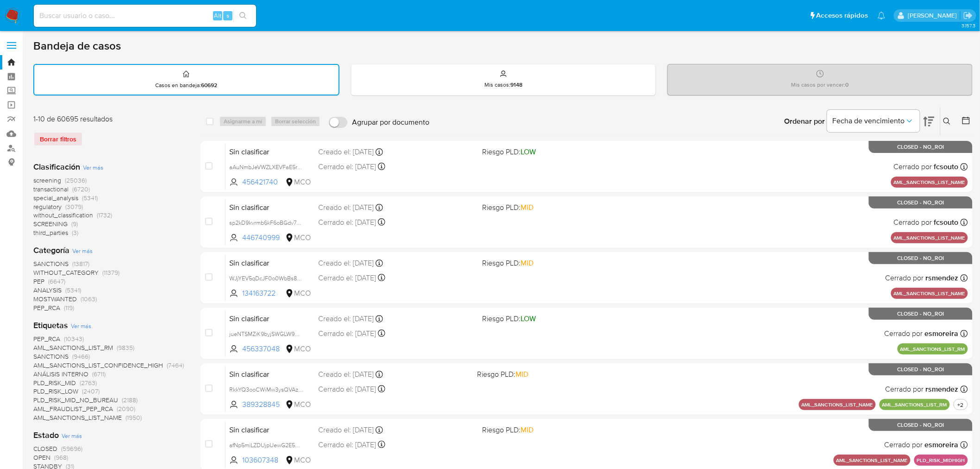
click at [142, 14] on input at bounding box center [145, 16] width 222 height 12
paste input "95324816"
type input "95324816"
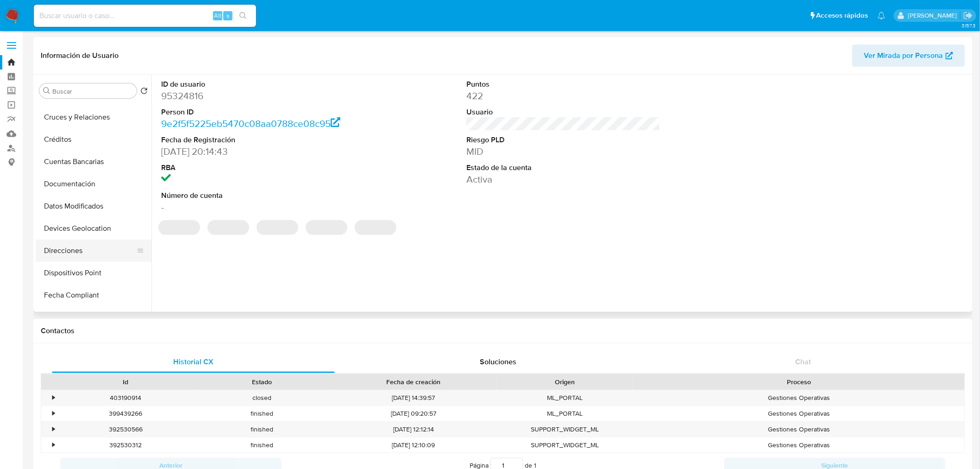
scroll to position [103, 0]
select select "10"
click at [81, 302] on button "Historial Casos" at bounding box center [90, 299] width 108 height 22
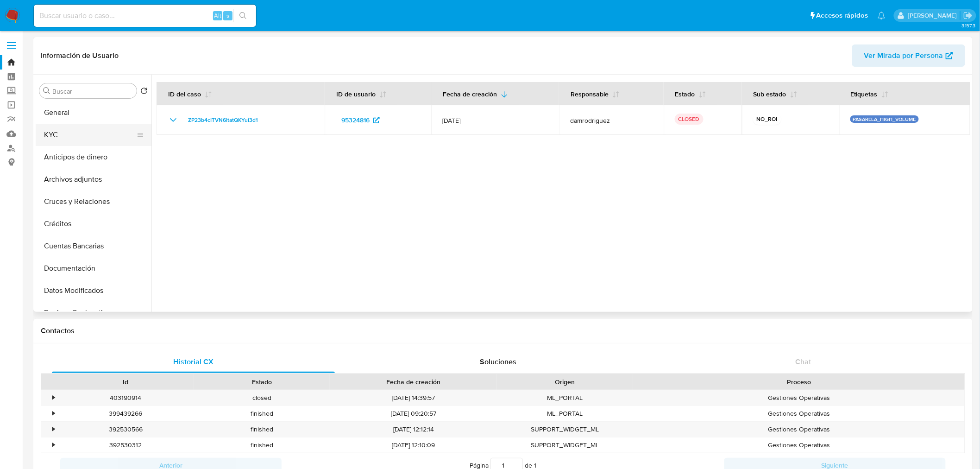
scroll to position [0, 0]
drag, startPoint x: 66, startPoint y: 113, endPoint x: 73, endPoint y: 114, distance: 7.2
click at [65, 113] on button "General" at bounding box center [90, 113] width 108 height 22
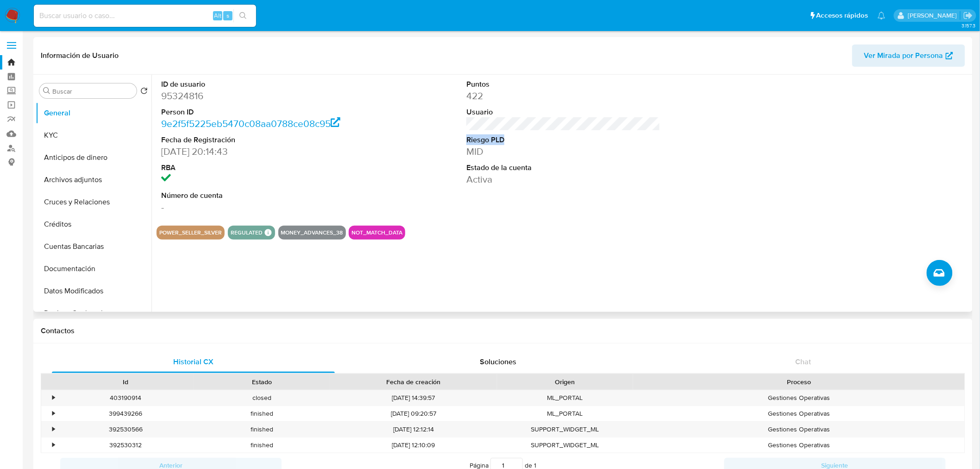
click at [622, 141] on dl "Puntos 422 Usuario Riesgo PLD MID Estado de la cuenta Activa" at bounding box center [563, 132] width 194 height 106
click at [623, 141] on dt "Riesgo PLD" at bounding box center [563, 140] width 194 height 10
click at [79, 128] on button "KYC" at bounding box center [90, 135] width 108 height 22
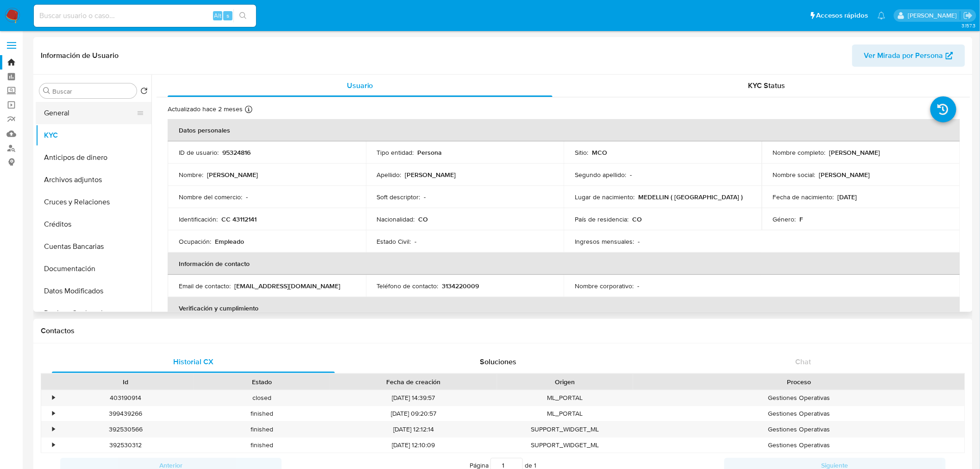
click at [80, 113] on button "General" at bounding box center [90, 113] width 108 height 22
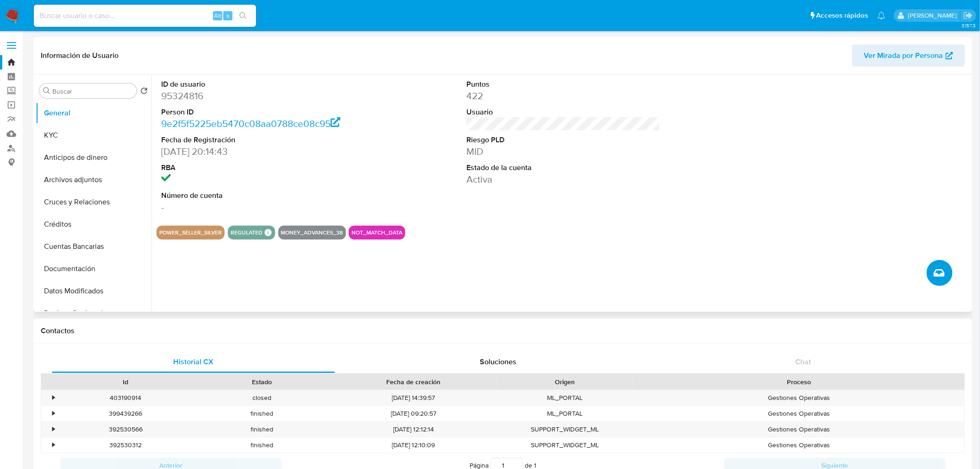
click at [936, 270] on icon "Crear caso manual" at bounding box center [938, 272] width 11 height 7
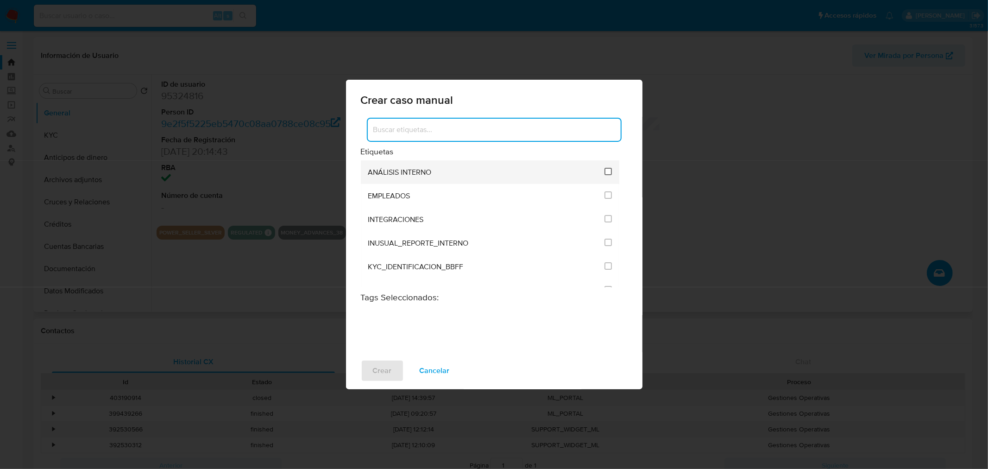
click at [604, 171] on input "1890" at bounding box center [607, 171] width 7 height 7
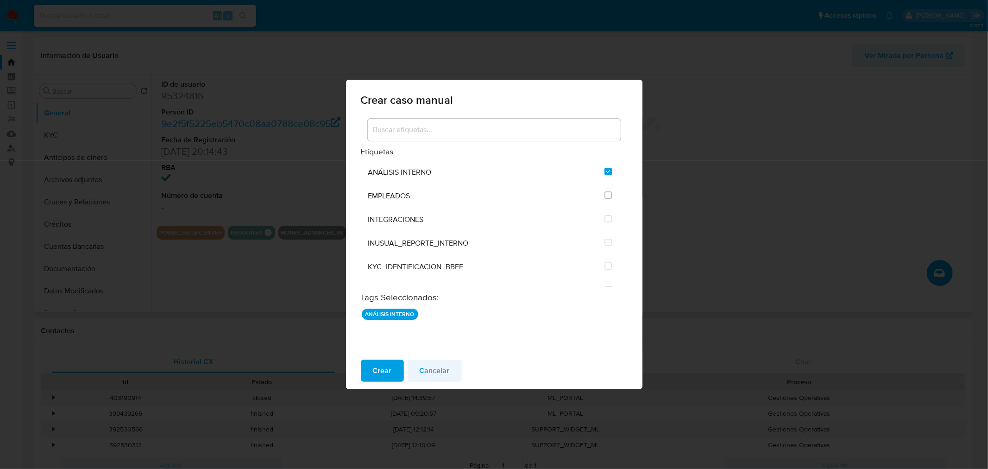
click at [436, 368] on span "Cancelar" at bounding box center [434, 370] width 30 height 20
checkbox input "false"
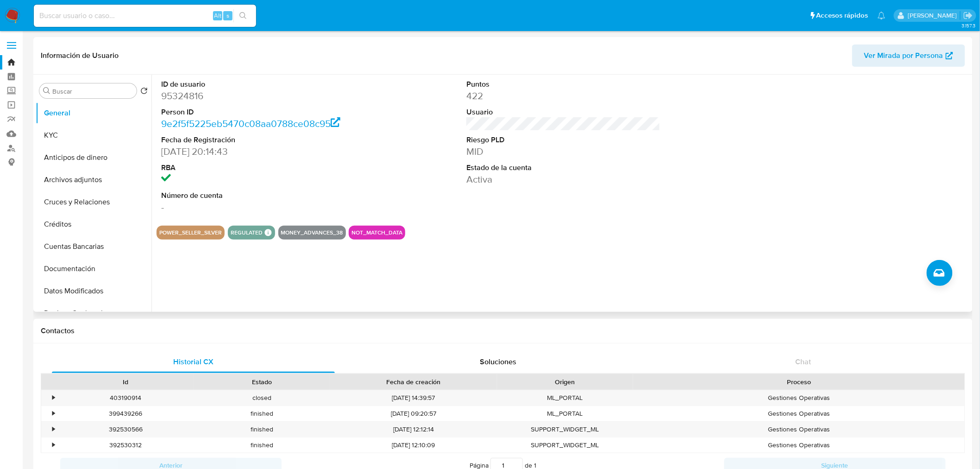
click at [188, 95] on dd "95324816" at bounding box center [258, 95] width 194 height 13
copy dd "95324816"
click at [465, 218] on div "Puntos 422 Usuario Riesgo PLD MID Estado de la cuenta Activa" at bounding box center [563, 147] width 203 height 144
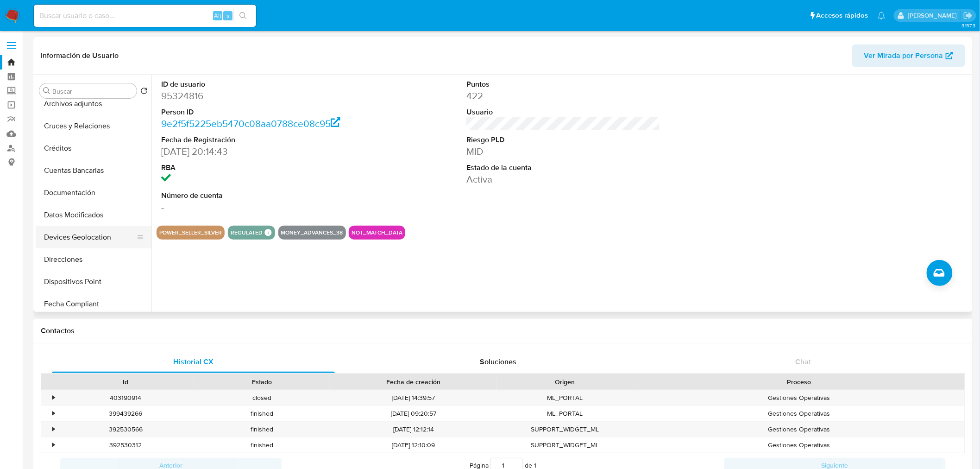
scroll to position [103, 0]
click at [83, 170] on button "Documentación" at bounding box center [90, 166] width 108 height 22
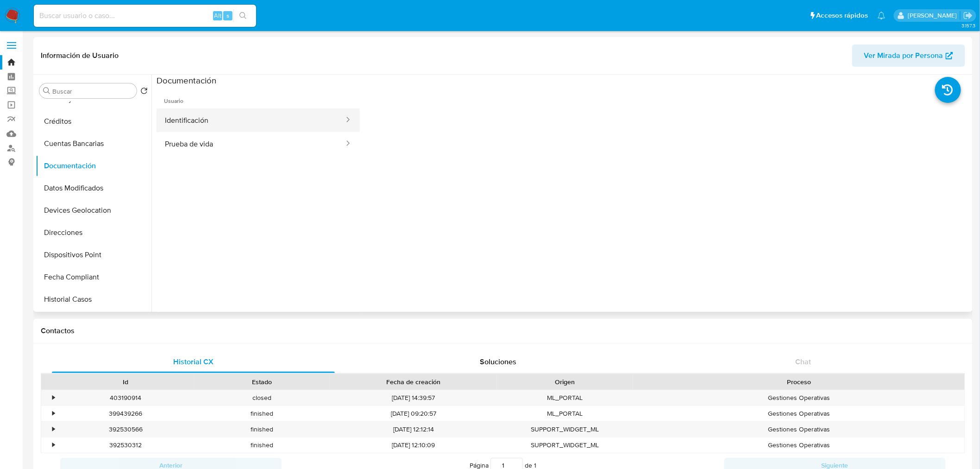
click at [206, 126] on button "Identificación" at bounding box center [250, 120] width 188 height 24
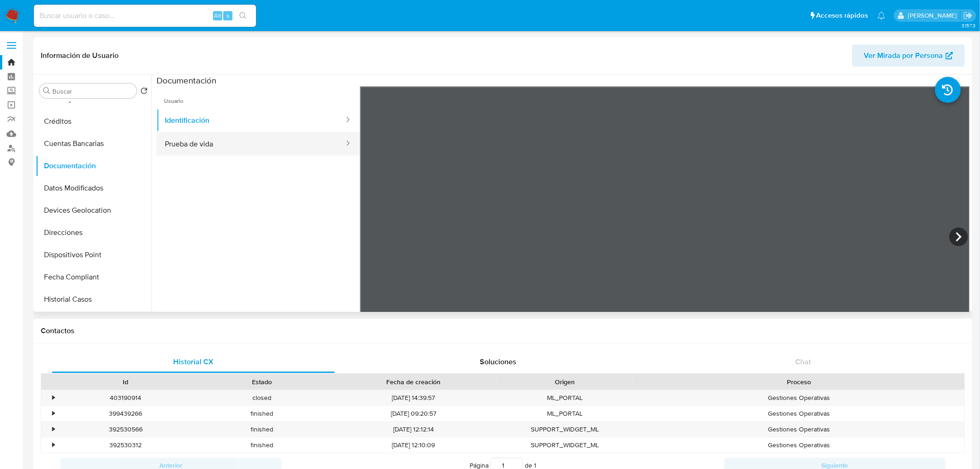
click at [209, 139] on button "Prueba de vida" at bounding box center [250, 144] width 188 height 24
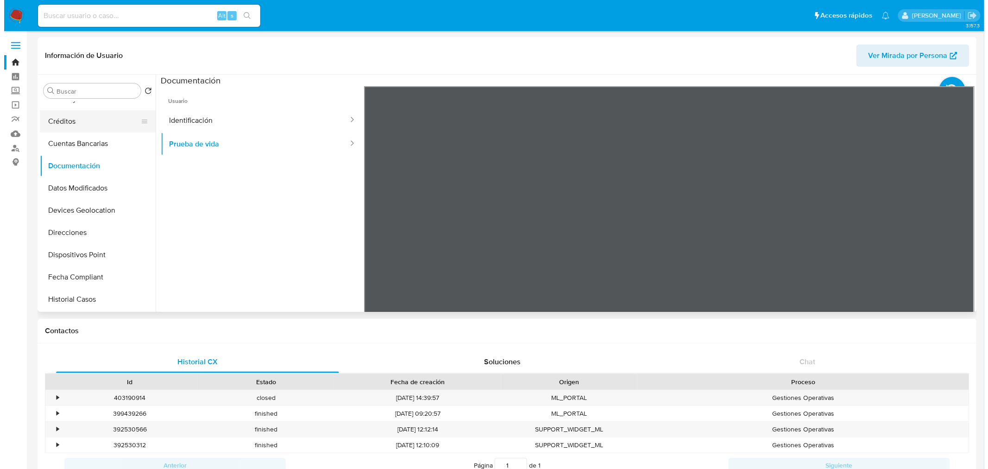
scroll to position [0, 0]
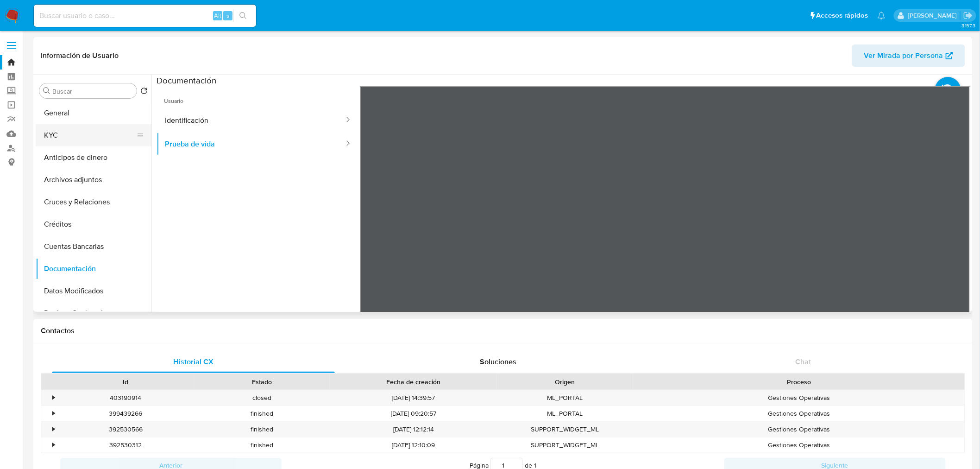
click at [87, 136] on button "KYC" at bounding box center [90, 135] width 108 height 22
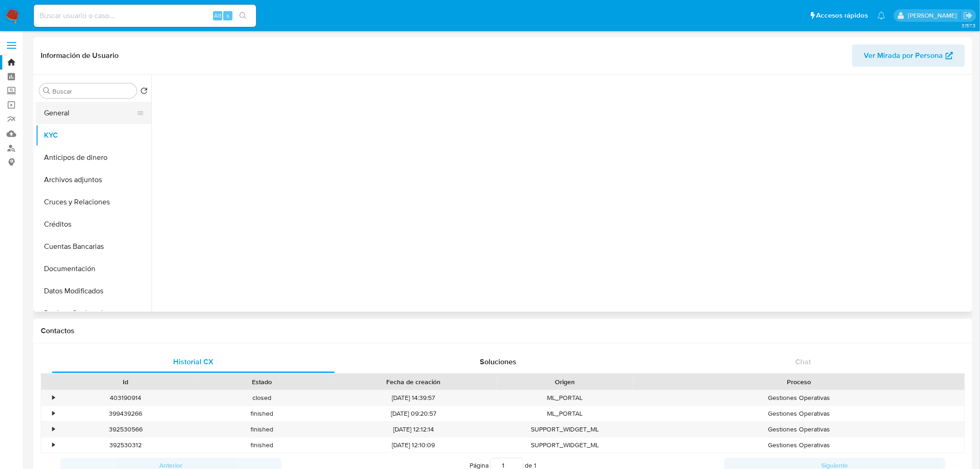
click at [86, 112] on button "General" at bounding box center [90, 113] width 108 height 22
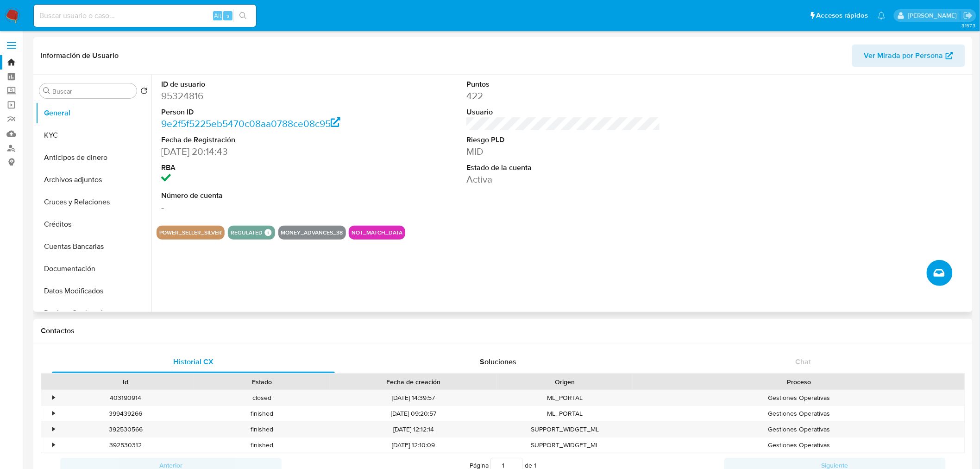
click at [949, 274] on button "Crear caso manual" at bounding box center [939, 273] width 26 height 26
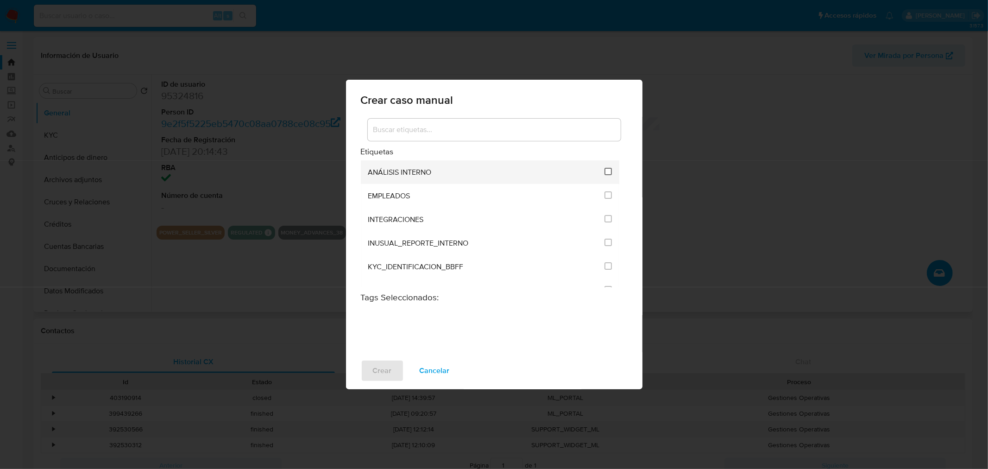
click at [604, 168] on input "1890" at bounding box center [607, 171] width 7 height 7
checkbox input "true"
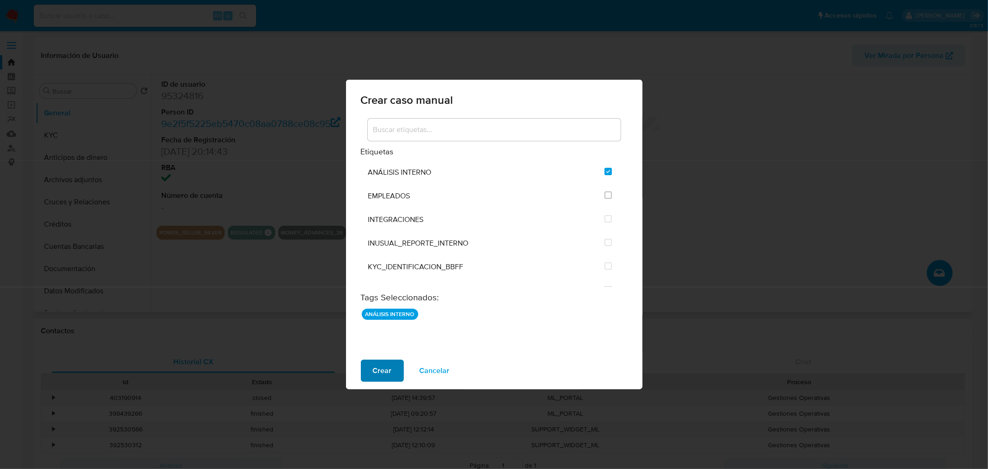
click at [375, 368] on span "Crear" at bounding box center [382, 370] width 19 height 20
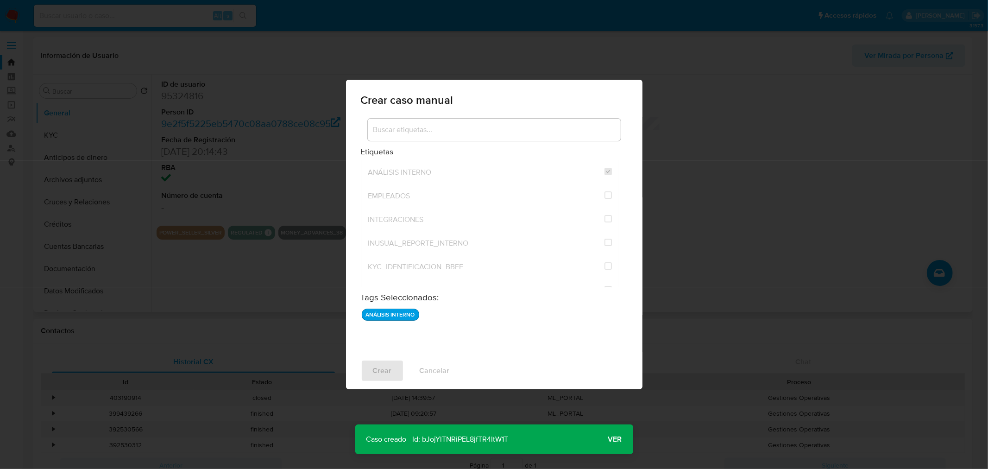
click at [613, 439] on span "Ver" at bounding box center [615, 439] width 14 height 0
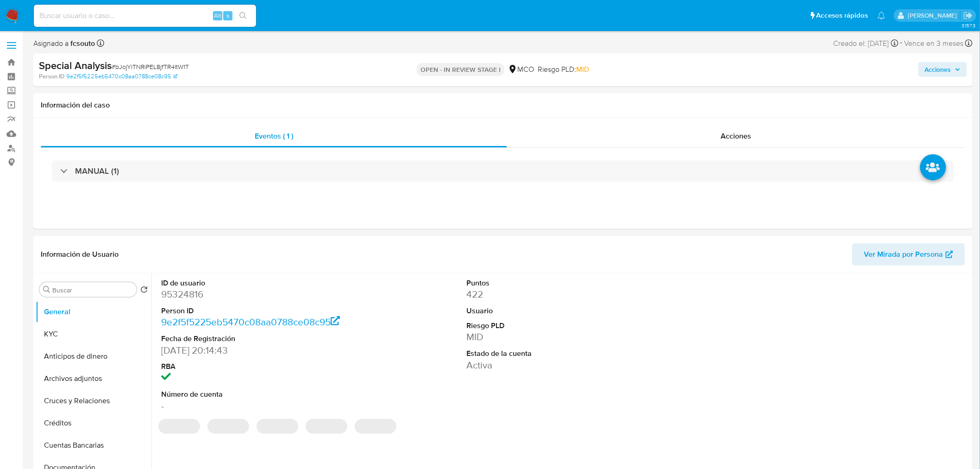
select select "10"
